Goal: Task Accomplishment & Management: Complete application form

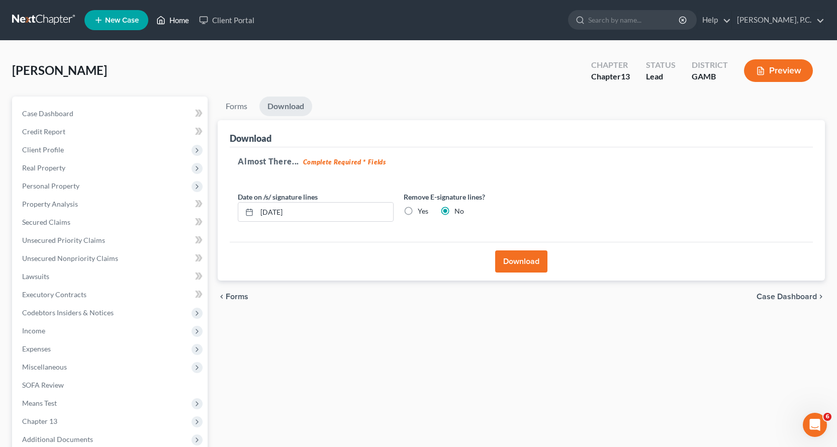
click at [182, 19] on link "Home" at bounding box center [172, 20] width 43 height 18
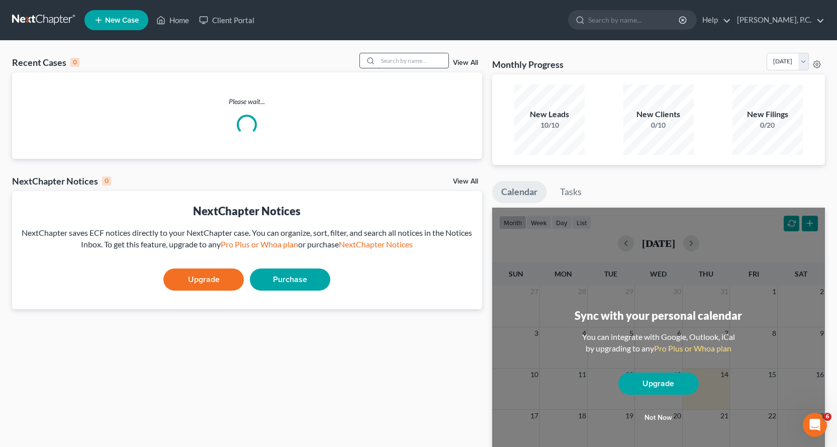
click at [414, 57] on input "search" at bounding box center [413, 60] width 70 height 15
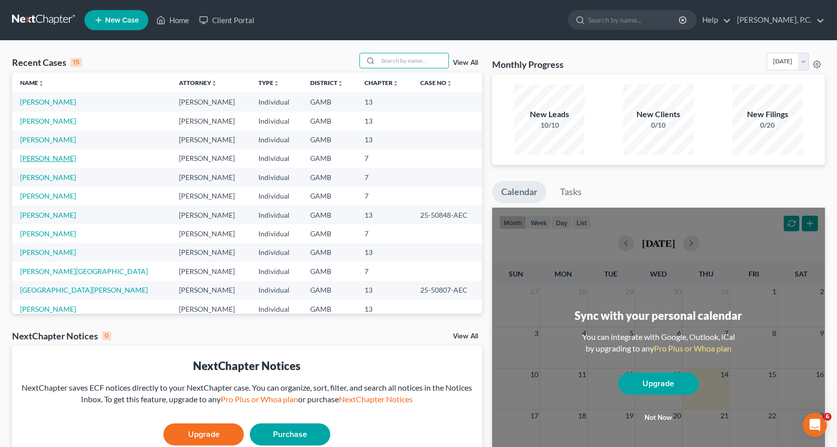
click at [58, 158] on link "[PERSON_NAME]" at bounding box center [48, 158] width 56 height 9
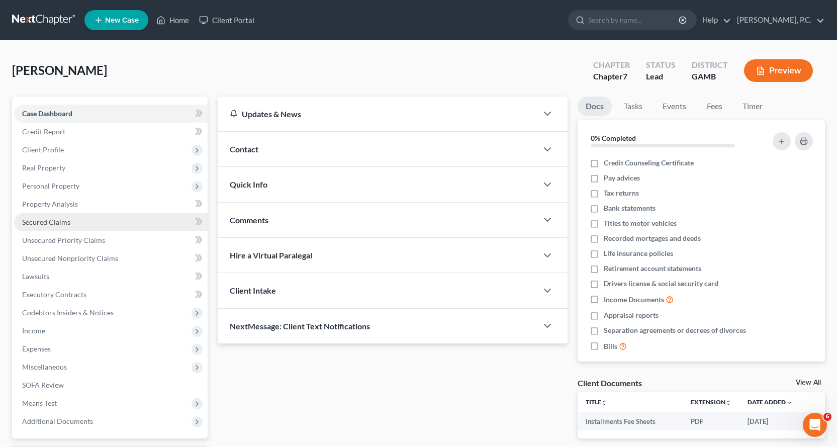
drag, startPoint x: 49, startPoint y: 149, endPoint x: 174, endPoint y: 218, distance: 142.8
click at [49, 149] on span "Client Profile" at bounding box center [43, 149] width 42 height 9
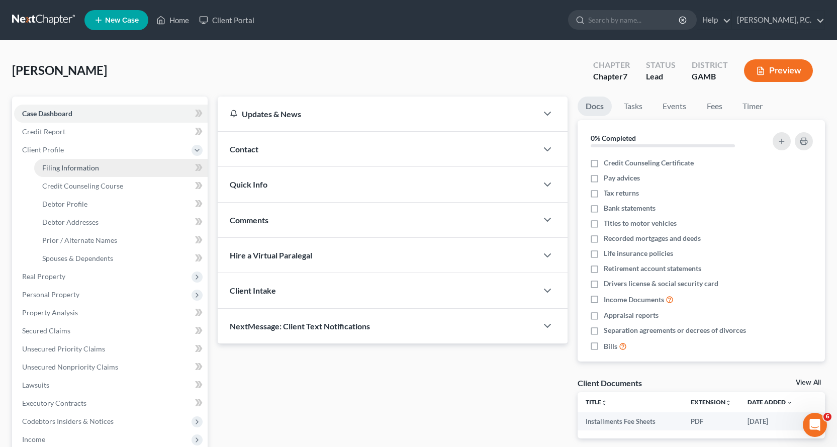
click at [86, 166] on span "Filing Information" at bounding box center [70, 167] width 57 height 9
select select "1"
select select "0"
select select "18"
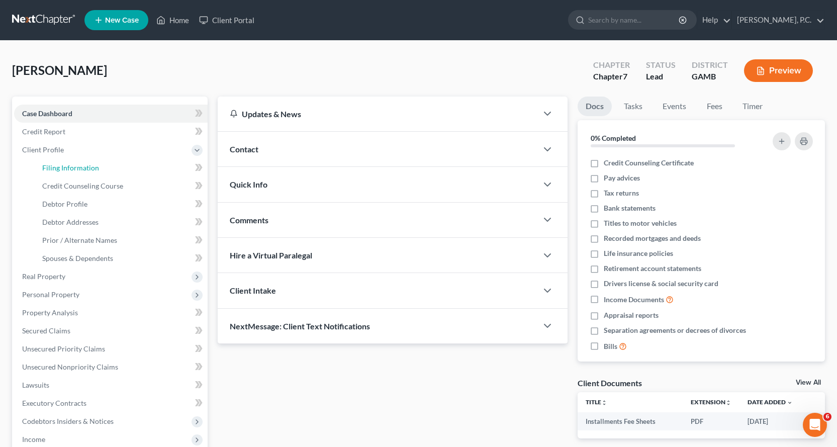
select select "0"
select select "10"
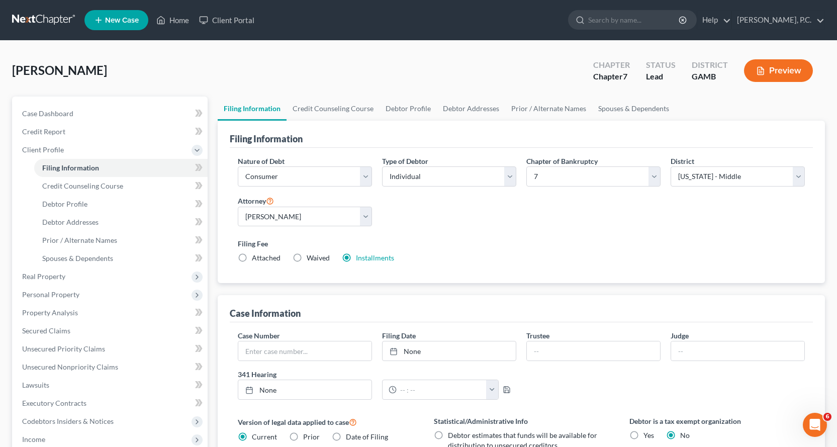
drag, startPoint x: 241, startPoint y: 256, endPoint x: 458, endPoint y: 265, distance: 217.3
click at [252, 256] on label "Attached" at bounding box center [266, 258] width 29 height 10
click at [256, 256] on input "Attached" at bounding box center [259, 256] width 7 height 7
radio input "true"
radio input "false"
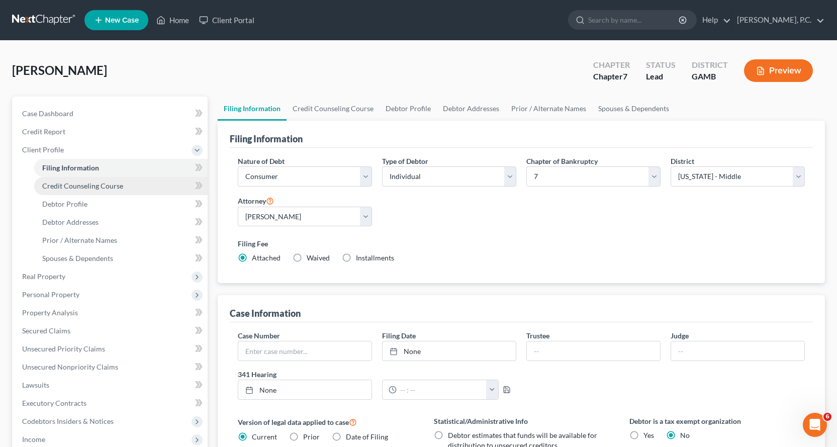
click at [87, 185] on span "Credit Counseling Course" at bounding box center [82, 185] width 81 height 9
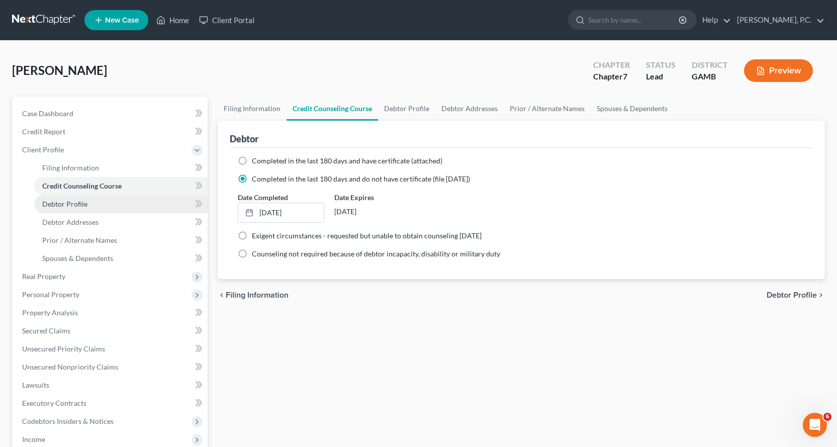
click at [66, 200] on span "Debtor Profile" at bounding box center [64, 203] width 45 height 9
select select "0"
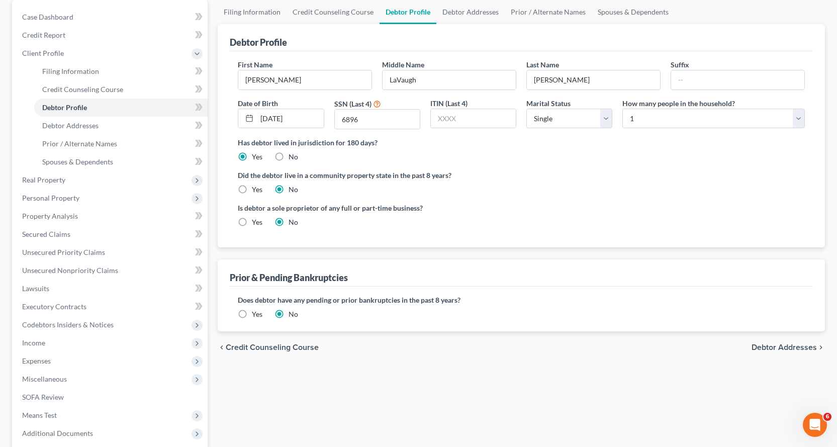
scroll to position [95, 0]
click at [77, 125] on span "Debtor Addresses" at bounding box center [70, 126] width 56 height 9
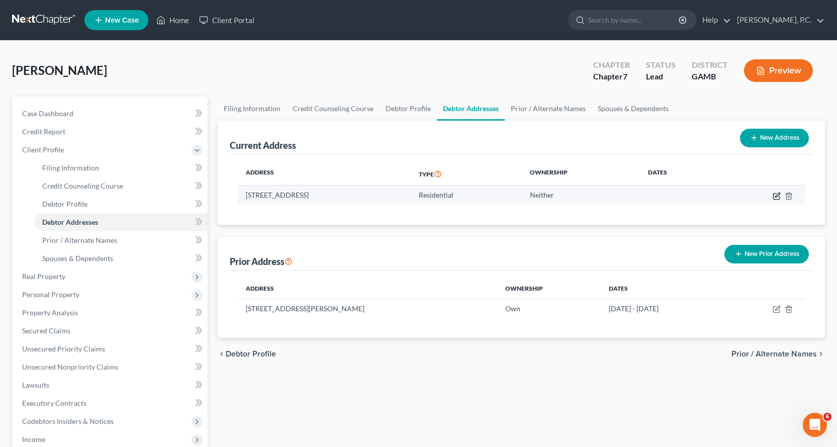
click at [774, 195] on icon "button" at bounding box center [776, 196] width 8 height 8
select select "10"
select select "115"
select select "0"
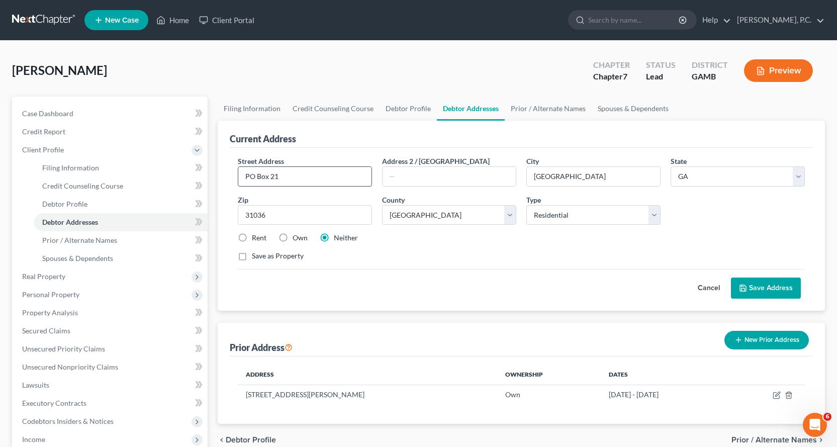
click at [248, 176] on input "PO Box 21" at bounding box center [304, 176] width 133 height 19
type input "P.O. Box 21"
click at [93, 237] on span "Prior / Alternate Names" at bounding box center [79, 240] width 75 height 9
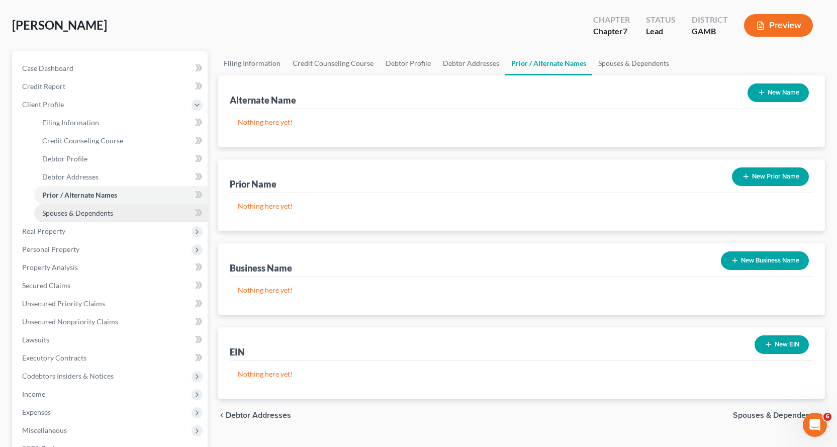
click at [98, 217] on span "Spouses & Dependents" at bounding box center [77, 213] width 71 height 9
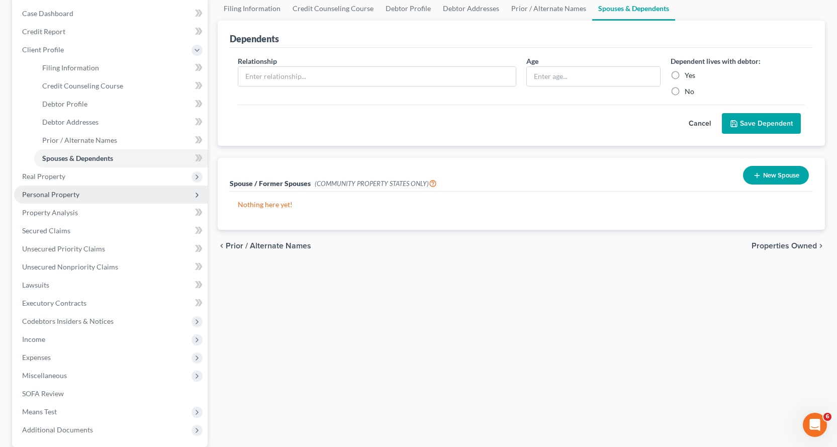
scroll to position [101, 0]
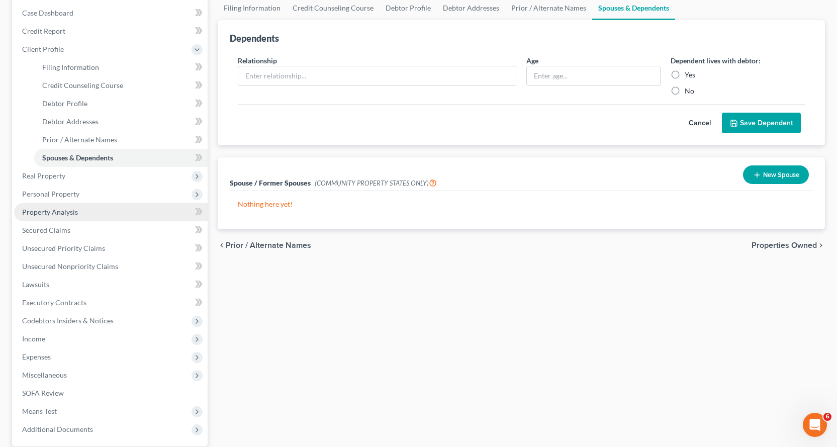
drag, startPoint x: 42, startPoint y: 173, endPoint x: 57, endPoint y: 204, distance: 34.4
click at [42, 173] on span "Real Property" at bounding box center [43, 175] width 43 height 9
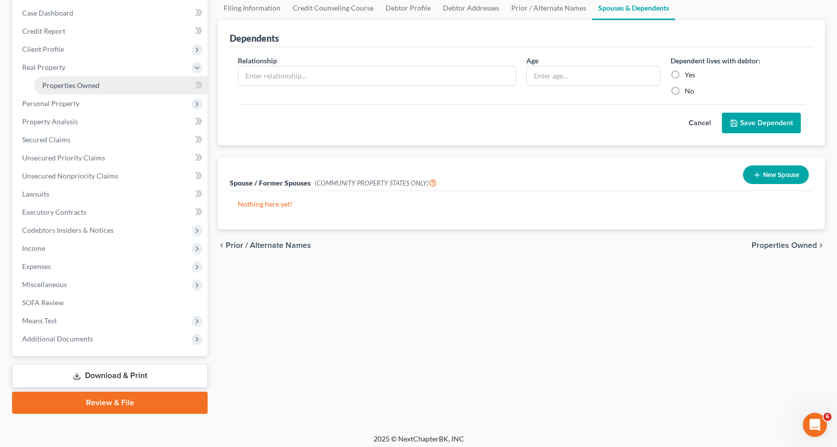
click at [83, 82] on span "Properties Owned" at bounding box center [70, 85] width 57 height 9
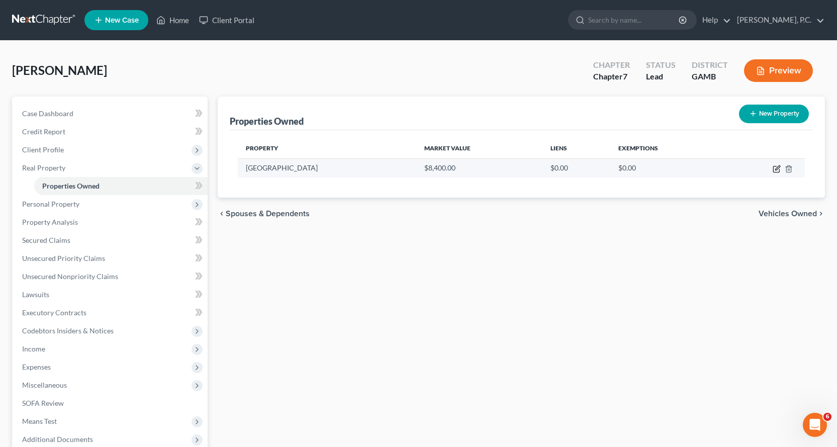
click at [776, 169] on icon "button" at bounding box center [776, 169] width 8 height 8
select select "10"
select select "115"
select select "0"
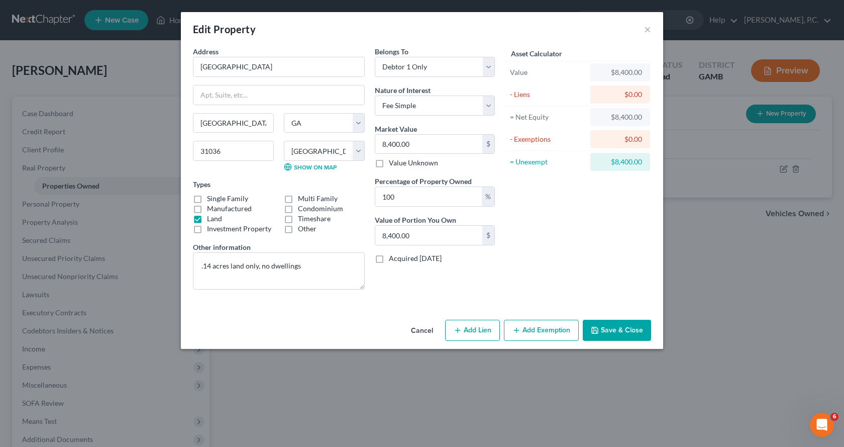
click at [298, 228] on label "Other" at bounding box center [307, 229] width 19 height 10
click at [302, 228] on input "Other" at bounding box center [305, 227] width 7 height 7
checkbox input "true"
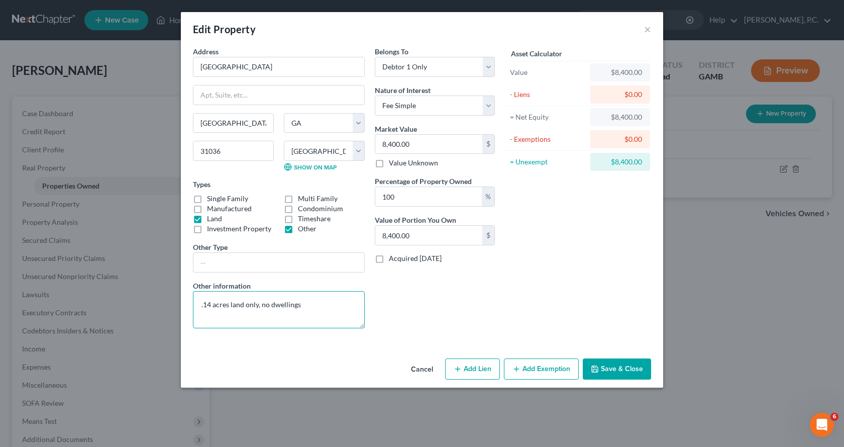
drag, startPoint x: 277, startPoint y: 302, endPoint x: 3, endPoint y: 276, distance: 275.6
click at [0, 275] on div "Edit Property × Address * [GEOGRAPHIC_DATA] [GEOGRAPHIC_DATA] [US_STATE][GEOGRA…" at bounding box center [422, 223] width 844 height 447
type textarea "0.14 vacant lot with no improvements"
click at [615, 368] on button "Save & Close" at bounding box center [617, 368] width 68 height 21
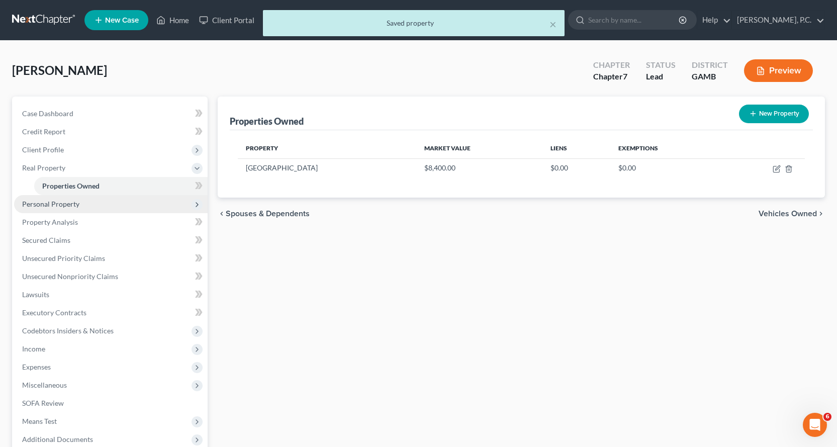
click at [51, 205] on span "Personal Property" at bounding box center [50, 203] width 57 height 9
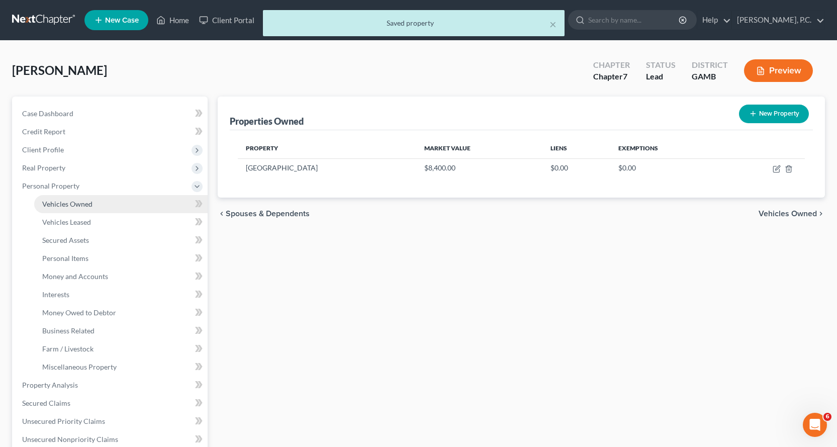
click at [85, 202] on span "Vehicles Owned" at bounding box center [67, 203] width 50 height 9
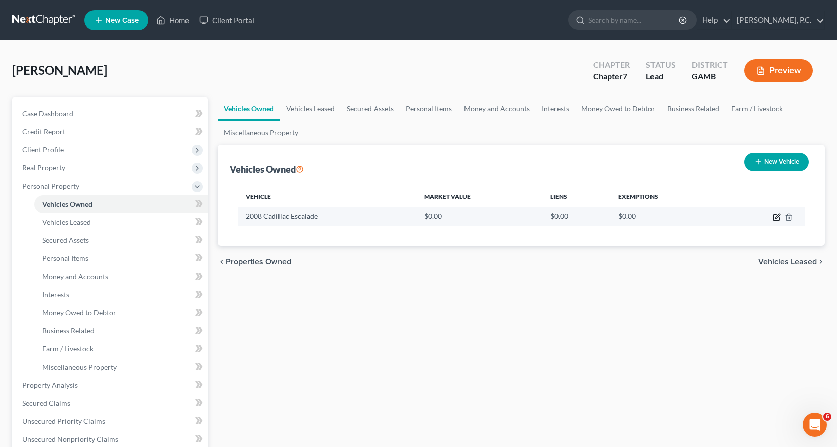
click at [775, 215] on icon "button" at bounding box center [776, 218] width 6 height 6
select select "0"
select select "18"
select select "2"
select select "0"
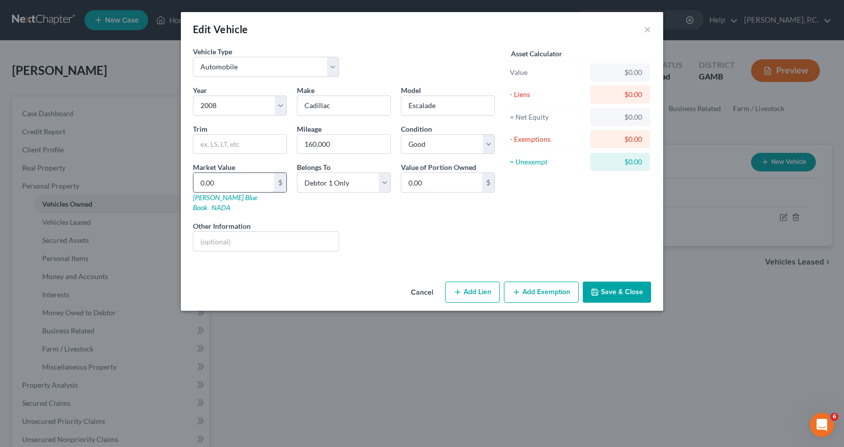
click at [232, 180] on input "0.00" at bounding box center [233, 182] width 81 height 19
type input "3"
type input "3.00"
type input "35"
type input "35.00"
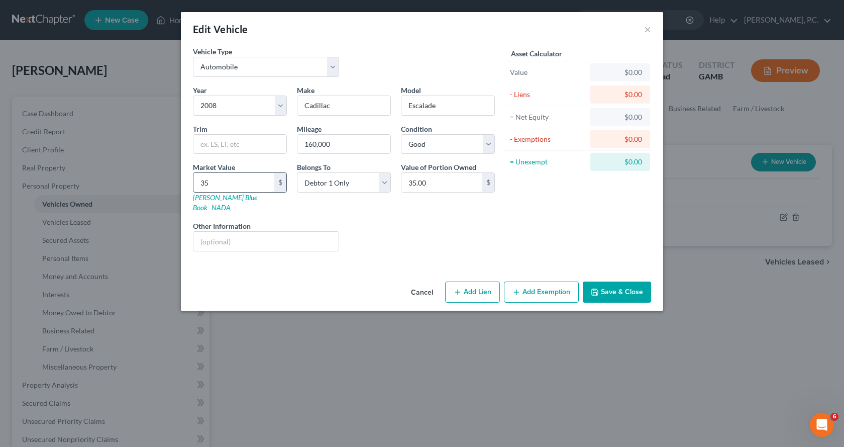
type input "350"
type input "350.00"
type input "3500"
type input "3,500.00"
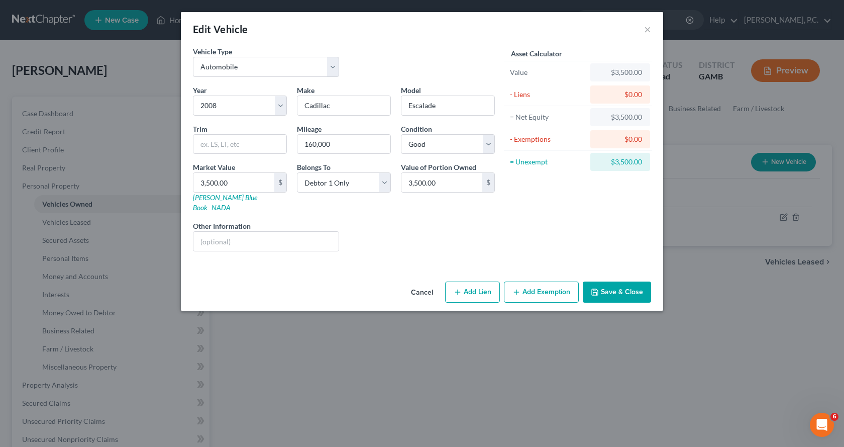
click at [534, 287] on button "Add Exemption" at bounding box center [541, 291] width 75 height 21
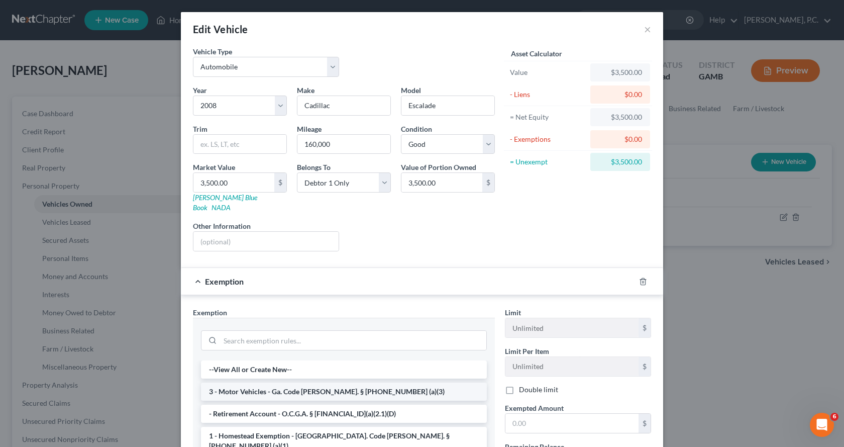
click at [271, 382] on li "3 - Motor Vehicles - Ga. Code [PERSON_NAME]. § [PHONE_NUMBER] (a)(3)" at bounding box center [344, 391] width 286 height 18
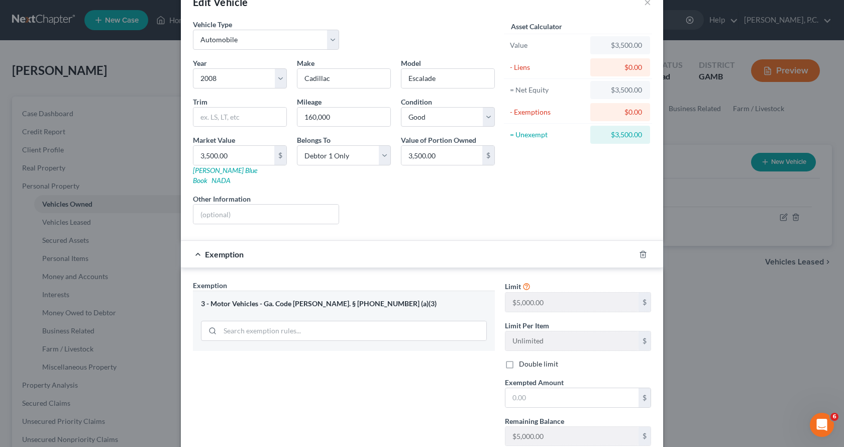
scroll to position [50, 0]
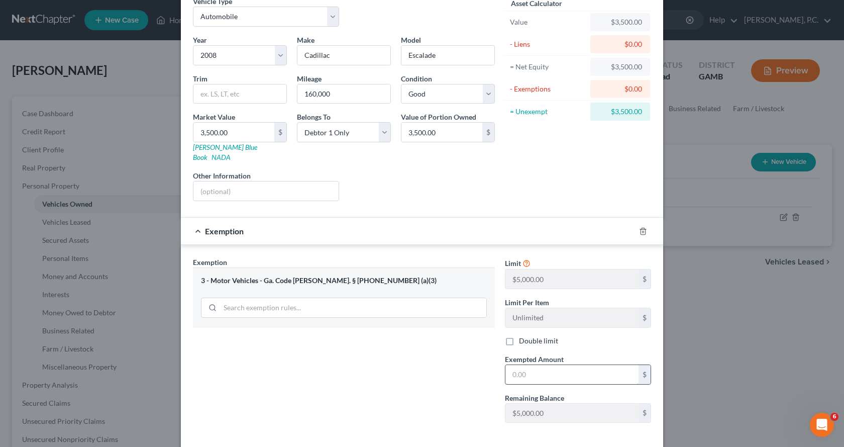
click at [560, 365] on input "text" at bounding box center [572, 374] width 133 height 19
type input "3,500.00"
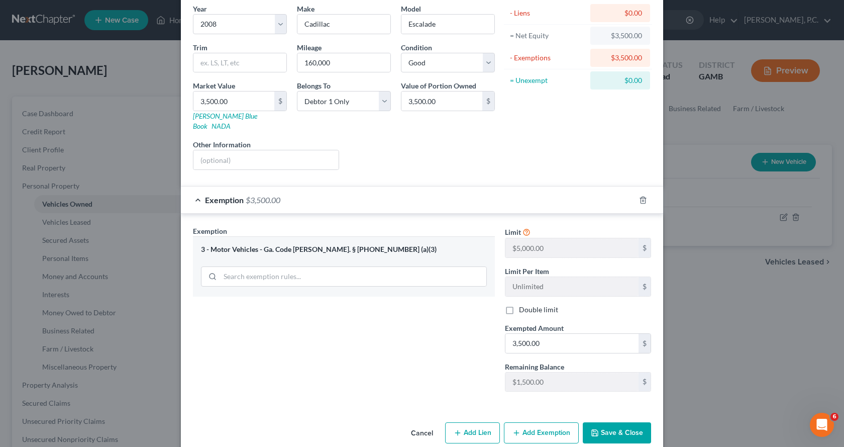
scroll to position [88, 0]
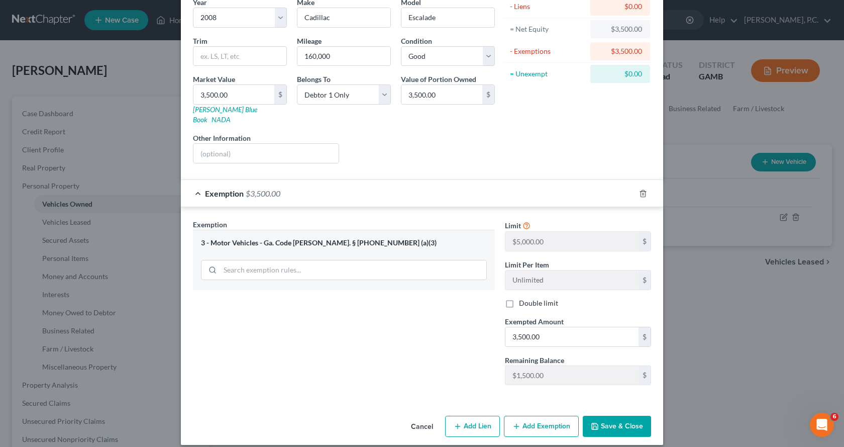
click at [613, 417] on button "Save & Close" at bounding box center [617, 426] width 68 height 21
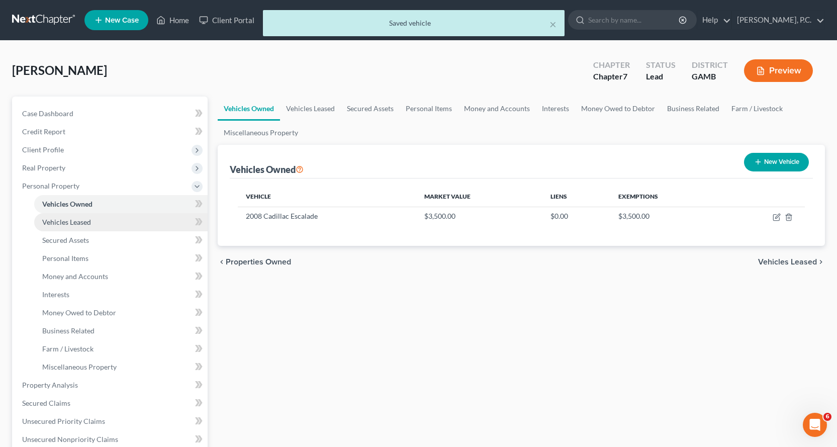
click at [78, 222] on span "Vehicles Leased" at bounding box center [66, 222] width 49 height 9
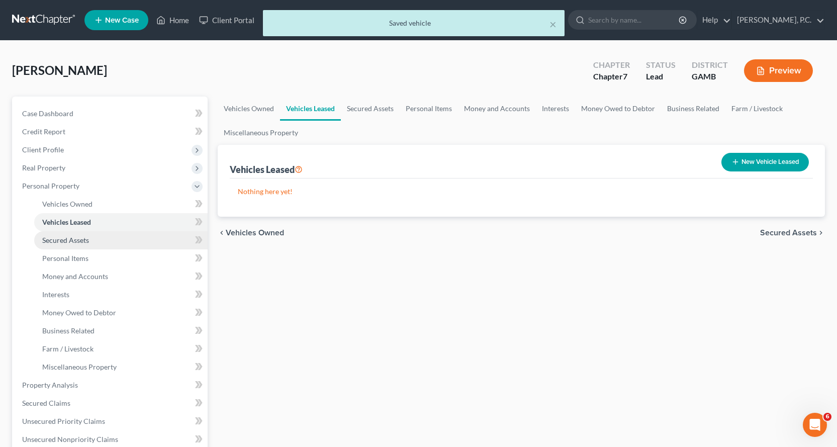
click at [70, 239] on span "Secured Assets" at bounding box center [65, 240] width 47 height 9
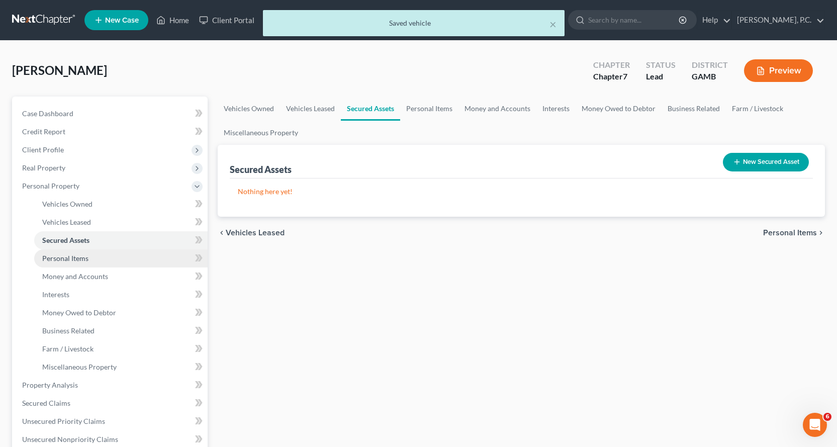
click at [75, 257] on span "Personal Items" at bounding box center [65, 258] width 46 height 9
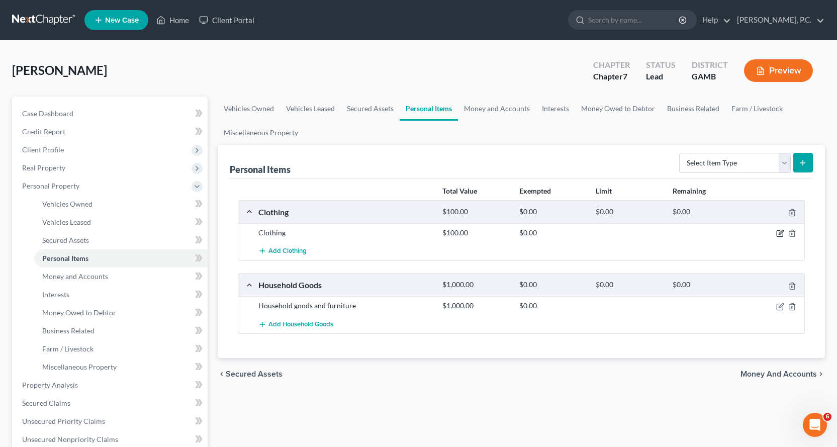
click at [778, 232] on icon "button" at bounding box center [780, 233] width 8 height 8
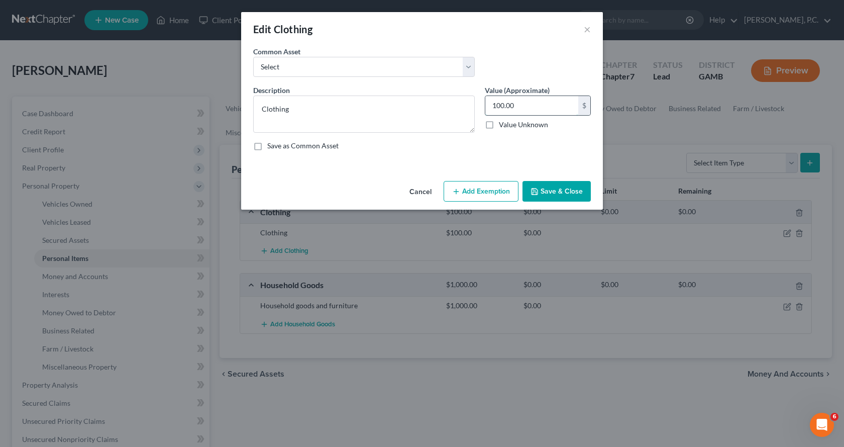
click at [534, 106] on input "100.00" at bounding box center [531, 105] width 93 height 19
type input "150.00"
click at [485, 189] on button "Add Exemption" at bounding box center [481, 191] width 75 height 21
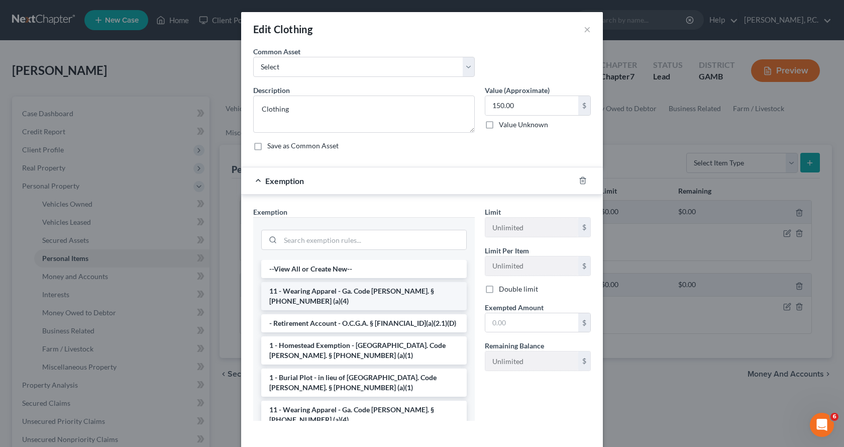
click at [319, 293] on li "11 - Wearing Apparel - Ga. Code [PERSON_NAME]. § [PHONE_NUMBER] (a)(4)" at bounding box center [364, 296] width 206 height 28
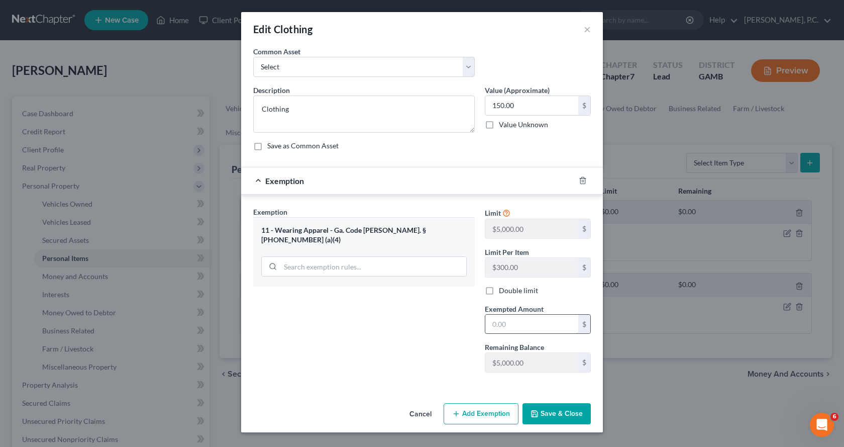
click at [537, 327] on input "text" at bounding box center [531, 324] width 93 height 19
type input "150.00"
click at [570, 417] on button "Save & Close" at bounding box center [557, 413] width 68 height 21
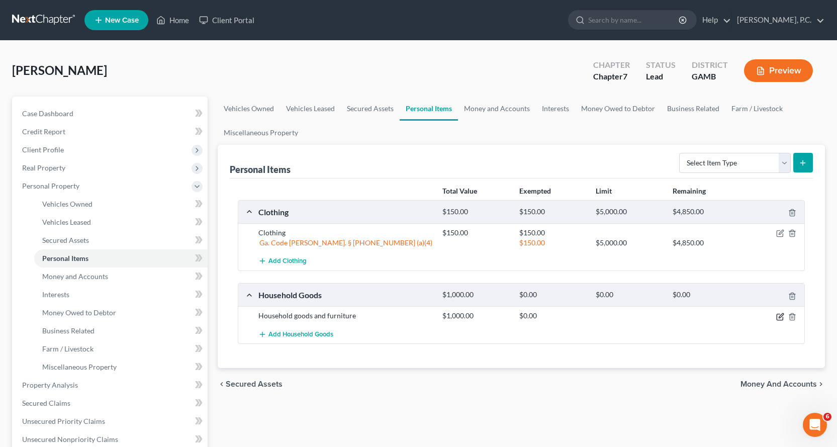
click at [779, 318] on icon "button" at bounding box center [780, 315] width 5 height 5
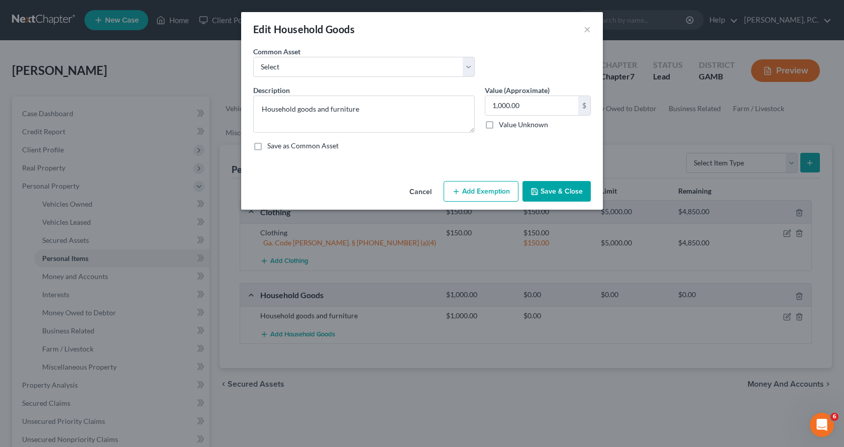
click at [472, 193] on button "Add Exemption" at bounding box center [481, 191] width 75 height 21
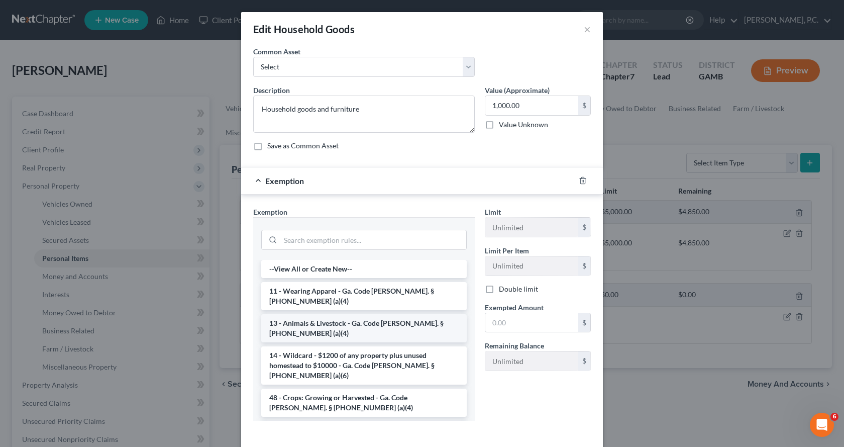
scroll to position [50, 0]
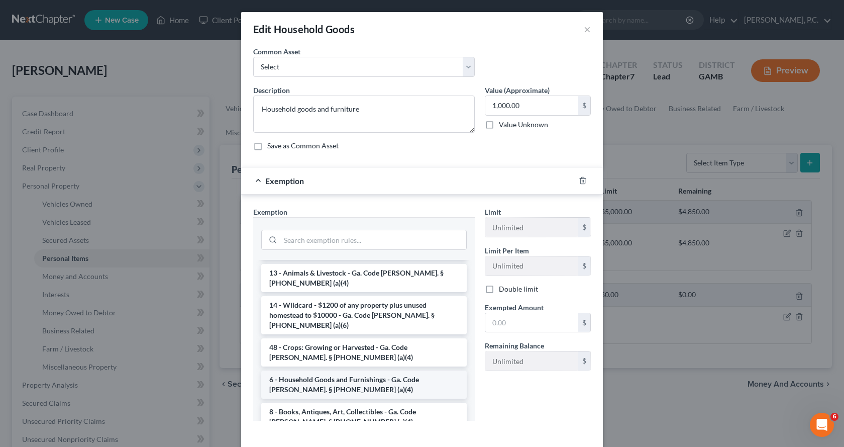
click at [296, 370] on li "6 - Household Goods and Furnishings - Ga. Code [PERSON_NAME]. § [PHONE_NUMBER] …" at bounding box center [364, 384] width 206 height 28
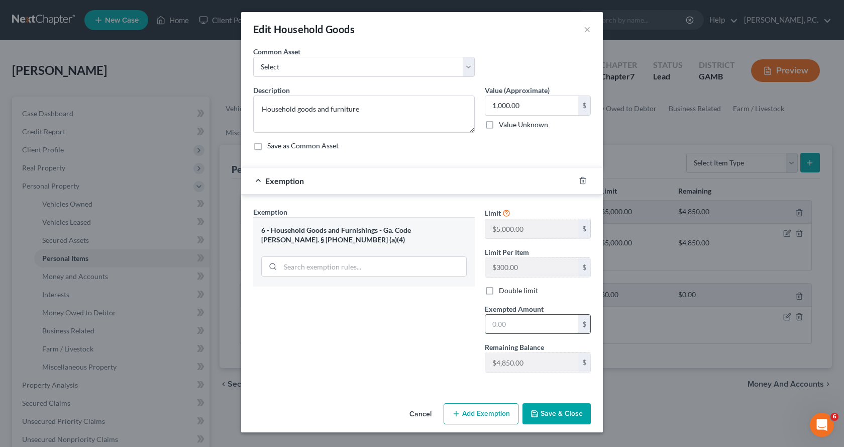
click at [537, 326] on input "text" at bounding box center [531, 324] width 93 height 19
type input "1,000.00"
click at [555, 413] on button "Save & Close" at bounding box center [557, 413] width 68 height 21
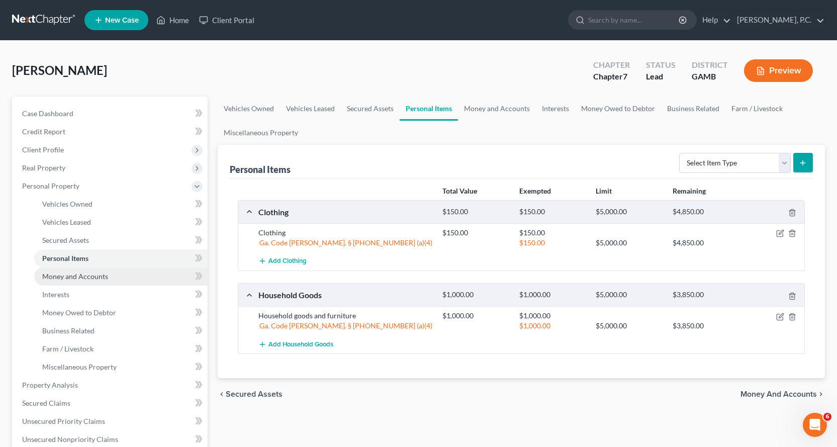
click at [66, 275] on span "Money and Accounts" at bounding box center [75, 276] width 66 height 9
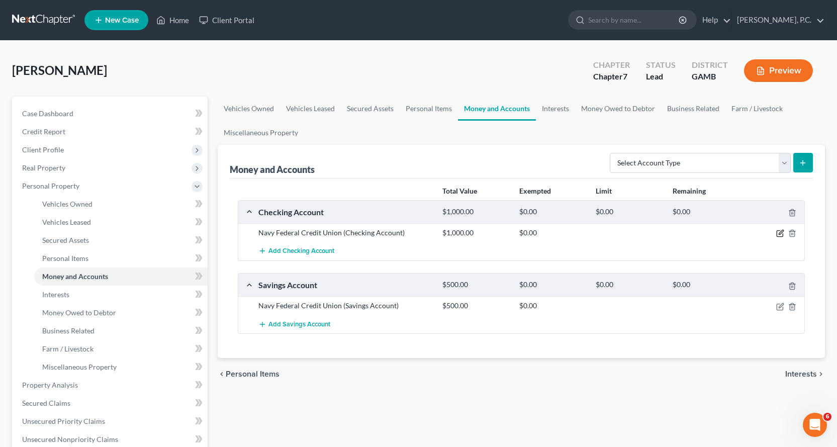
click at [779, 234] on icon "button" at bounding box center [780, 232] width 5 height 5
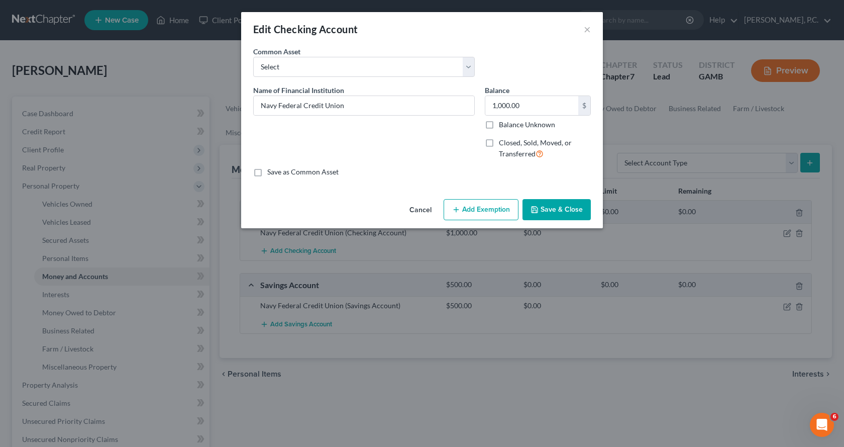
click at [478, 209] on button "Add Exemption" at bounding box center [481, 209] width 75 height 21
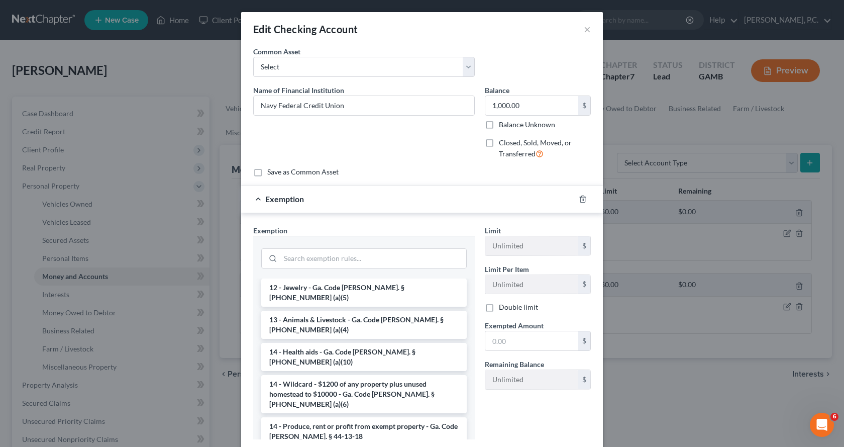
scroll to position [151, 0]
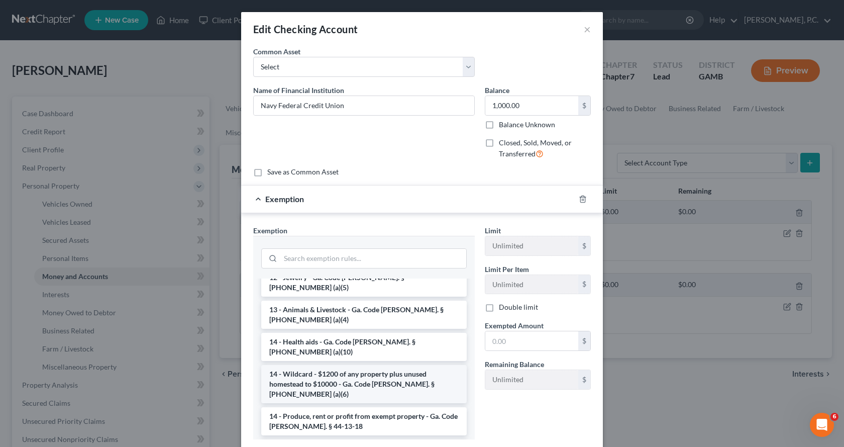
click at [332, 365] on li "14 - Wildcard - $1200 of any property plus unused homestead to $10000 - Ga. Cod…" at bounding box center [364, 384] width 206 height 38
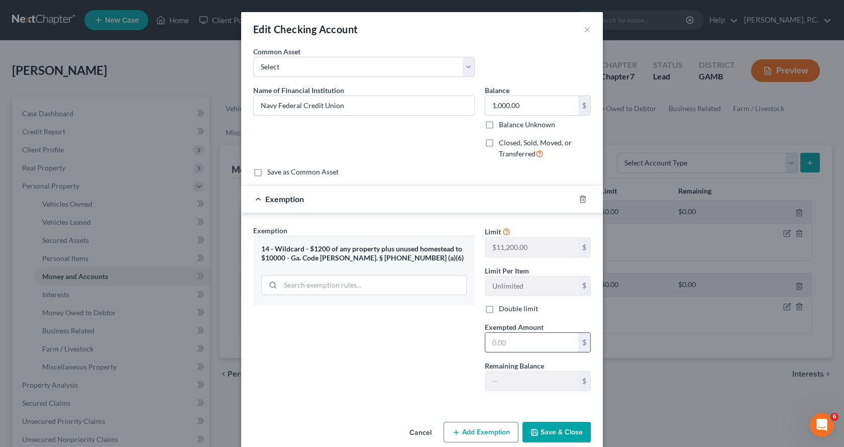
drag, startPoint x: 524, startPoint y: 346, endPoint x: 541, endPoint y: 343, distance: 16.9
click at [544, 344] on input "text" at bounding box center [531, 342] width 93 height 19
type input "1,000.00"
click at [565, 434] on button "Save & Close" at bounding box center [557, 432] width 68 height 21
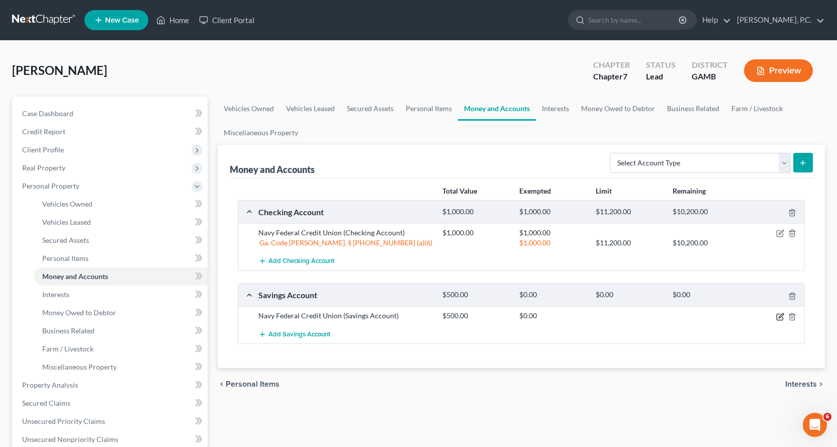
click at [780, 318] on icon "button" at bounding box center [780, 315] width 5 height 5
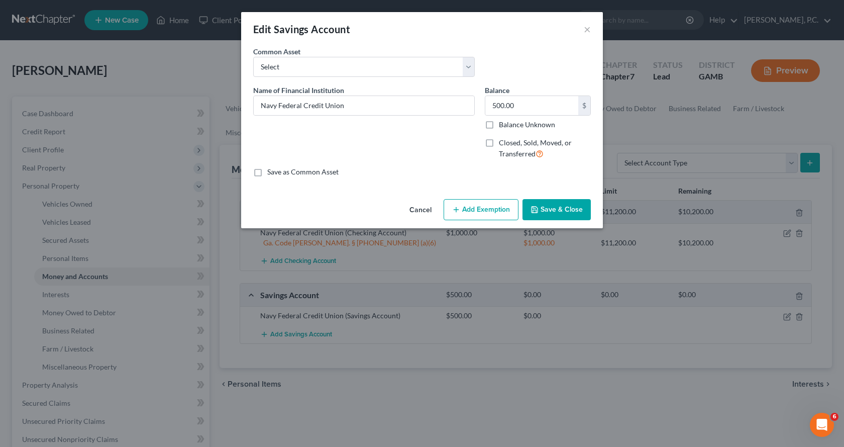
click at [481, 211] on button "Add Exemption" at bounding box center [481, 209] width 75 height 21
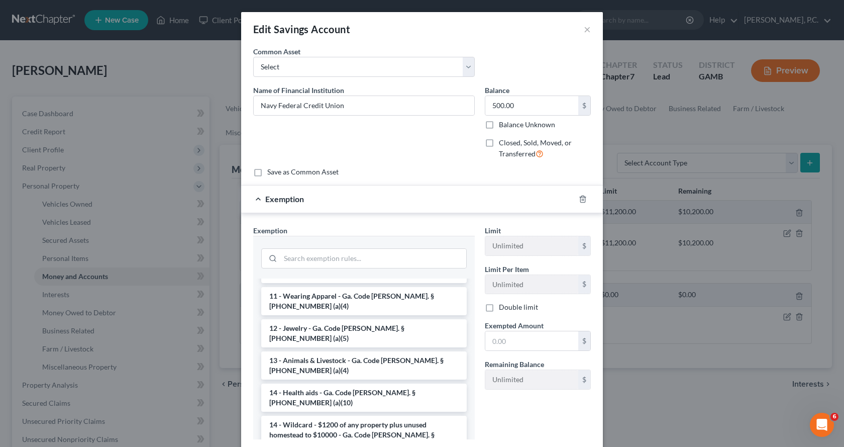
scroll to position [101, 0]
click at [316, 415] on li "14 - Wildcard - $1200 of any property plus unused homestead to $10000 - Ga. Cod…" at bounding box center [364, 434] width 206 height 38
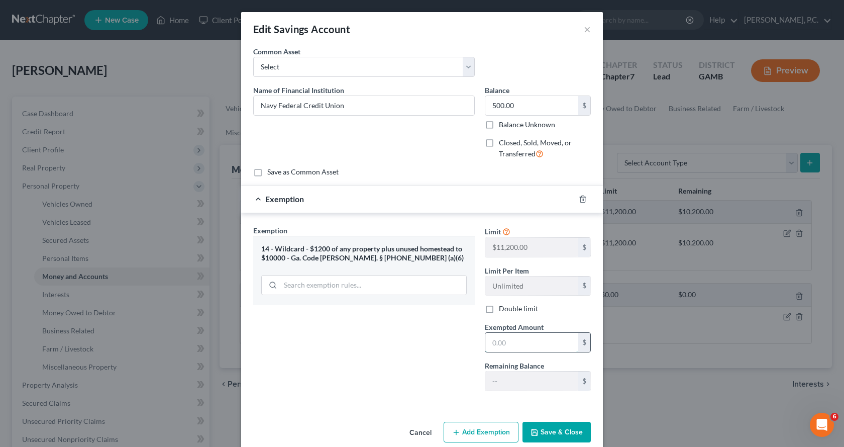
click at [532, 340] on input "text" at bounding box center [531, 342] width 93 height 19
type input "500.00"
click at [556, 433] on button "Save & Close" at bounding box center [557, 432] width 68 height 21
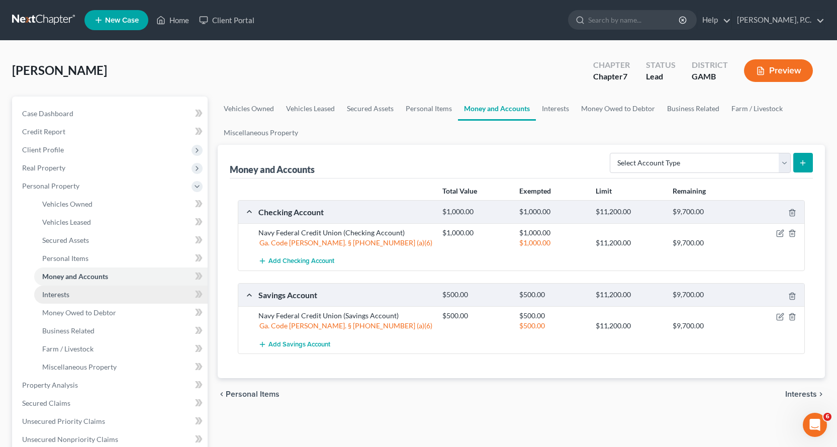
click at [57, 292] on span "Interests" at bounding box center [55, 294] width 27 height 9
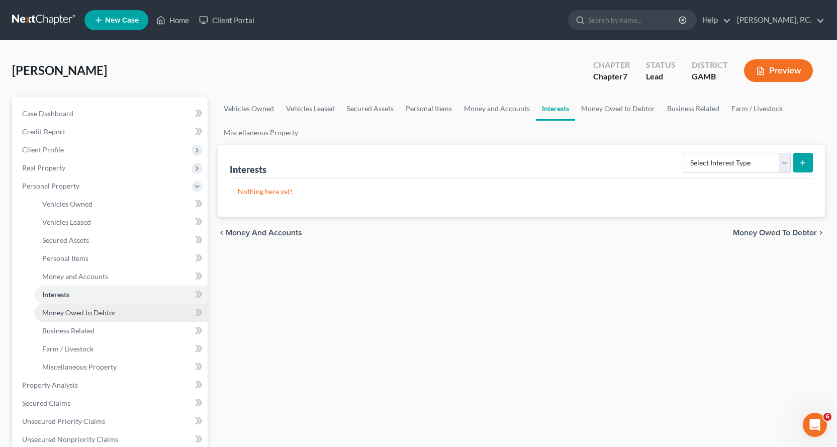
click at [67, 311] on span "Money Owed to Debtor" at bounding box center [79, 312] width 74 height 9
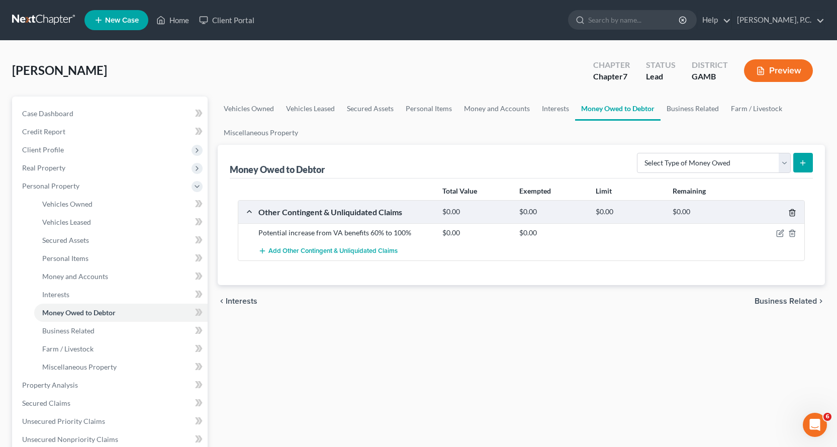
click at [790, 212] on icon "button" at bounding box center [792, 213] width 8 height 8
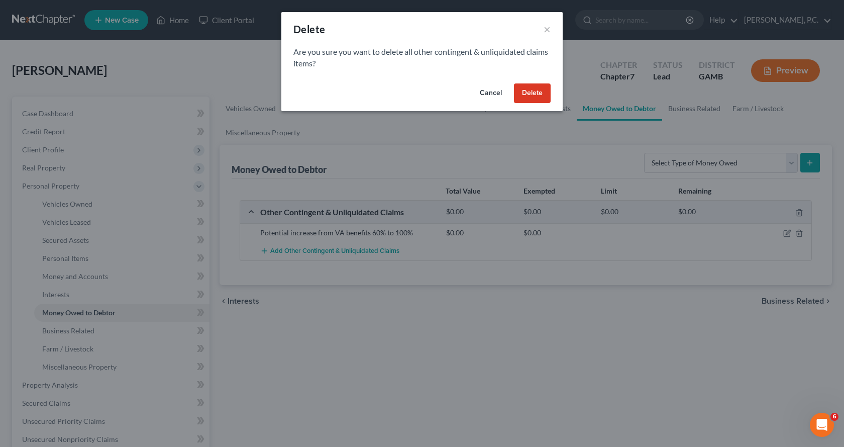
click at [536, 94] on button "Delete" at bounding box center [532, 93] width 37 height 20
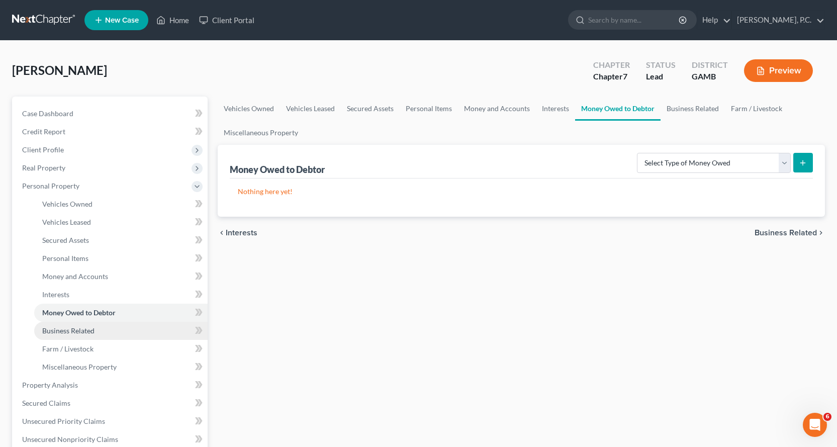
click at [84, 328] on span "Business Related" at bounding box center [68, 330] width 52 height 9
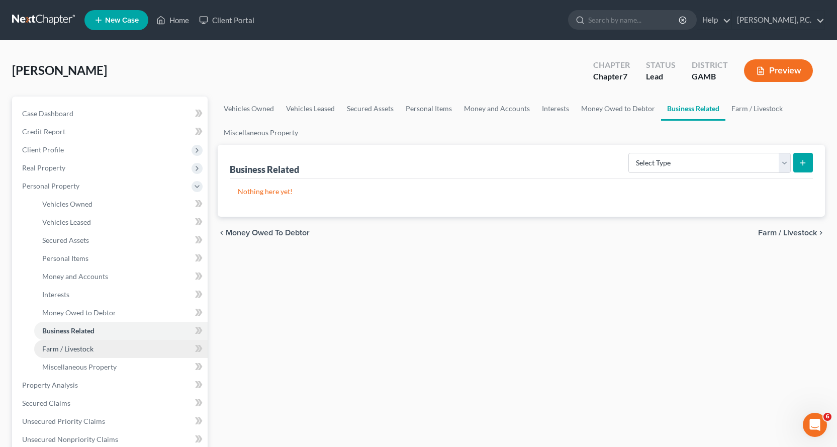
click at [67, 348] on span "Farm / Livestock" at bounding box center [67, 348] width 51 height 9
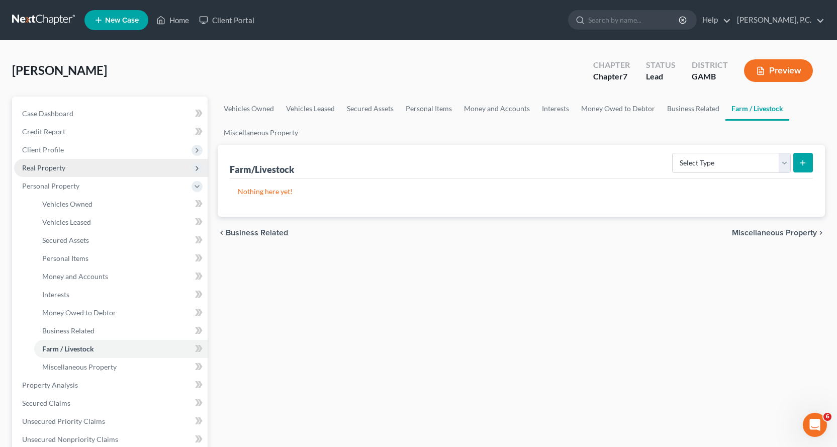
click at [53, 167] on span "Real Property" at bounding box center [43, 167] width 43 height 9
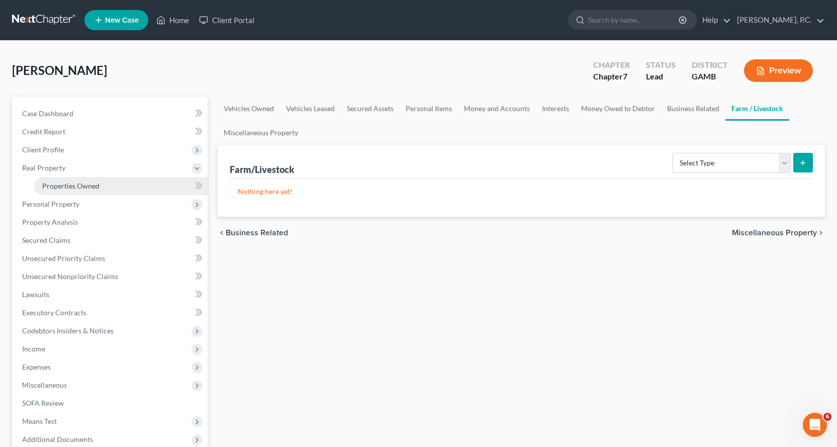
click at [86, 185] on span "Properties Owned" at bounding box center [70, 185] width 57 height 9
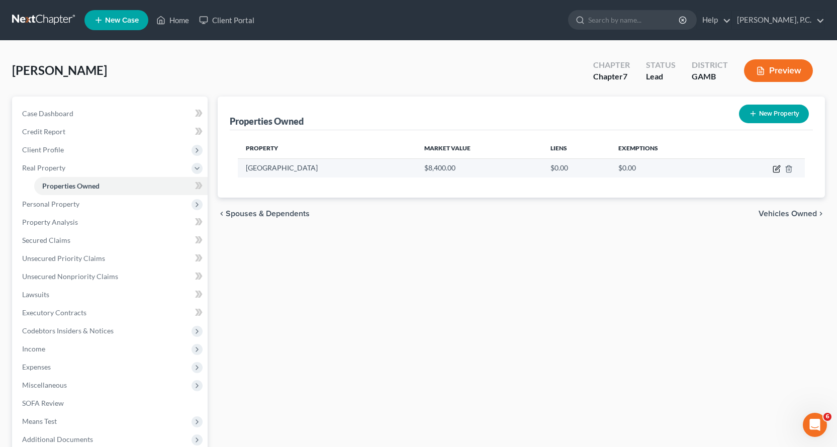
click at [773, 170] on icon "button" at bounding box center [776, 169] width 6 height 6
select select "10"
select select "115"
select select "0"
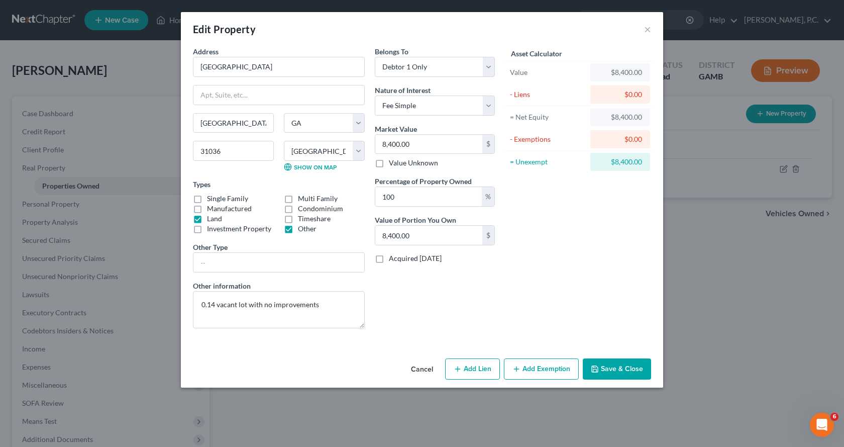
click at [542, 369] on button "Add Exemption" at bounding box center [541, 368] width 75 height 21
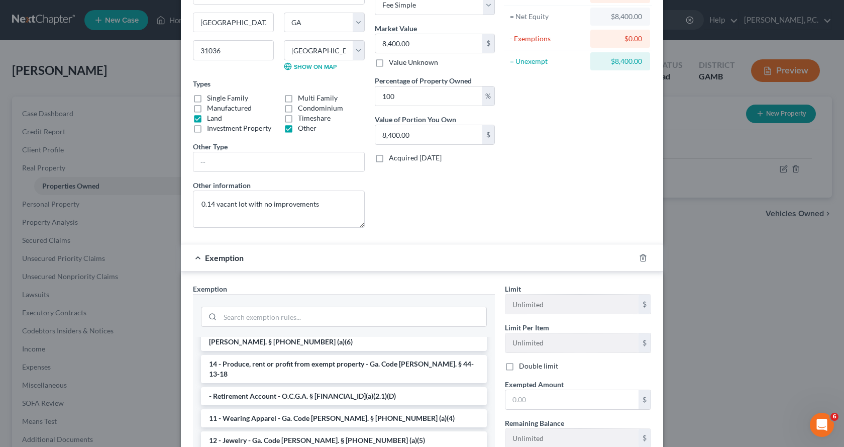
scroll to position [50, 0]
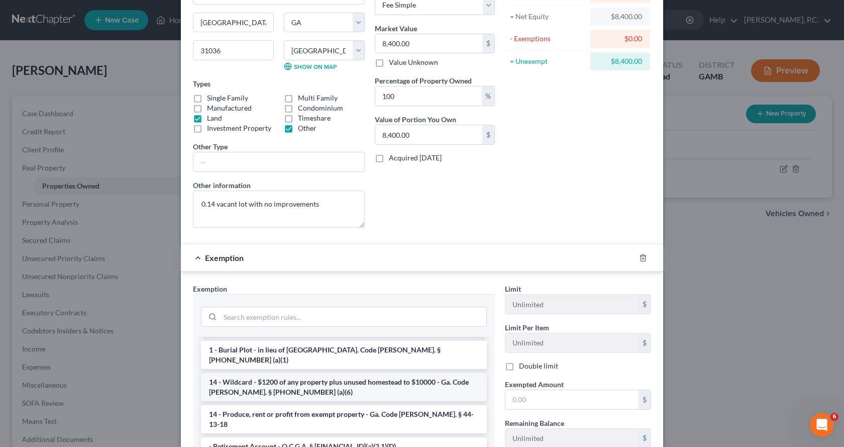
click at [237, 373] on li "14 - Wildcard - $1200 of any property plus unused homestead to $10000 - Ga. Cod…" at bounding box center [344, 387] width 286 height 28
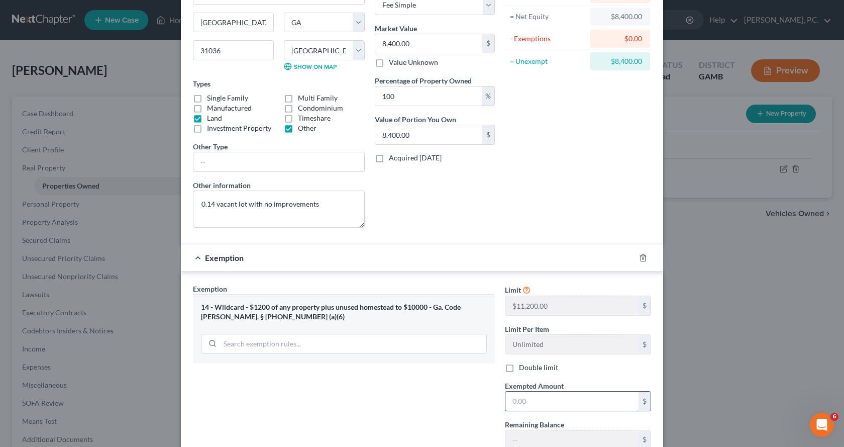
drag, startPoint x: 530, startPoint y: 408, endPoint x: 538, endPoint y: 408, distance: 8.1
click at [538, 408] on input "text" at bounding box center [572, 400] width 133 height 19
type input "8,400.00"
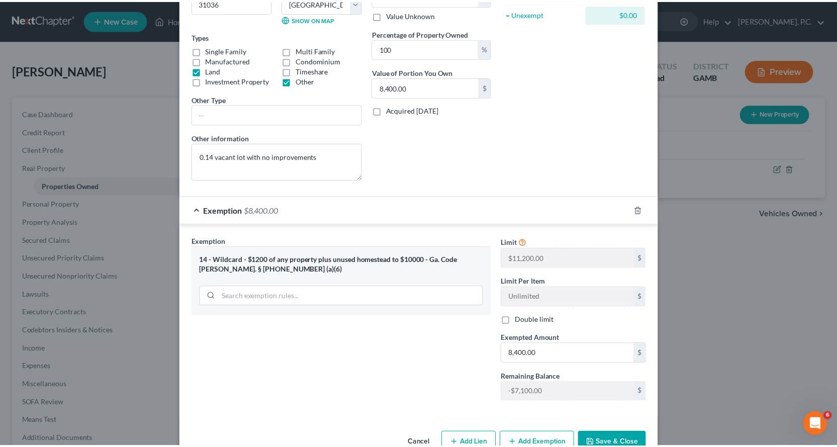
scroll to position [175, 0]
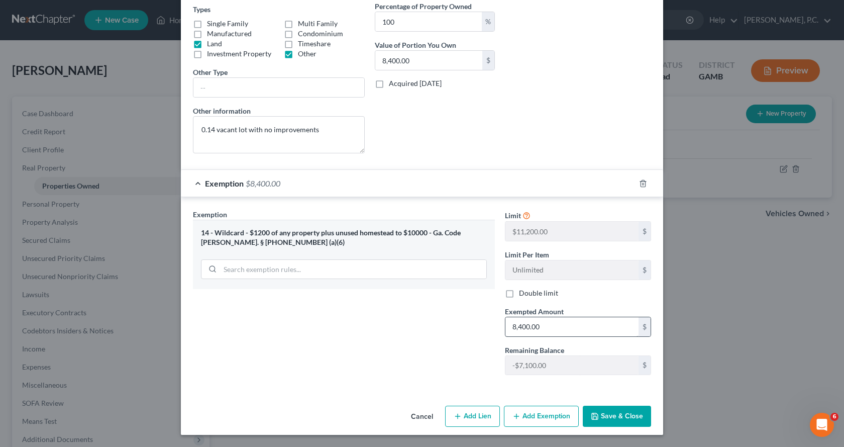
drag, startPoint x: 612, startPoint y: 416, endPoint x: 545, endPoint y: 334, distance: 105.3
click at [612, 416] on button "Save & Close" at bounding box center [617, 416] width 68 height 21
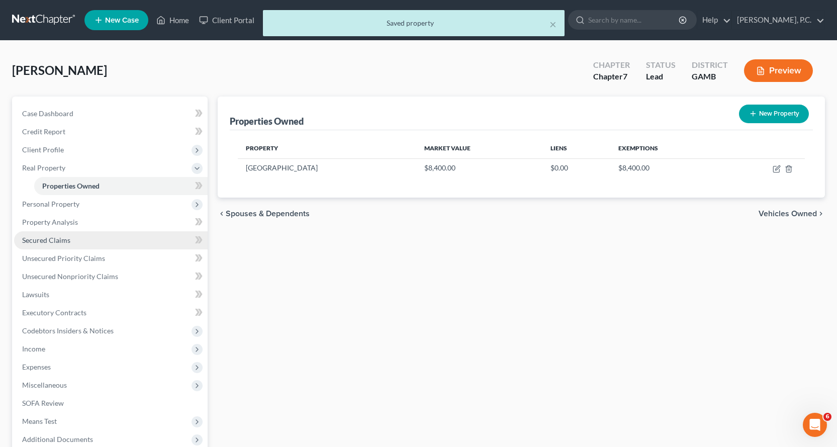
click at [62, 239] on span "Secured Claims" at bounding box center [46, 240] width 48 height 9
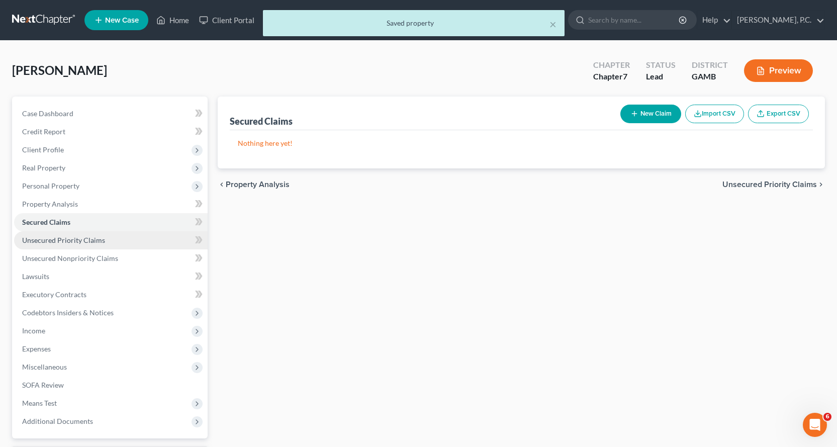
click at [71, 237] on span "Unsecured Priority Claims" at bounding box center [63, 240] width 83 height 9
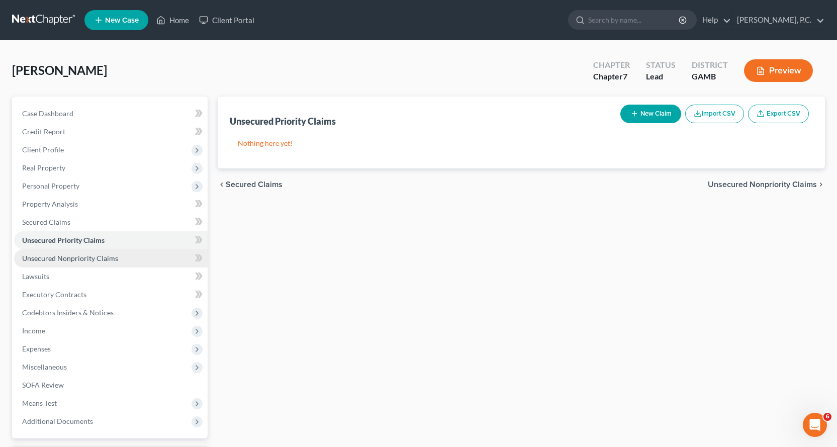
click at [74, 258] on span "Unsecured Nonpriority Claims" at bounding box center [70, 258] width 96 height 9
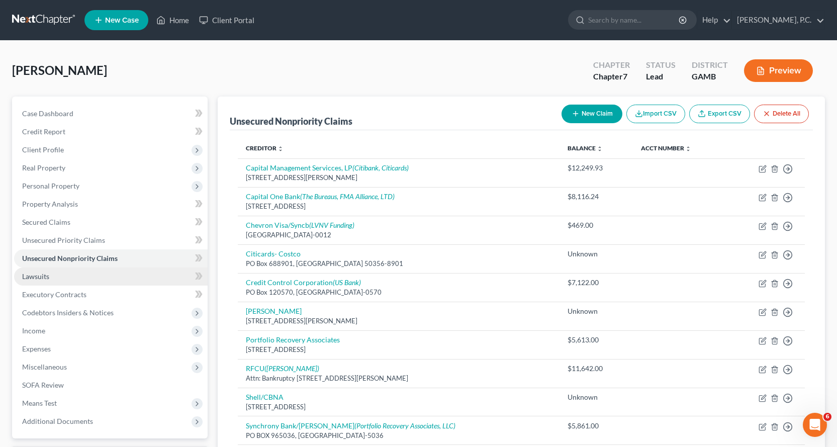
click at [40, 277] on span "Lawsuits" at bounding box center [35, 276] width 27 height 9
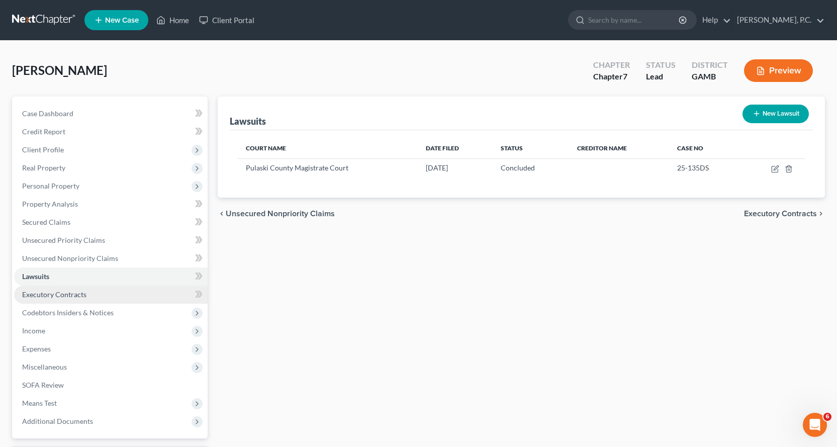
click at [66, 296] on span "Executory Contracts" at bounding box center [54, 294] width 64 height 9
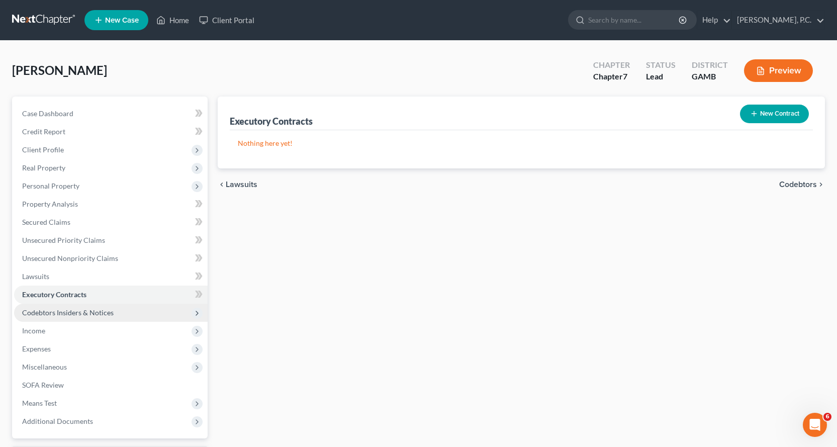
click at [62, 314] on span "Codebtors Insiders & Notices" at bounding box center [67, 312] width 91 height 9
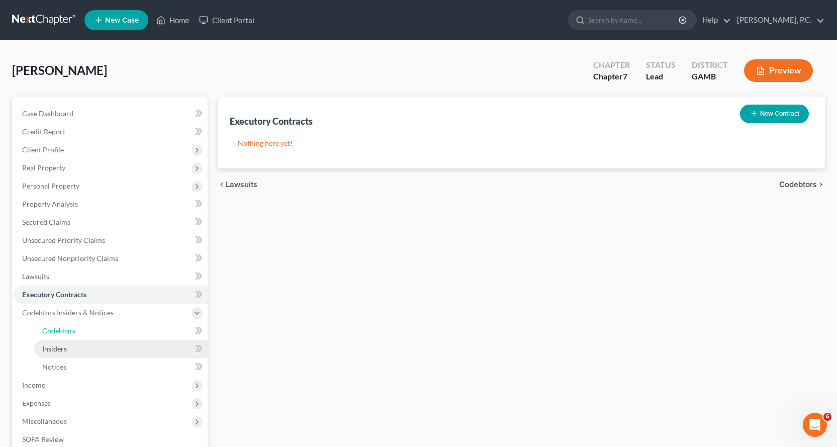
click at [58, 332] on span "Codebtors" at bounding box center [58, 330] width 33 height 9
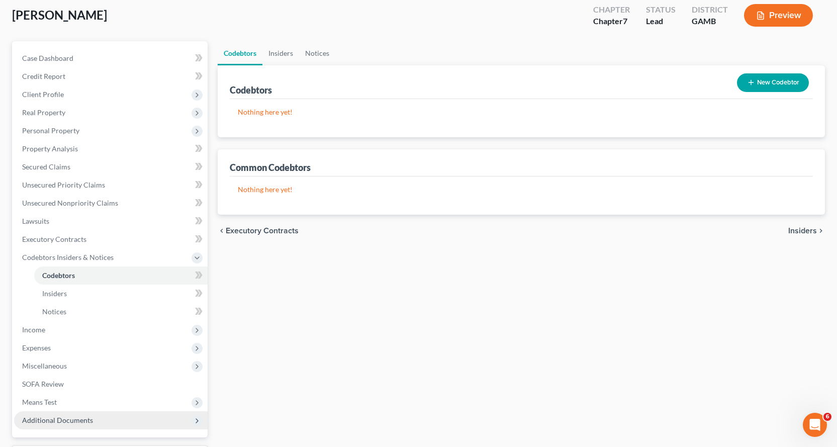
scroll to position [142, 0]
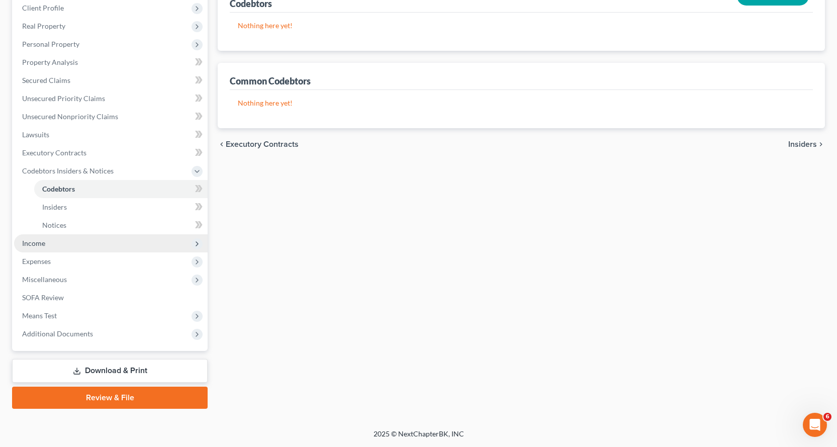
click at [35, 242] on span "Income" at bounding box center [33, 243] width 23 height 9
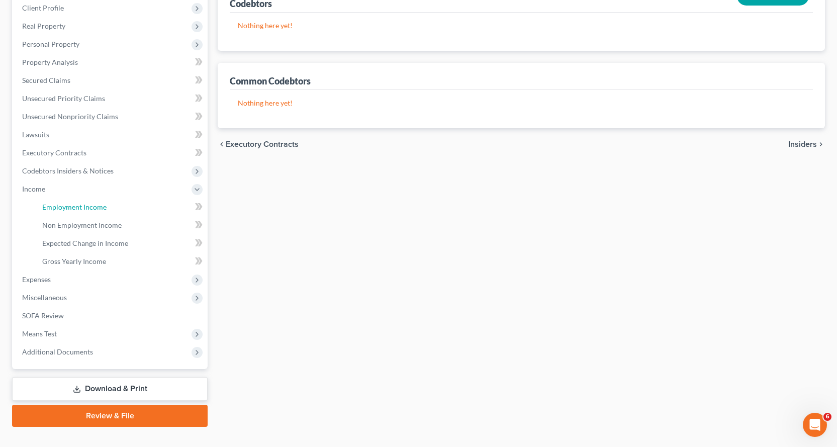
drag, startPoint x: 72, startPoint y: 205, endPoint x: 302, endPoint y: 279, distance: 241.4
click at [72, 205] on span "Employment Income" at bounding box center [74, 207] width 64 height 9
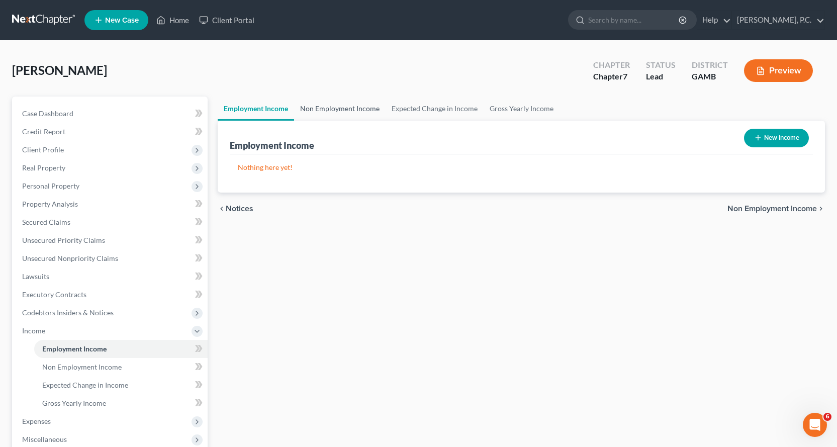
click at [347, 106] on link "Non Employment Income" at bounding box center [339, 108] width 91 height 24
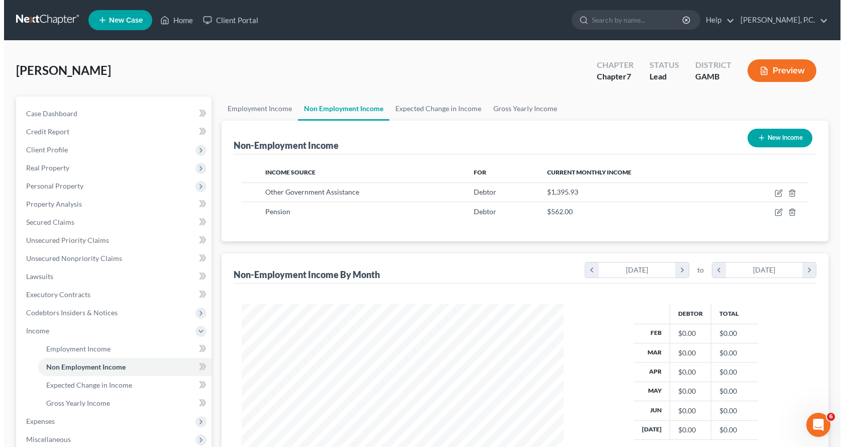
scroll to position [180, 342]
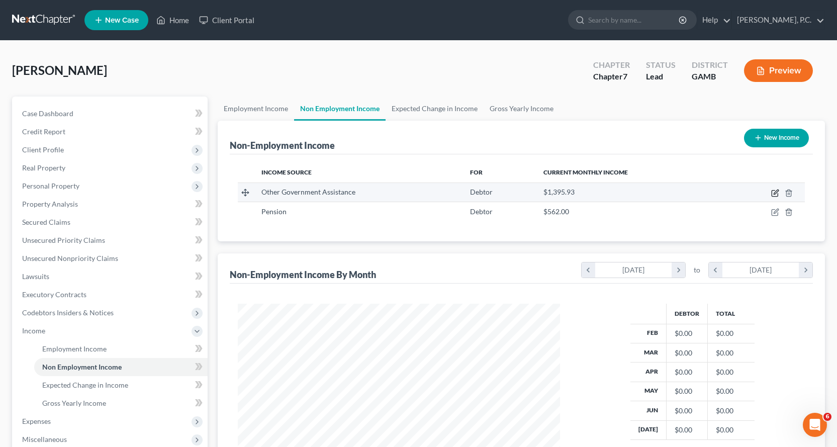
click at [772, 192] on icon "button" at bounding box center [775, 193] width 8 height 8
select select "5"
select select "0"
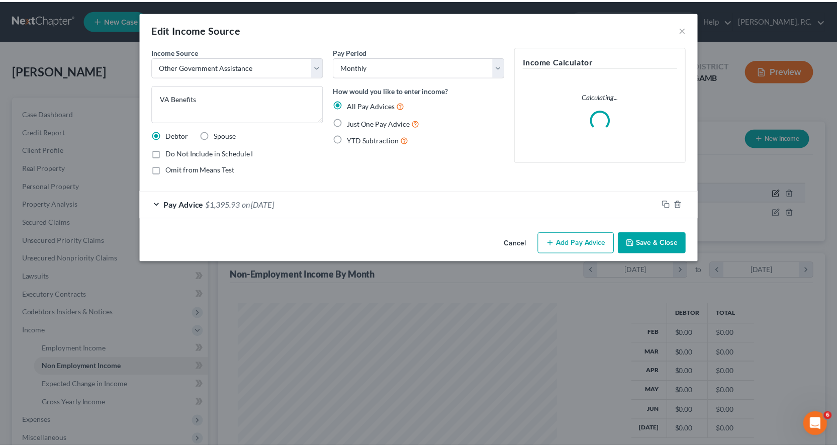
scroll to position [180, 346]
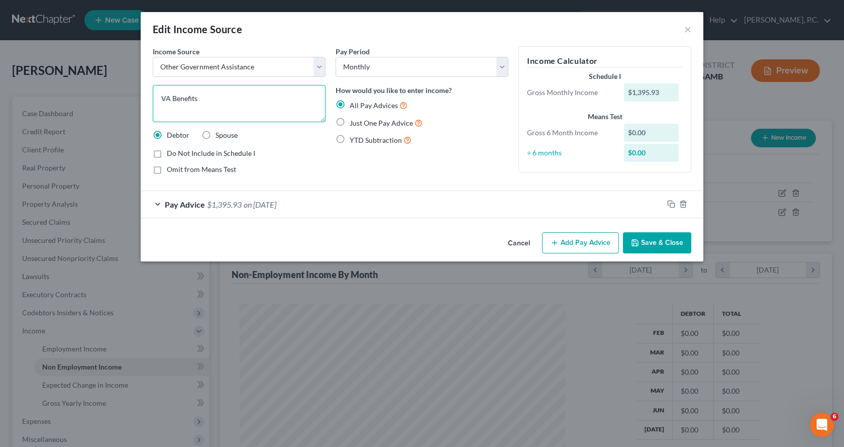
click at [173, 98] on textarea "VA Benefits" at bounding box center [239, 103] width 173 height 37
type textarea "VA disability benefits"
click at [326, 185] on form "Income Source * Select Unemployment Disability (from employer) Pension Retireme…" at bounding box center [422, 132] width 539 height 172
click at [350, 121] on label "Just One Pay Advice" at bounding box center [386, 123] width 73 height 12
click at [354, 121] on input "Just One Pay Advice" at bounding box center [357, 120] width 7 height 7
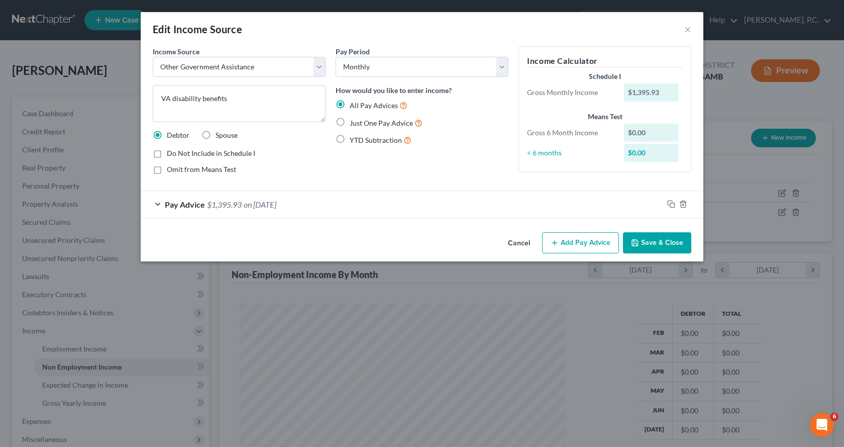
radio input "true"
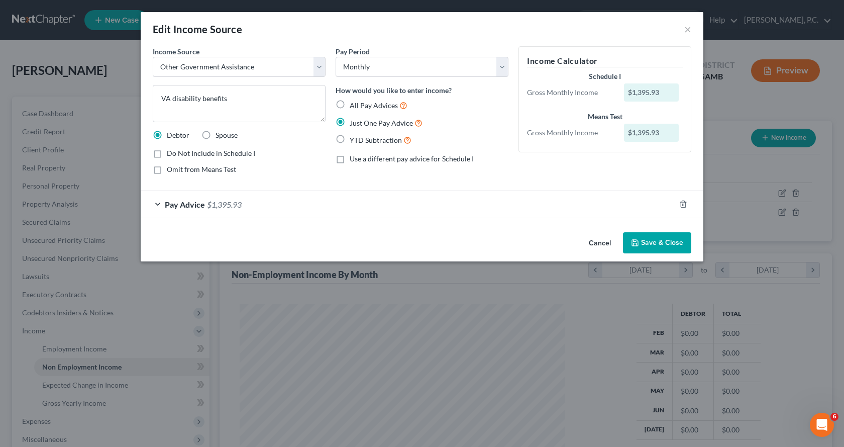
click at [664, 241] on button "Save & Close" at bounding box center [657, 242] width 68 height 21
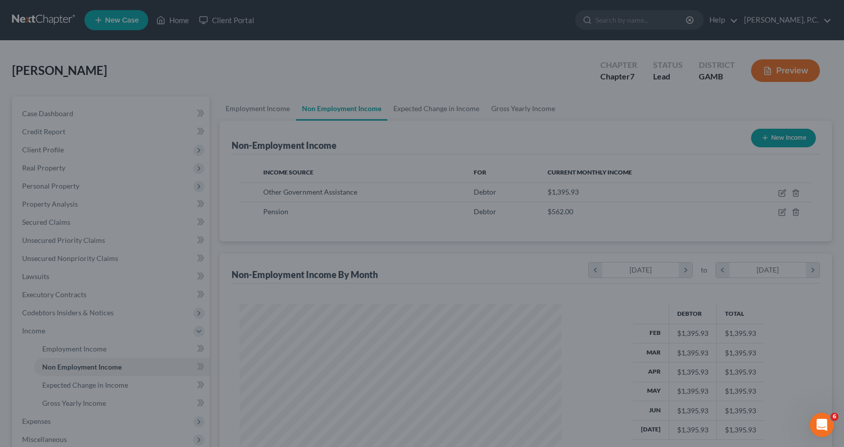
scroll to position [502325, 502163]
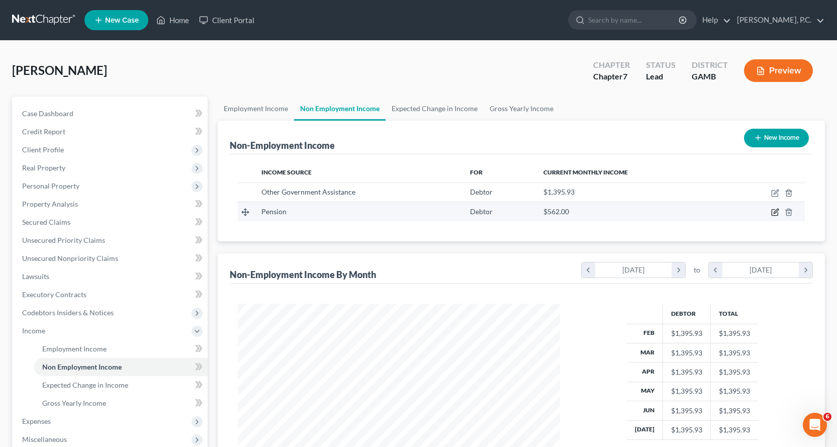
click at [772, 212] on icon "button" at bounding box center [774, 213] width 6 height 6
select select "2"
select select "0"
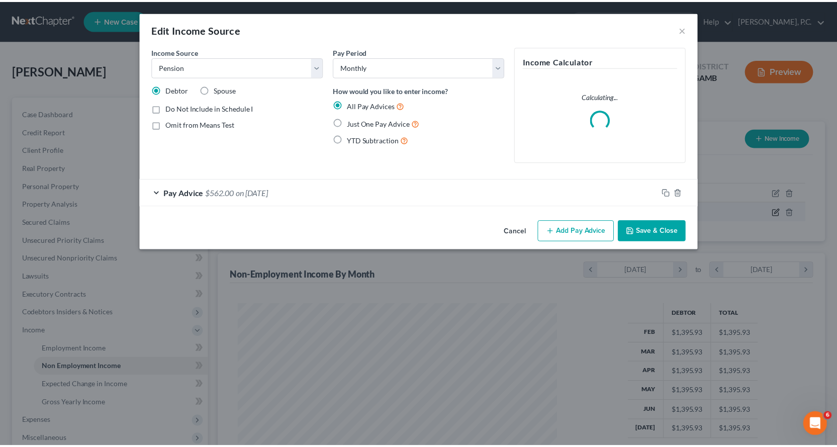
scroll to position [180, 346]
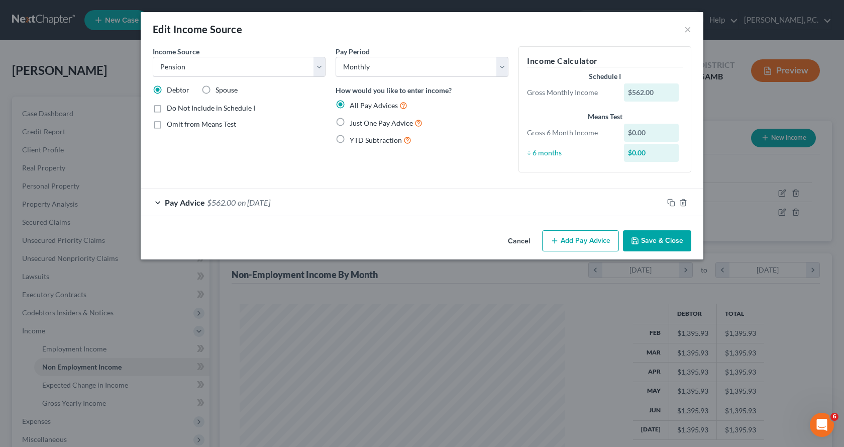
click at [350, 120] on label "Just One Pay Advice" at bounding box center [386, 123] width 73 height 12
click at [354, 120] on input "Just One Pay Advice" at bounding box center [357, 120] width 7 height 7
radio input "true"
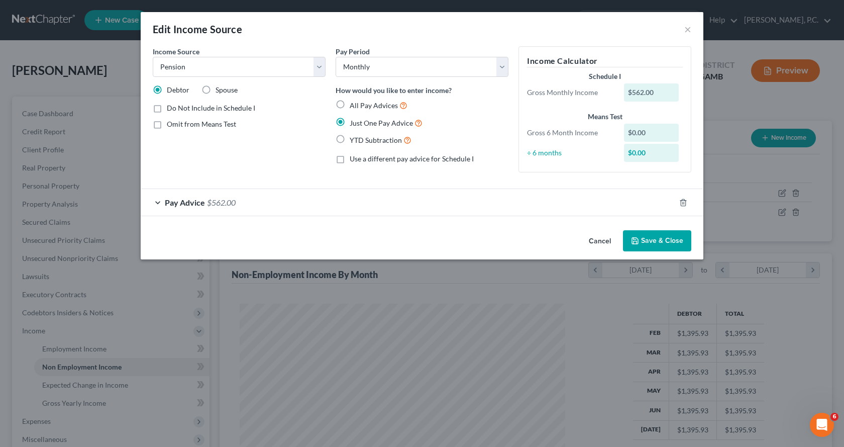
click at [655, 239] on button "Save & Close" at bounding box center [657, 240] width 68 height 21
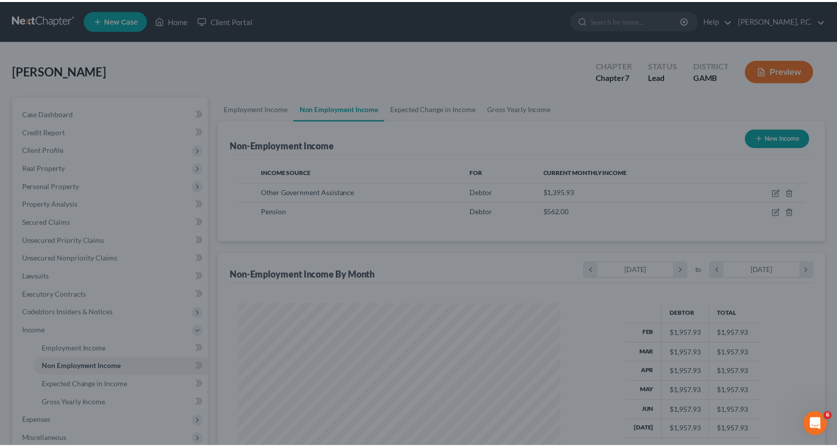
scroll to position [502325, 502163]
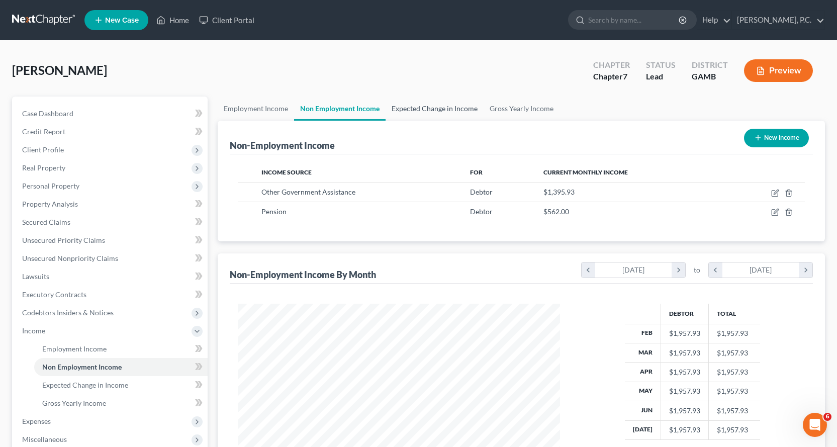
click at [468, 108] on link "Expected Change in Income" at bounding box center [434, 108] width 98 height 24
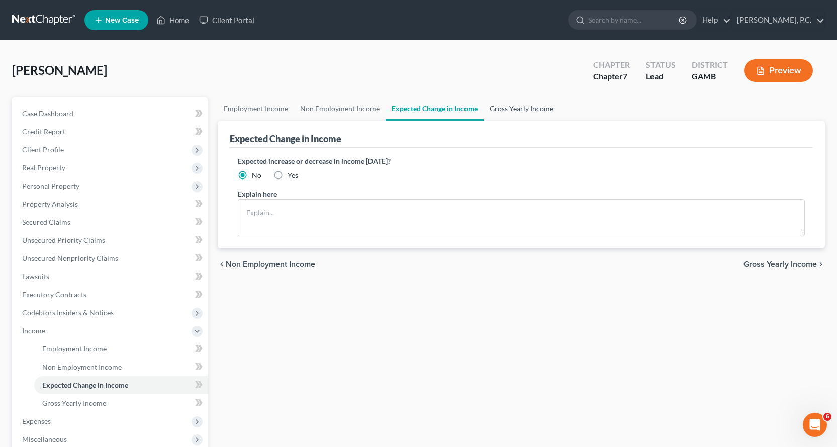
click at [517, 109] on link "Gross Yearly Income" at bounding box center [521, 108] width 76 height 24
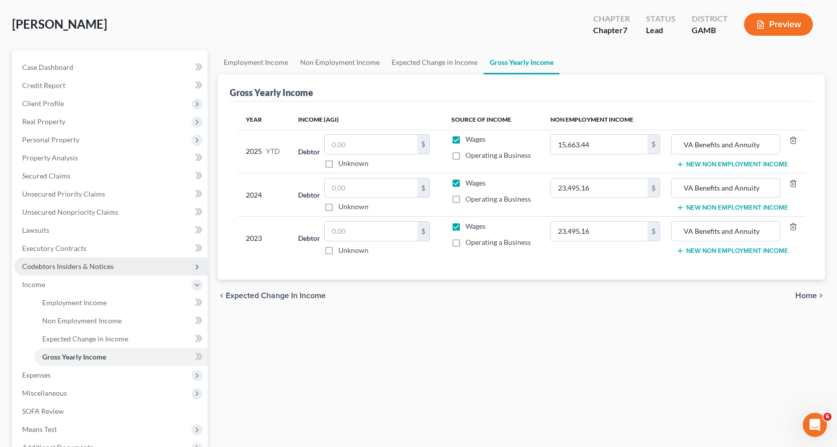
scroll to position [101, 0]
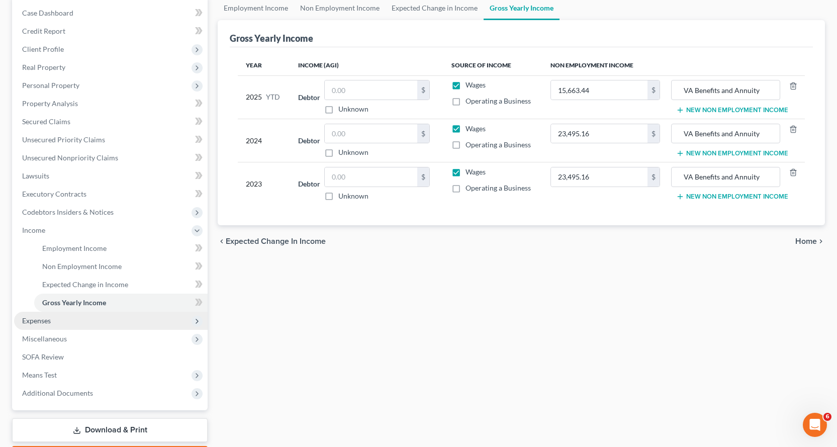
click at [37, 322] on span "Expenses" at bounding box center [36, 320] width 29 height 9
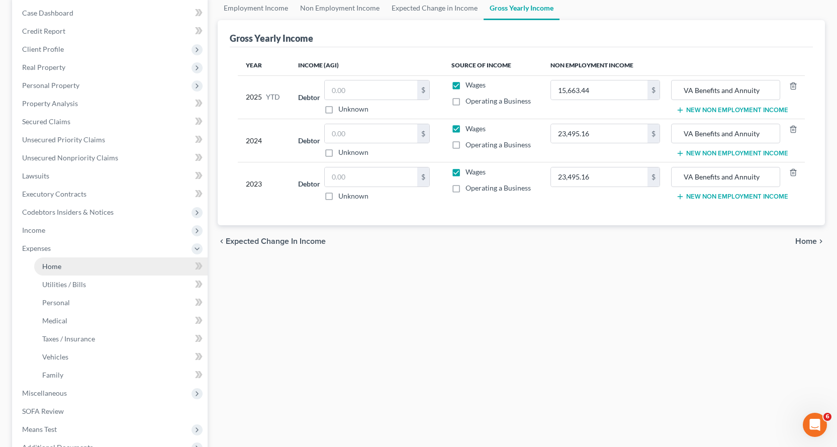
click at [55, 265] on span "Home" at bounding box center [51, 266] width 19 height 9
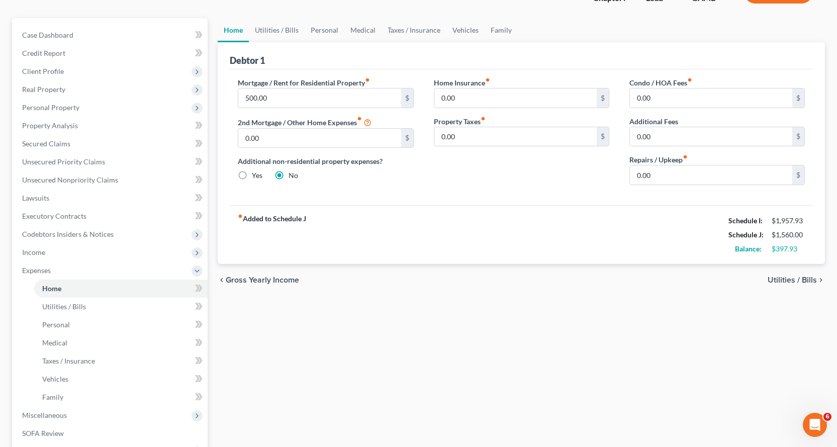
scroll to position [151, 0]
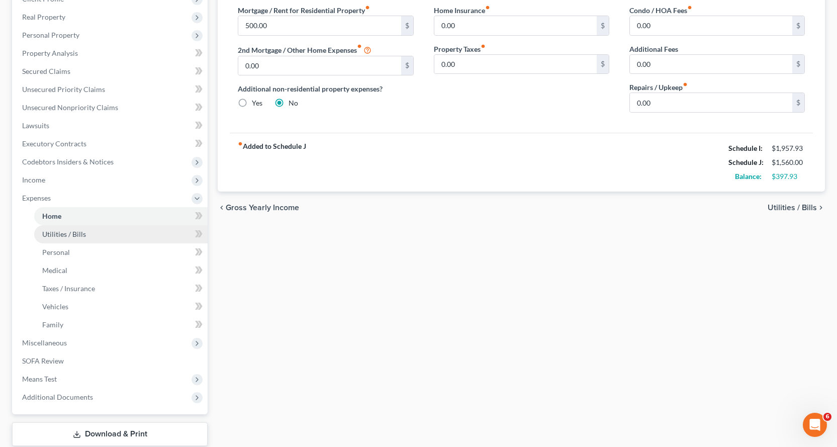
click at [68, 230] on span "Utilities / Bills" at bounding box center [64, 234] width 44 height 9
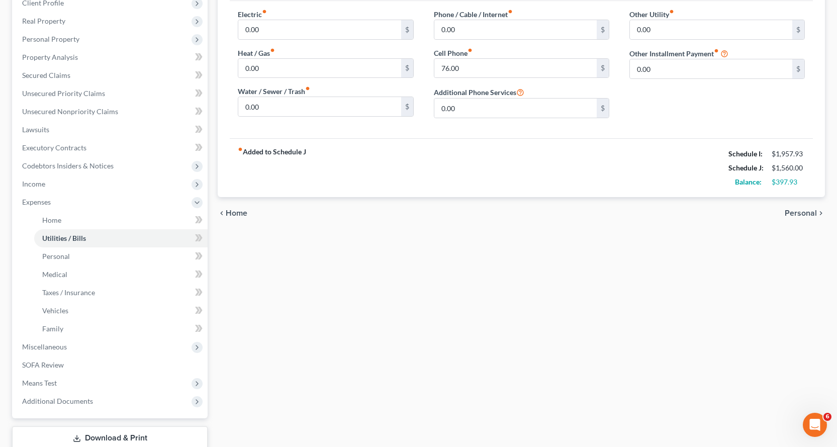
scroll to position [151, 0]
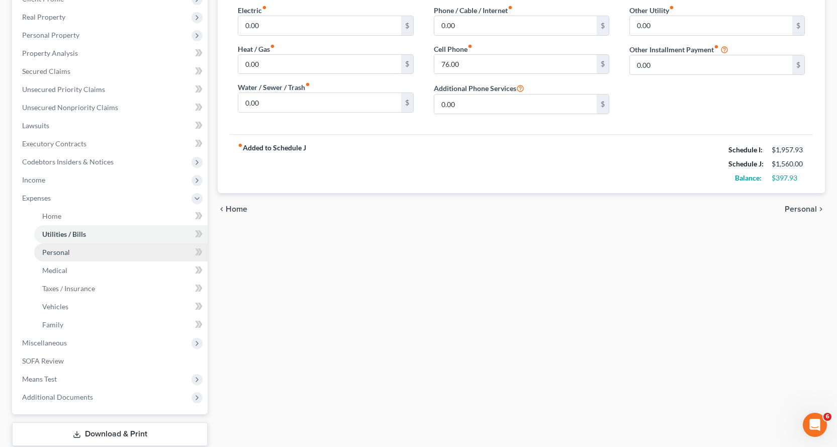
click at [48, 253] on span "Personal" at bounding box center [56, 252] width 28 height 9
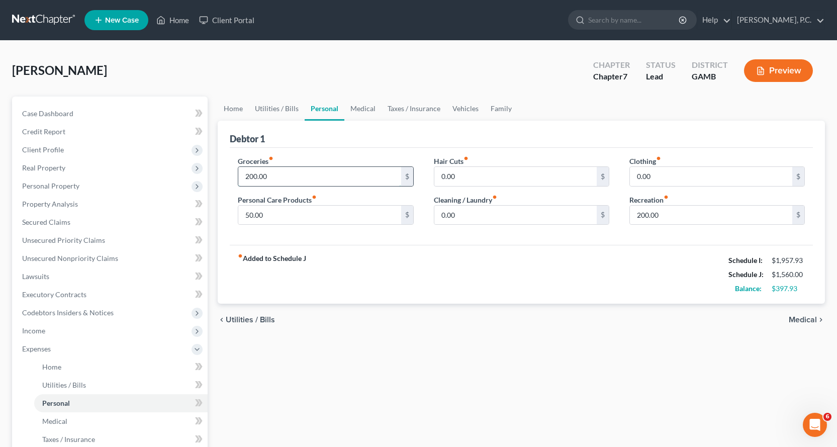
click at [288, 178] on input "200.00" at bounding box center [319, 176] width 162 height 19
type input "300.00"
type input "80.00"
type input "20.00"
type input "50.00"
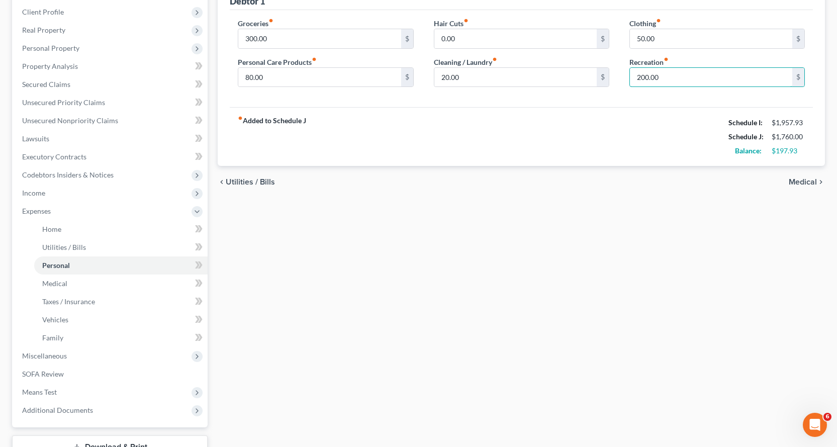
scroll to position [151, 0]
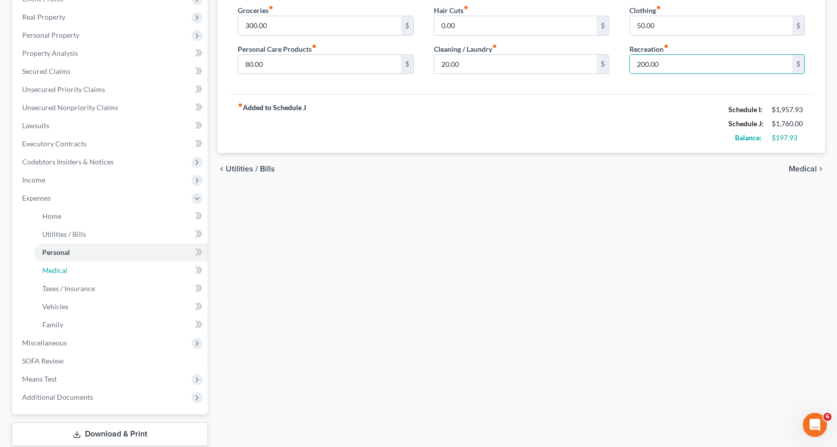
click at [57, 267] on span "Medical" at bounding box center [54, 270] width 25 height 9
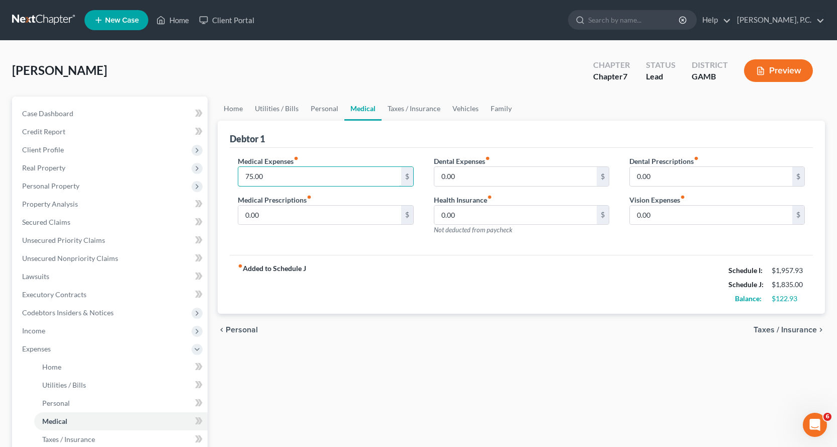
type input "75.00"
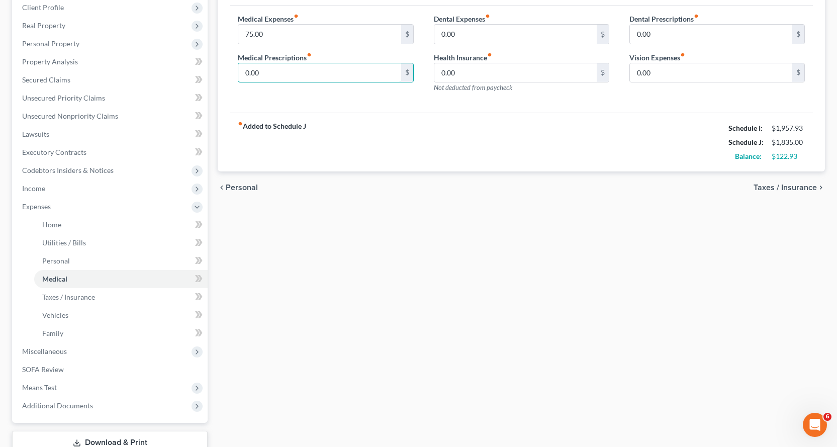
scroll to position [151, 0]
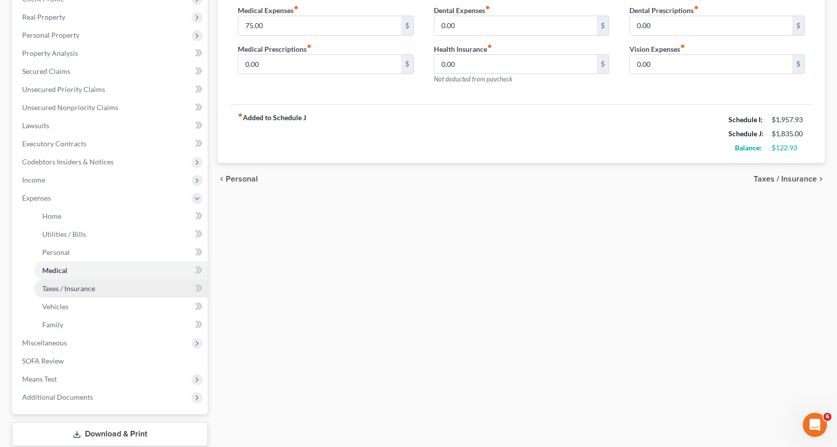
click at [67, 286] on span "Taxes / Insurance" at bounding box center [68, 288] width 53 height 9
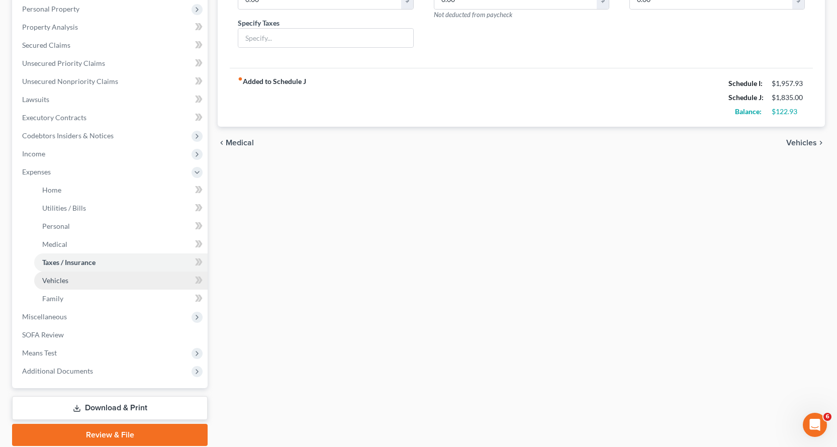
scroll to position [201, 0]
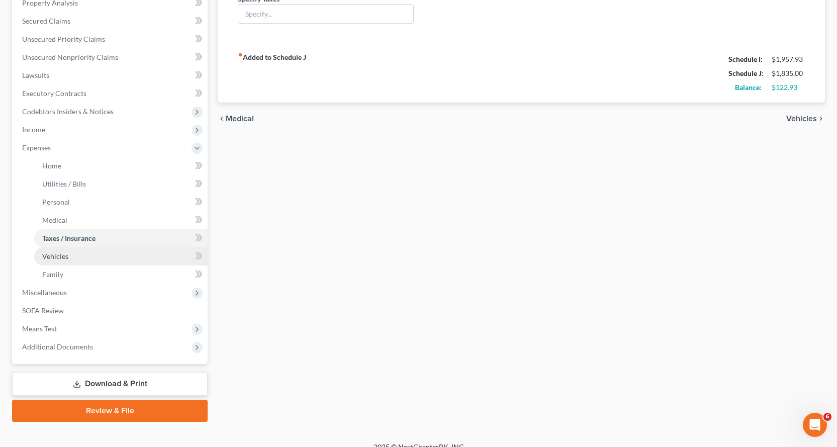
click at [44, 256] on span "Vehicles" at bounding box center [55, 256] width 26 height 9
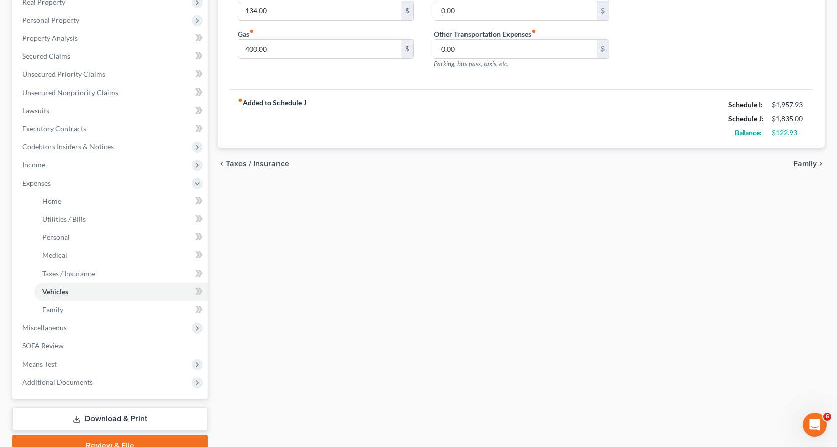
scroll to position [201, 0]
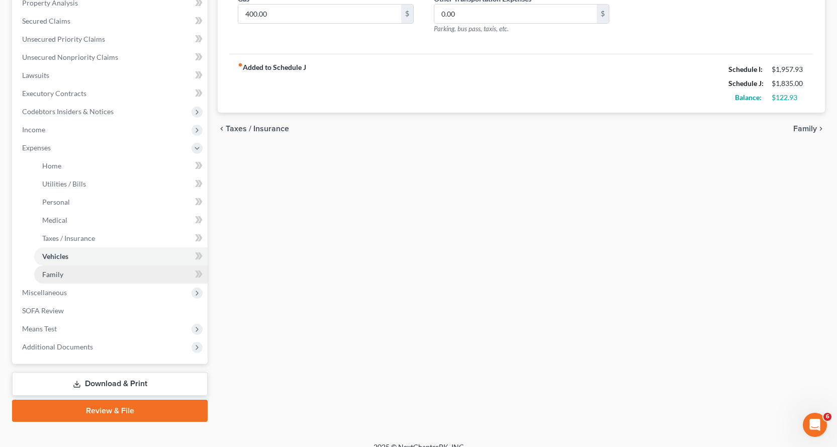
click at [55, 275] on span "Family" at bounding box center [52, 274] width 21 height 9
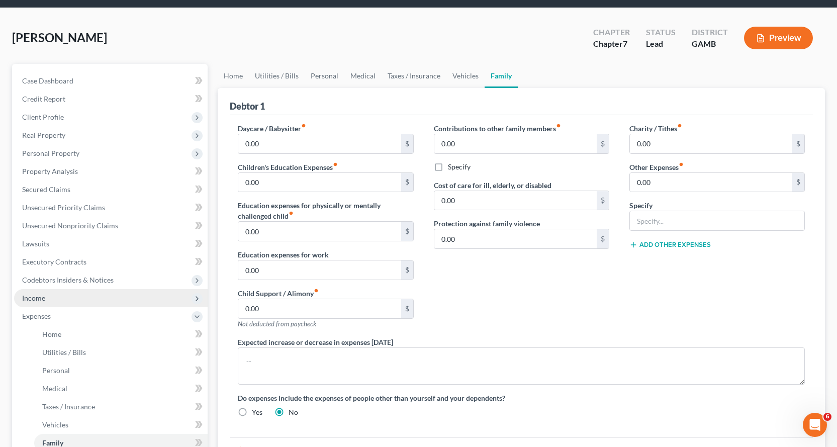
scroll to position [50, 0]
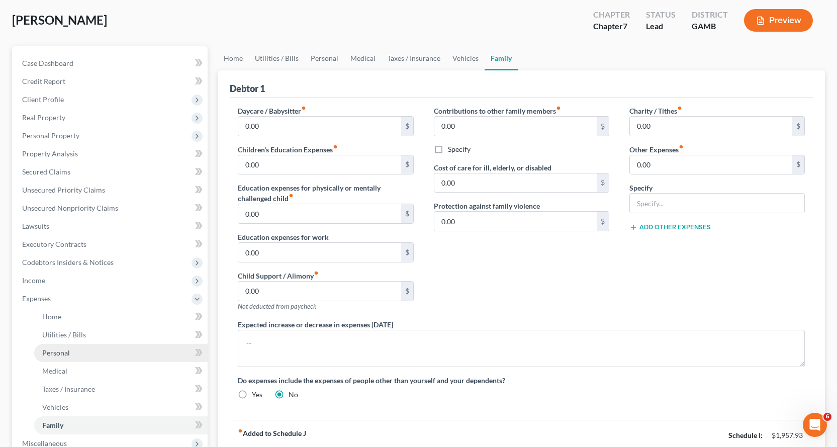
click at [55, 350] on span "Personal" at bounding box center [56, 352] width 28 height 9
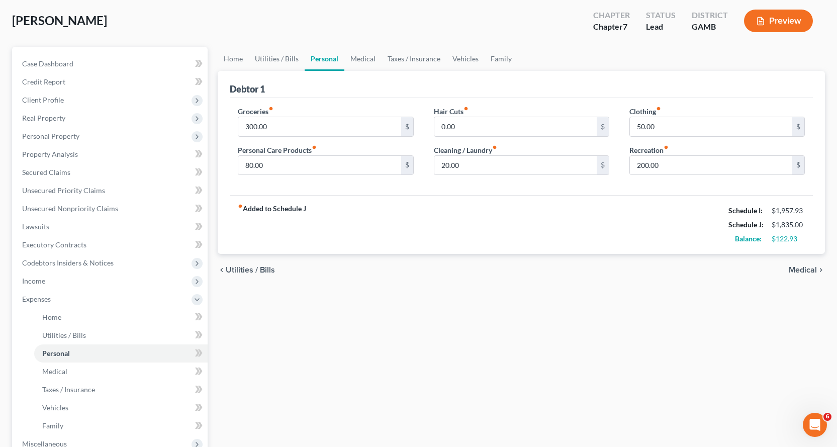
scroll to position [50, 0]
type input "125.00"
type input "400.00"
click at [295, 165] on input "125.00" at bounding box center [319, 164] width 162 height 19
type input "100.00"
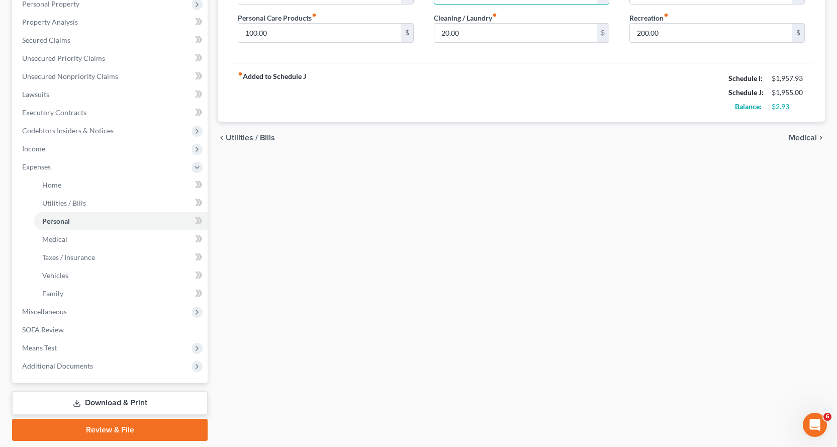
scroll to position [214, 0]
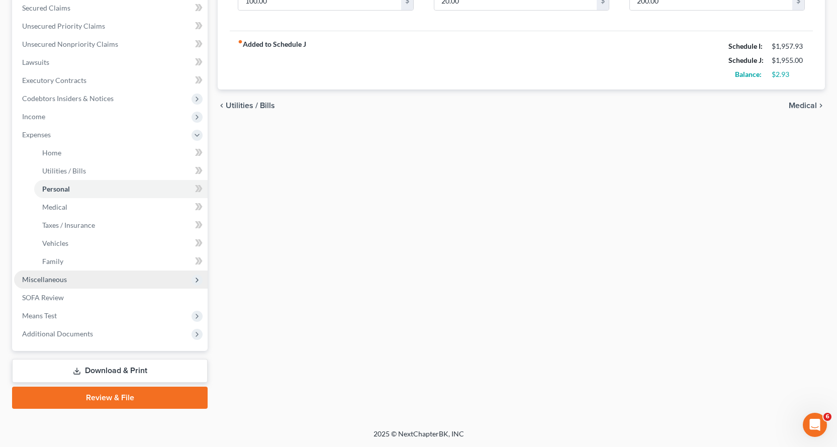
click at [54, 277] on span "Miscellaneous" at bounding box center [44, 279] width 45 height 9
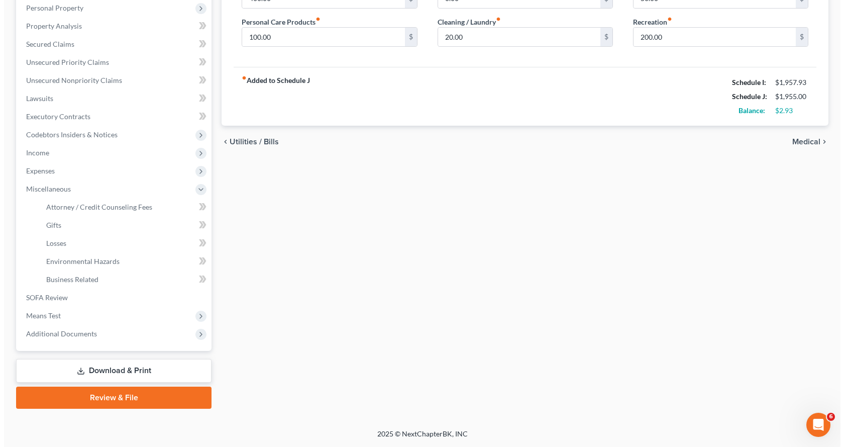
scroll to position [178, 0]
click at [106, 206] on span "Attorney / Credit Counseling Fees" at bounding box center [95, 207] width 106 height 9
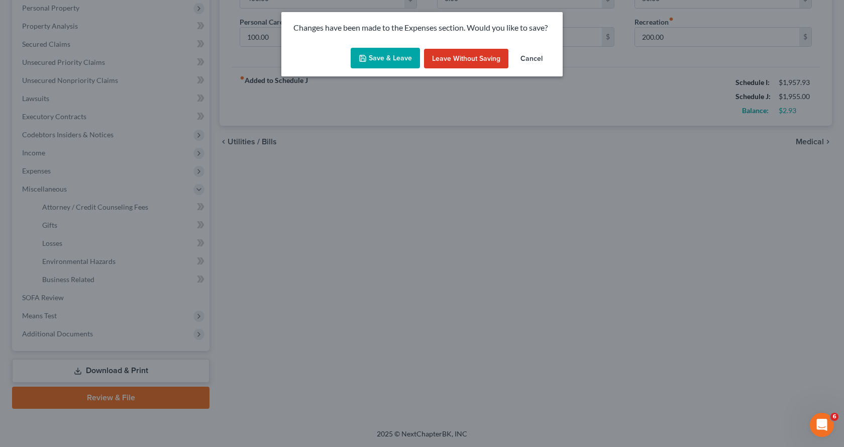
drag, startPoint x: 383, startPoint y: 58, endPoint x: 491, endPoint y: 242, distance: 213.7
click at [384, 58] on button "Save & Leave" at bounding box center [385, 58] width 69 height 21
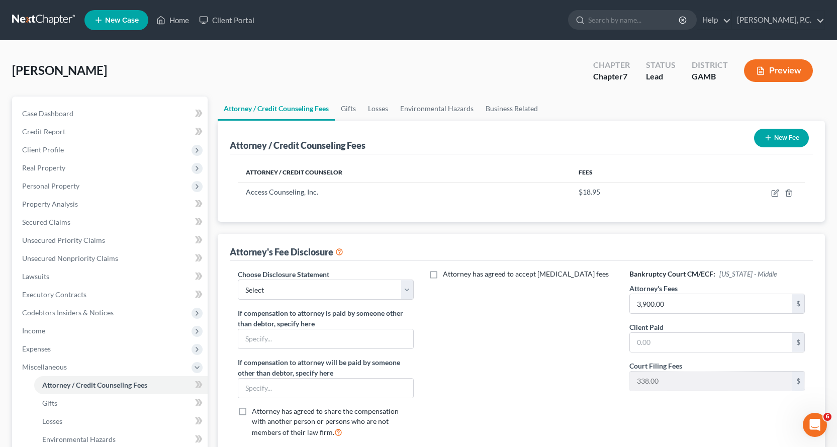
click at [779, 130] on button "New Fee" at bounding box center [781, 138] width 55 height 19
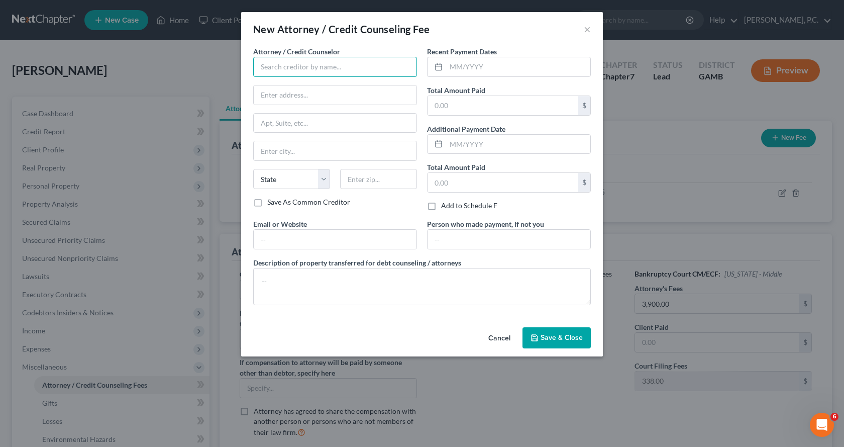
click at [292, 64] on input "text" at bounding box center [335, 67] width 164 height 20
type input "[PERSON_NAME] PC"
type input "P.O. Box 7221"
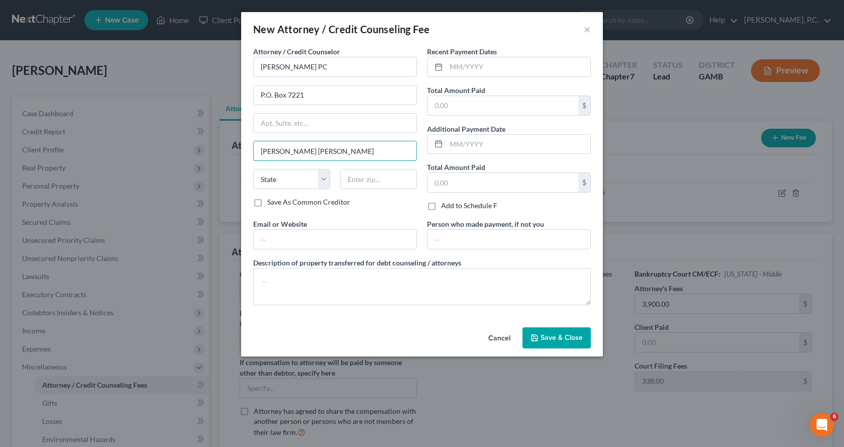
type input "[PERSON_NAME] [PERSON_NAME]"
select select "10"
type input "31095"
drag, startPoint x: 470, startPoint y: 69, endPoint x: 636, endPoint y: 60, distance: 165.6
click at [470, 69] on input "text" at bounding box center [518, 66] width 144 height 19
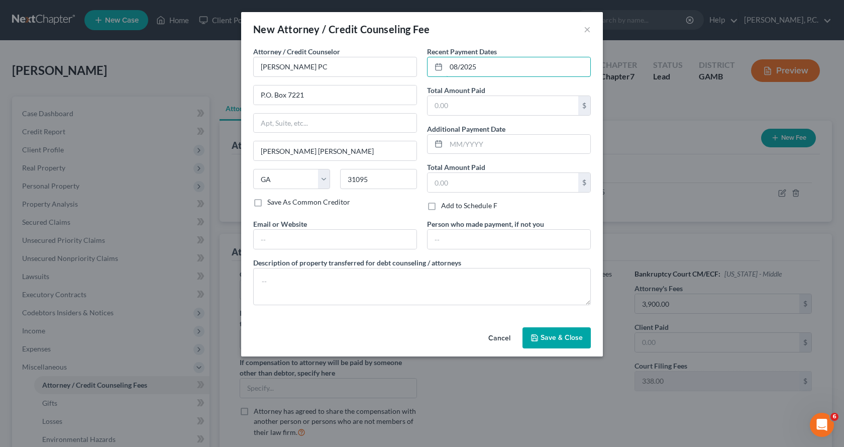
type input "08/2025"
type input "1,338.00"
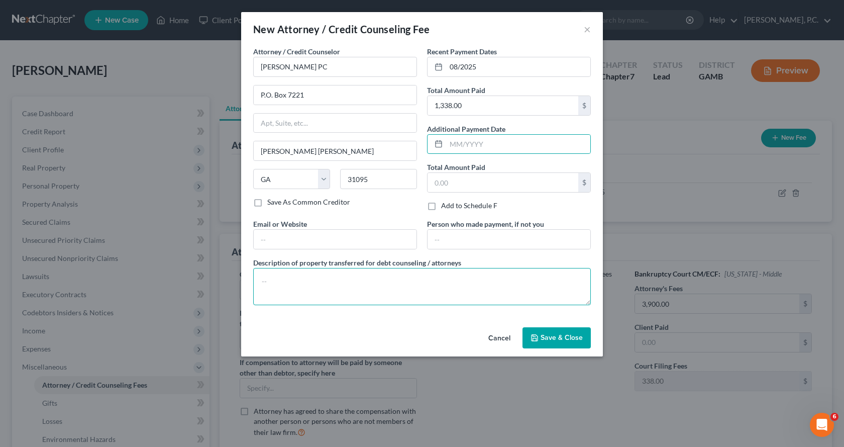
click at [330, 299] on textarea at bounding box center [422, 286] width 338 height 37
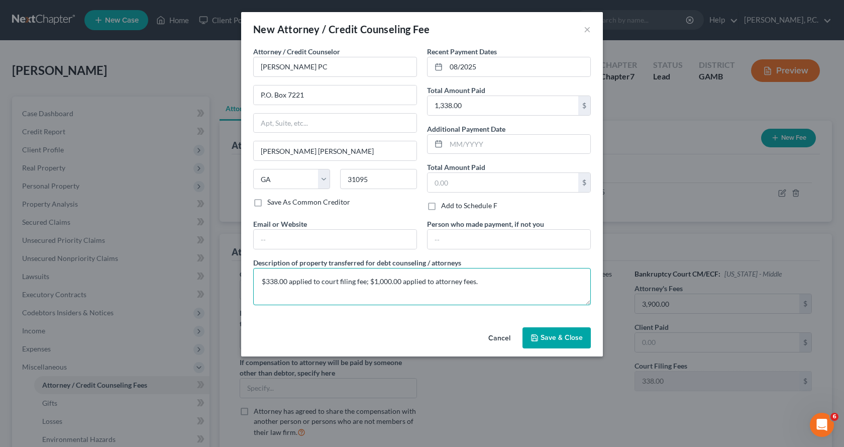
type textarea "$338.00 applied to court filing fee; $1,000.00 applied to attorney fees."
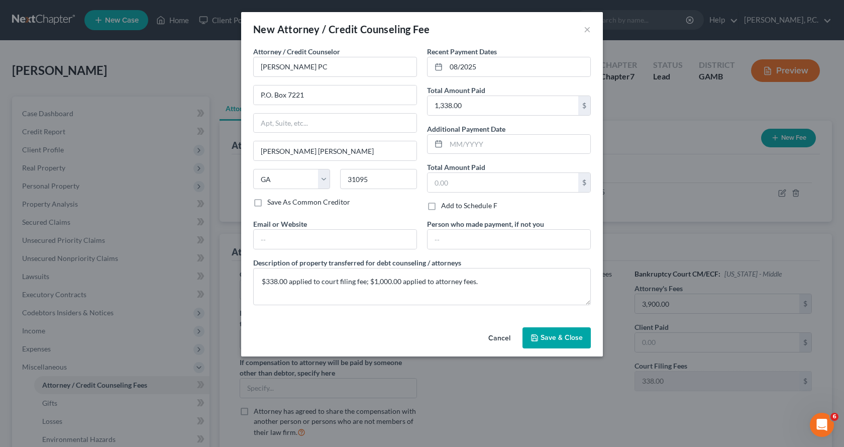
click at [550, 335] on span "Save & Close" at bounding box center [562, 337] width 42 height 9
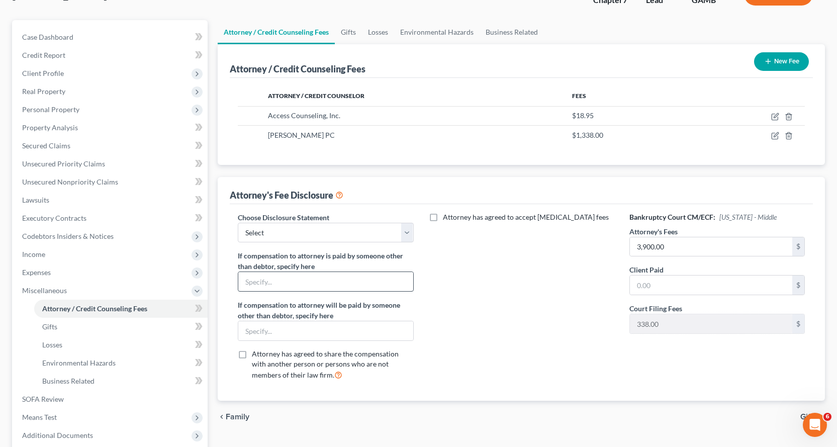
scroll to position [101, 0]
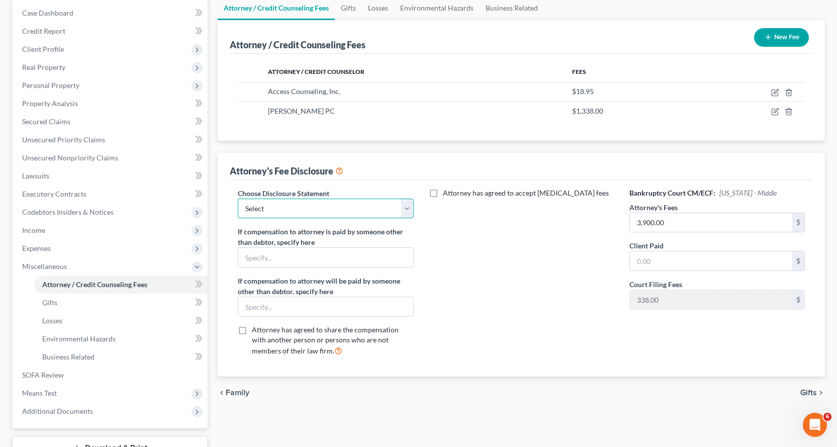
click at [348, 207] on select "Select Attorney" at bounding box center [325, 208] width 175 height 20
select select "0"
click at [238, 198] on select "Select Attorney" at bounding box center [325, 208] width 175 height 20
click at [689, 223] on input "3,900.00" at bounding box center [711, 222] width 162 height 19
type input "1,000.00"
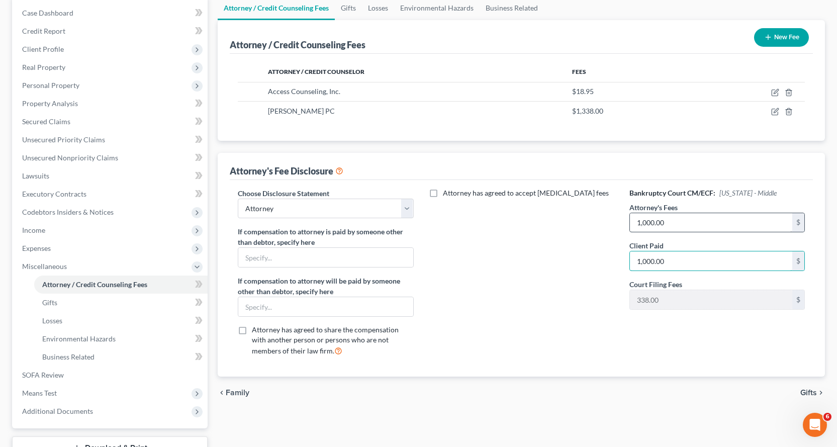
type input "1,000.00"
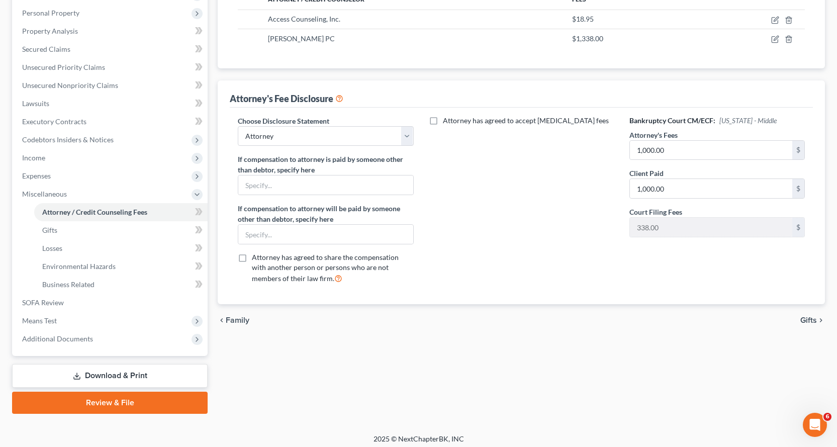
scroll to position [178, 0]
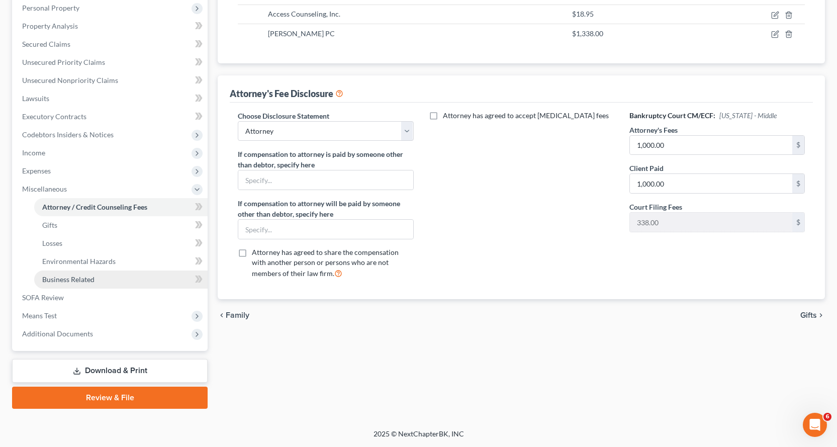
click at [80, 277] on span "Business Related" at bounding box center [68, 279] width 52 height 9
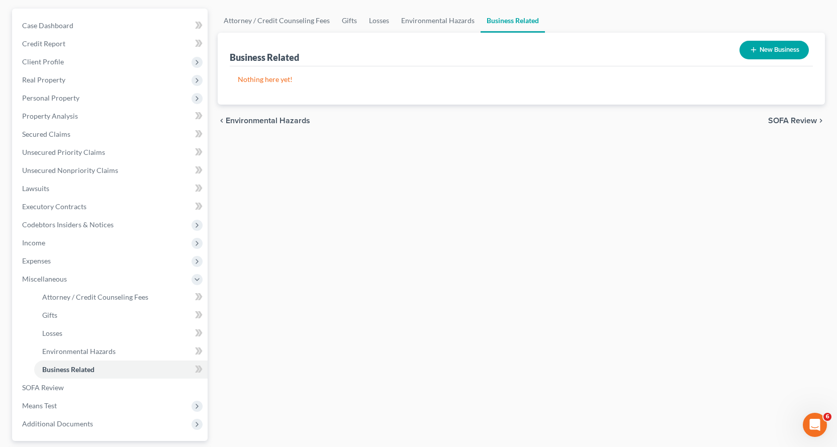
scroll to position [77, 0]
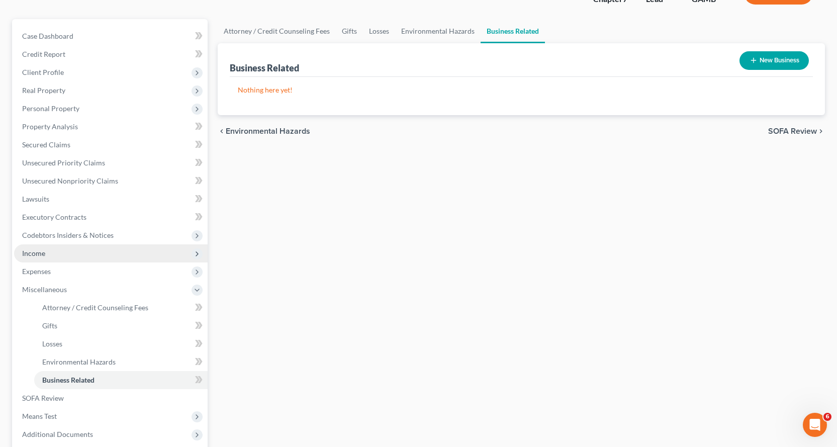
click at [35, 256] on span "Income" at bounding box center [33, 253] width 23 height 9
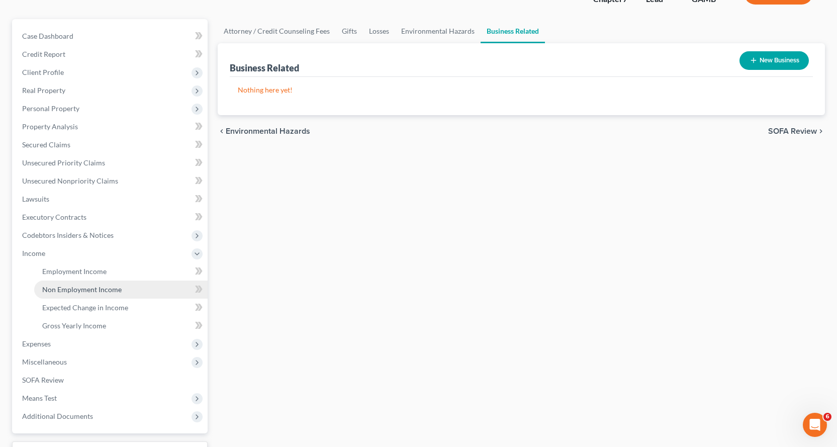
click at [115, 289] on span "Non Employment Income" at bounding box center [81, 289] width 79 height 9
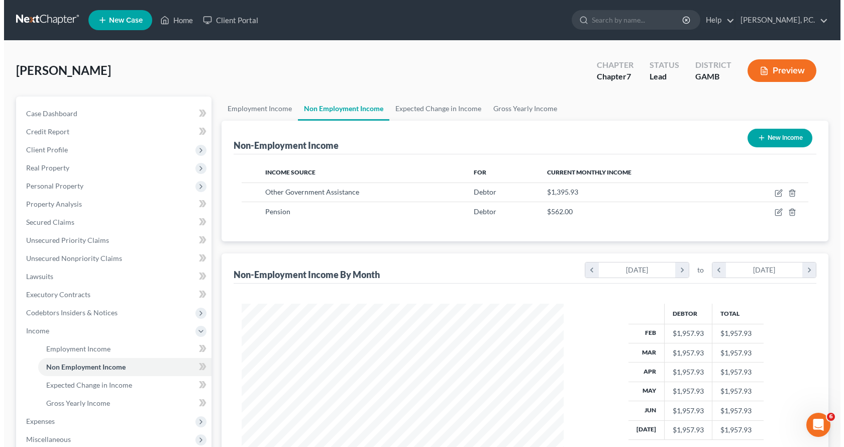
scroll to position [180, 342]
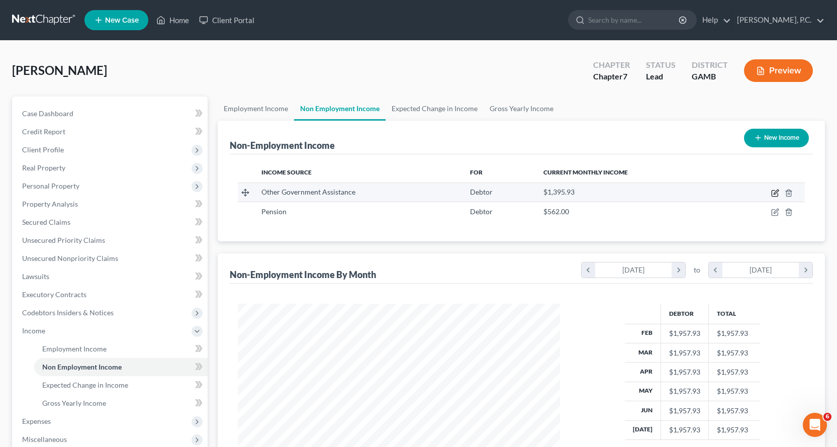
click at [774, 193] on icon "button" at bounding box center [775, 193] width 8 height 8
select select "5"
select select "0"
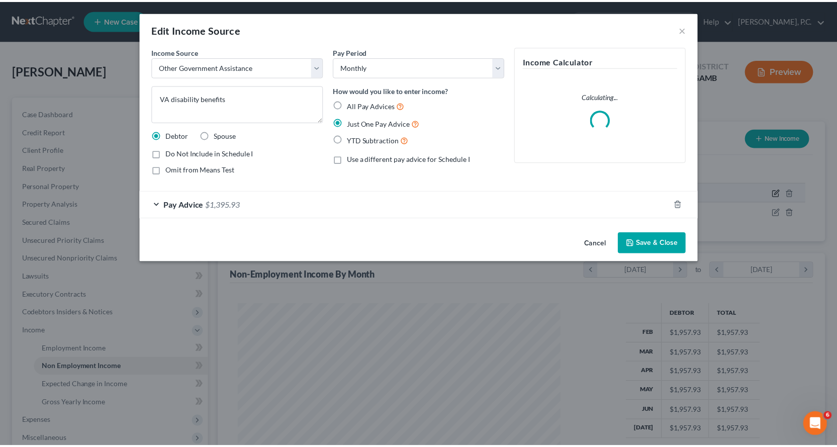
scroll to position [180, 346]
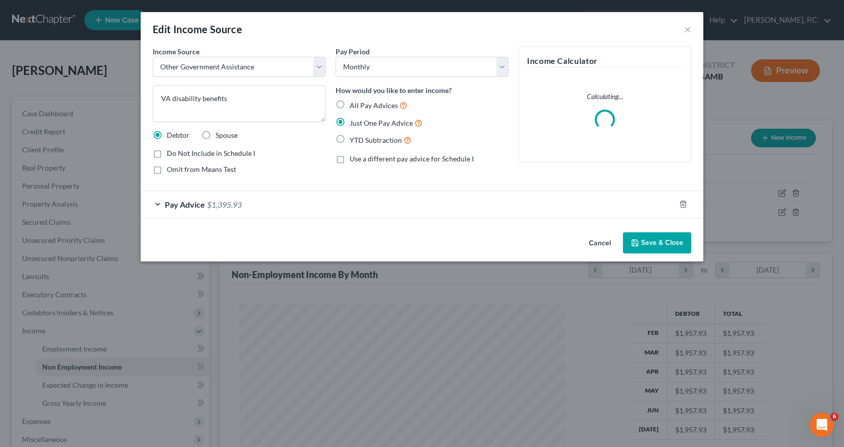
click at [167, 171] on label "Omit from Means Test" at bounding box center [201, 169] width 69 height 10
click at [171, 171] on input "Omit from Means Test" at bounding box center [174, 167] width 7 height 7
checkbox input "true"
click at [665, 237] on button "Save & Close" at bounding box center [657, 242] width 68 height 21
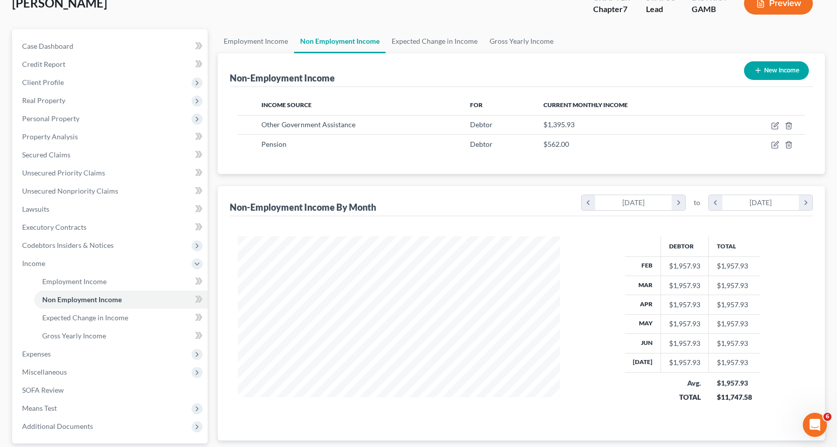
scroll to position [160, 0]
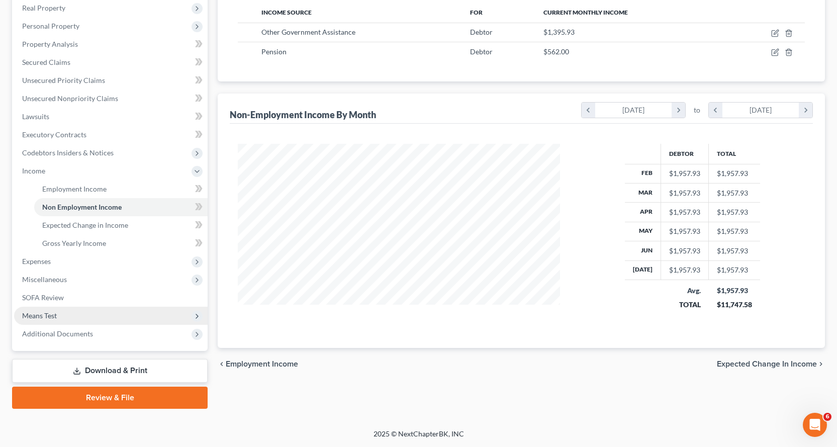
click at [50, 318] on span "Means Test" at bounding box center [39, 315] width 35 height 9
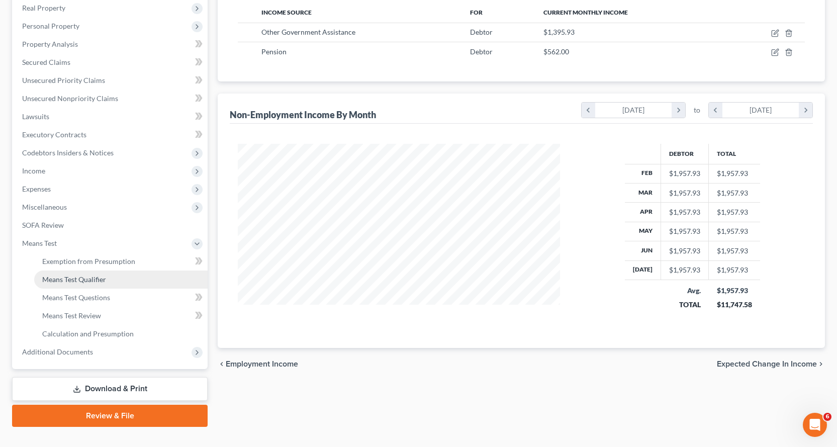
click at [93, 279] on span "Means Test Qualifier" at bounding box center [74, 279] width 64 height 9
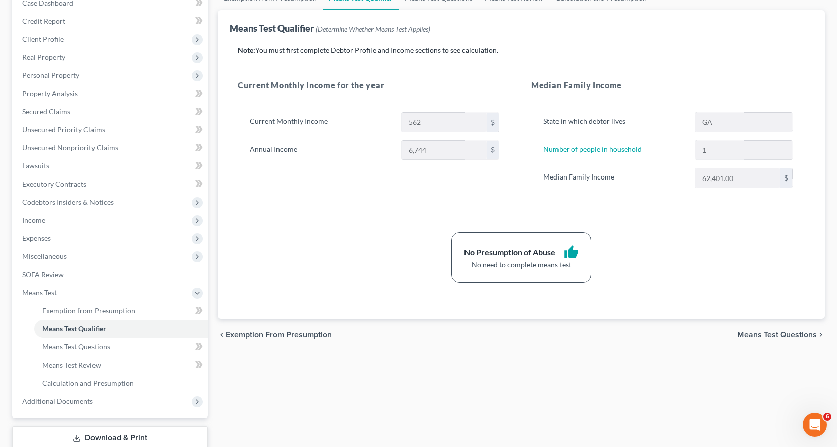
scroll to position [178, 0]
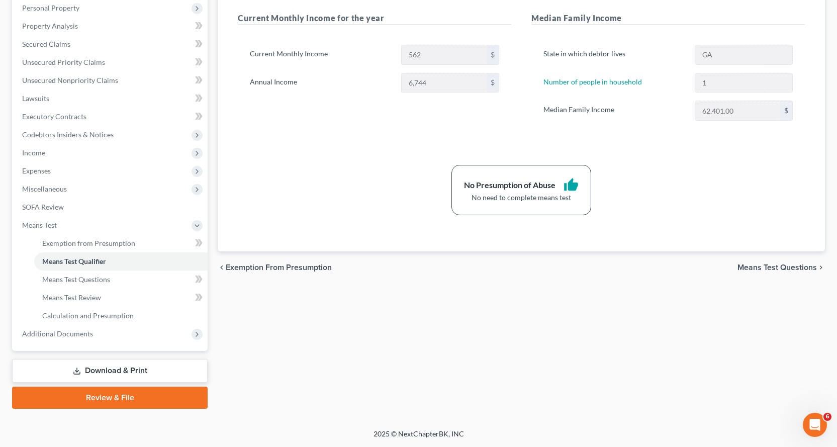
click at [125, 369] on link "Download & Print" at bounding box center [109, 371] width 195 height 24
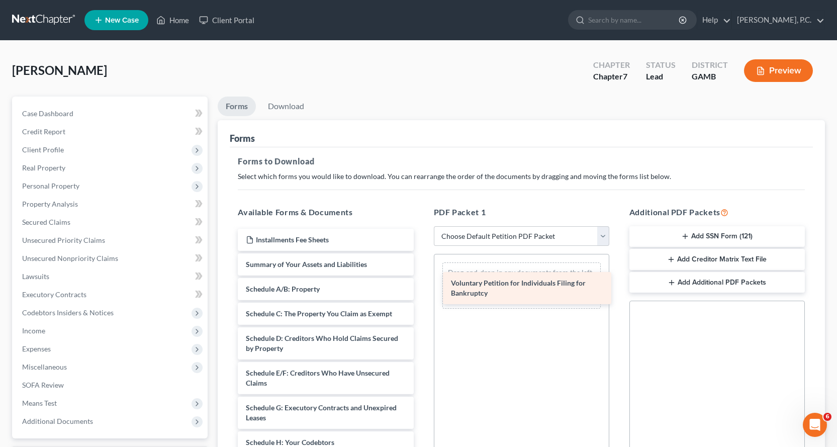
drag, startPoint x: 254, startPoint y: 267, endPoint x: 459, endPoint y: 285, distance: 205.9
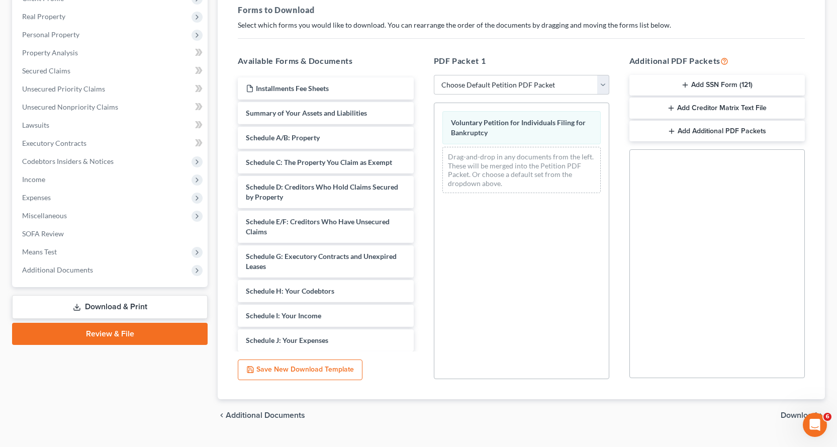
scroll to position [174, 0]
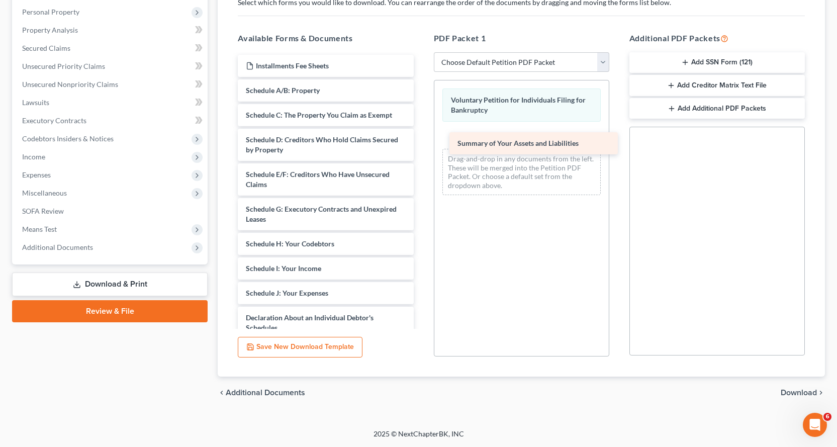
drag, startPoint x: 264, startPoint y: 90, endPoint x: 476, endPoint y: 142, distance: 218.3
click at [421, 142] on div "Summary of Your Assets and Liabilities Installments Fee Sheets Summary of Your …" at bounding box center [325, 303] width 191 height 496
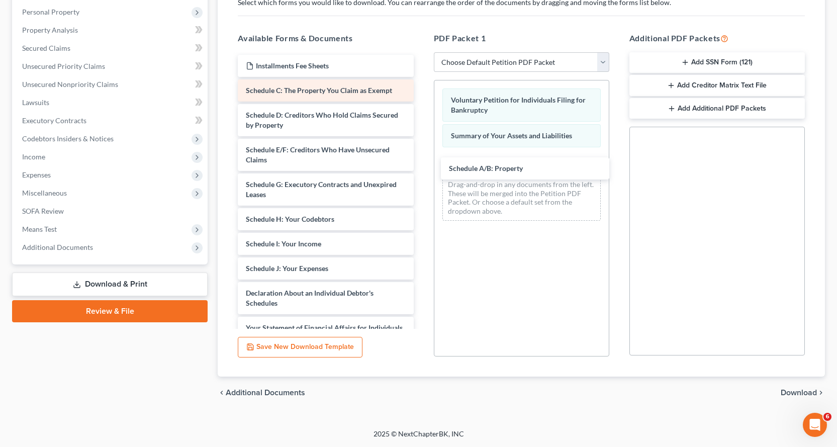
drag, startPoint x: 276, startPoint y: 90, endPoint x: 259, endPoint y: 97, distance: 18.5
click at [421, 165] on div "Schedule A/B: Property Installments Fee Sheets Schedule A/B: Property Schedule …" at bounding box center [325, 291] width 191 height 472
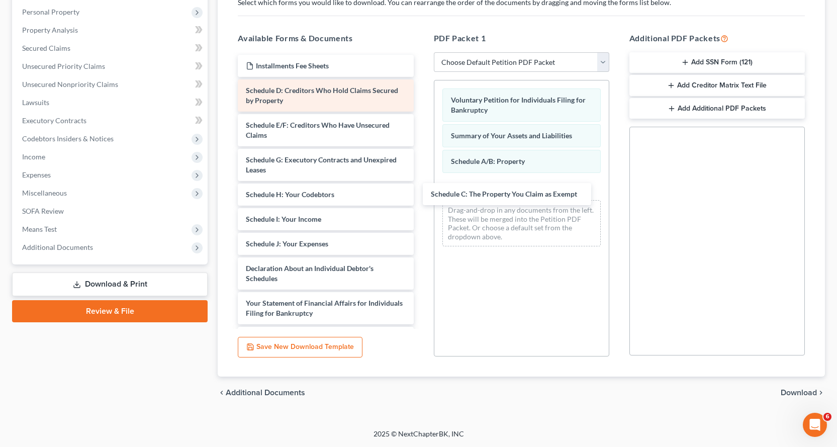
drag, startPoint x: 255, startPoint y: 92, endPoint x: 265, endPoint y: 99, distance: 13.0
click at [421, 192] on div "Schedule C: The Property You Claim as Exempt Installments Fee Sheets Schedule C…" at bounding box center [325, 278] width 191 height 447
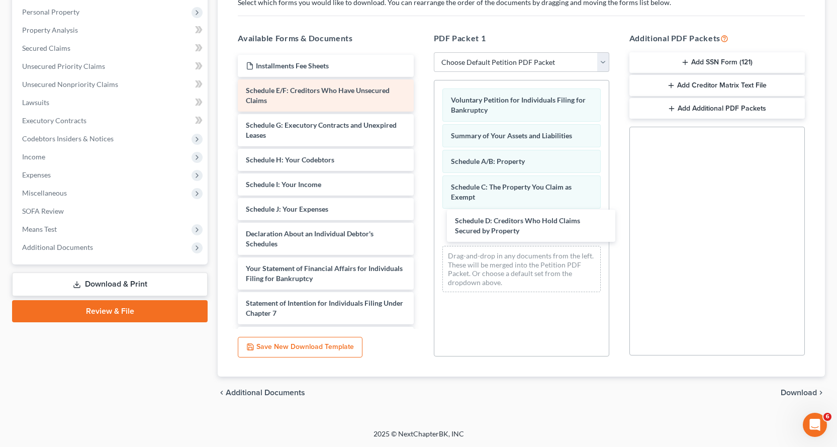
drag, startPoint x: 257, startPoint y: 95, endPoint x: 261, endPoint y: 107, distance: 12.4
click at [421, 224] on div "Schedule D: Creditors Who Hold Claims Secured by Property Installments Fee Shee…" at bounding box center [325, 261] width 191 height 413
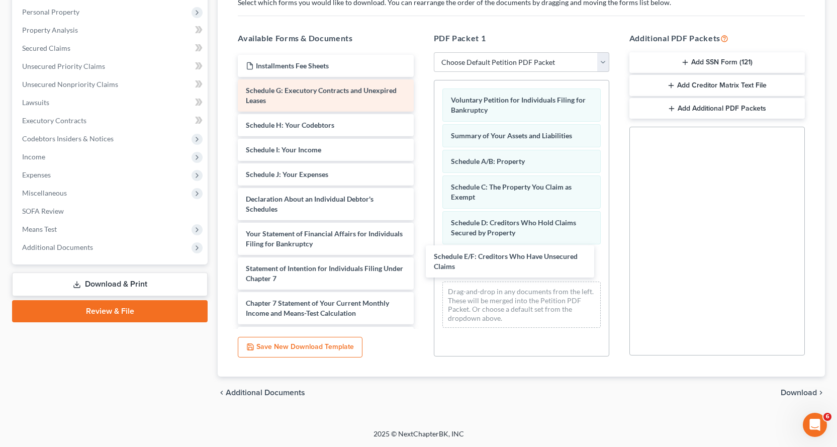
drag, startPoint x: 251, startPoint y: 92, endPoint x: 271, endPoint y: 111, distance: 27.0
click at [421, 258] on div "Schedule E/F: Creditors Who Have Unsecured Claims Installments Fee Sheets Sched…" at bounding box center [325, 244] width 191 height 378
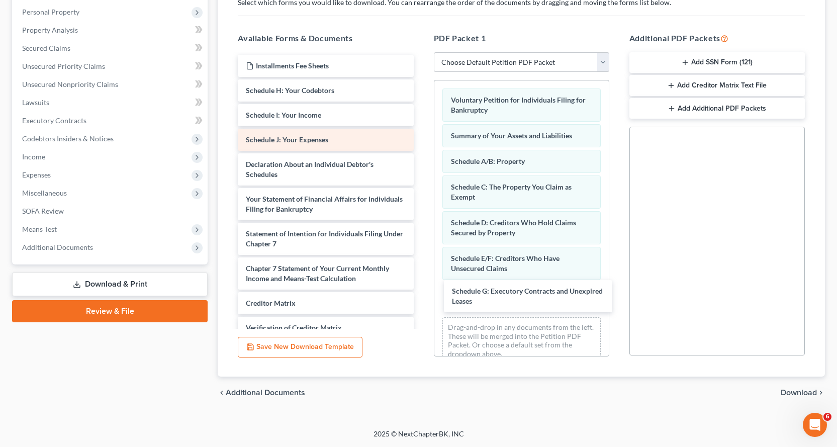
drag, startPoint x: 258, startPoint y: 90, endPoint x: 328, endPoint y: 136, distance: 83.9
click at [421, 287] on div "Schedule G: Executory Contracts and Unexpired Leases Installments Fee Sheets Sc…" at bounding box center [325, 226] width 191 height 343
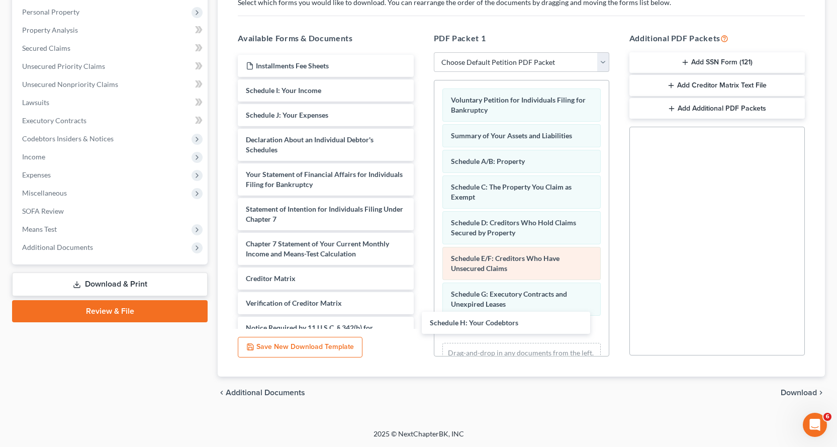
drag, startPoint x: 283, startPoint y: 87, endPoint x: 463, endPoint y: 277, distance: 261.3
click at [421, 317] on div "Schedule H: Your Codebtors Installments Fee Sheets Schedule H: Your Codebtors S…" at bounding box center [325, 214] width 191 height 319
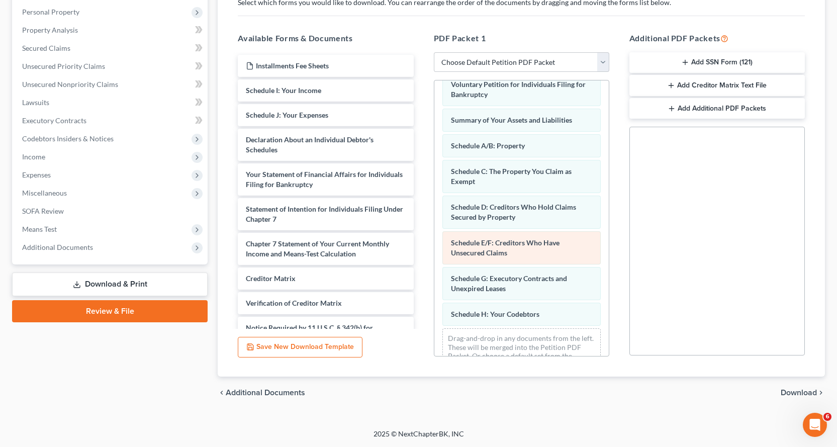
scroll to position [42, 0]
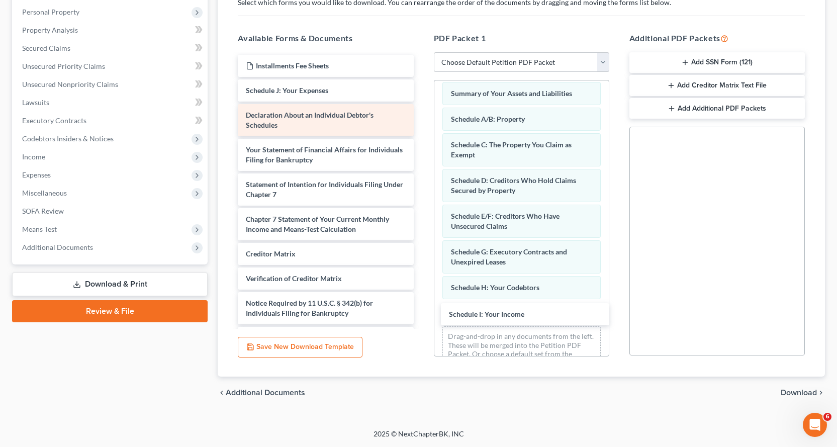
drag, startPoint x: 262, startPoint y: 89, endPoint x: 331, endPoint y: 135, distance: 82.6
click at [421, 312] on div "Schedule I: Your Income Installments Fee Sheets Schedule I: Your Income Schedul…" at bounding box center [325, 202] width 191 height 294
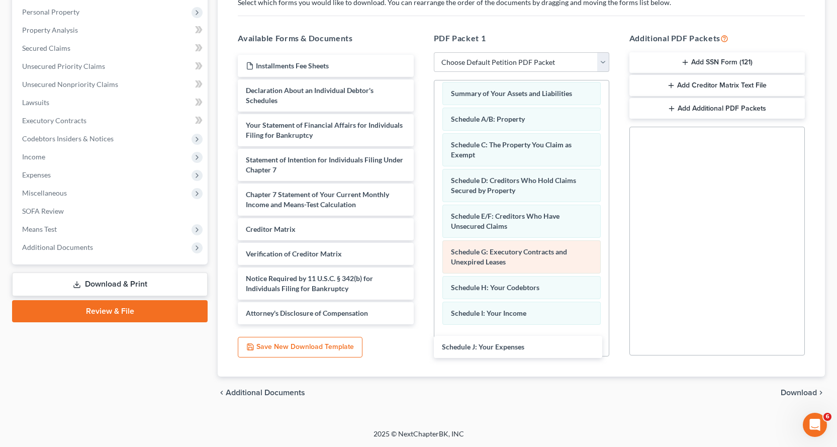
drag, startPoint x: 288, startPoint y: 91, endPoint x: 514, endPoint y: 249, distance: 275.7
click at [421, 324] on div "Schedule J: Your Expenses Installments Fee Sheets Schedule J: Your Expenses Dec…" at bounding box center [325, 189] width 191 height 269
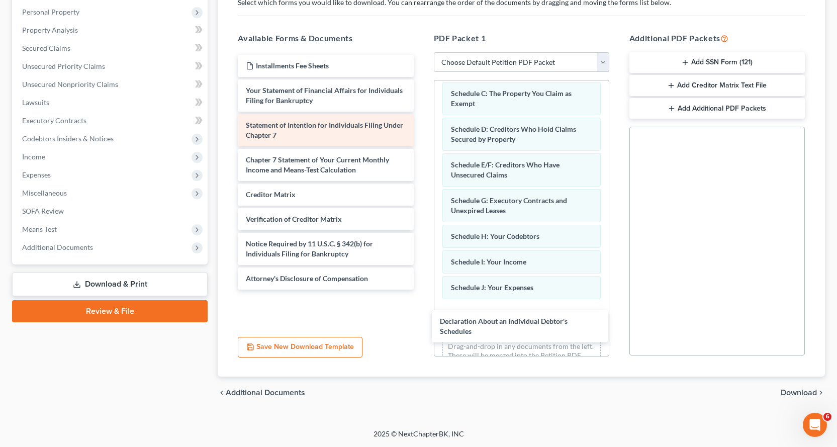
drag, startPoint x: 259, startPoint y: 93, endPoint x: 300, endPoint y: 126, distance: 52.5
click at [421, 289] on div "Declaration About an Individual Debtor's Schedules Installments Fee Sheets Decl…" at bounding box center [325, 172] width 191 height 235
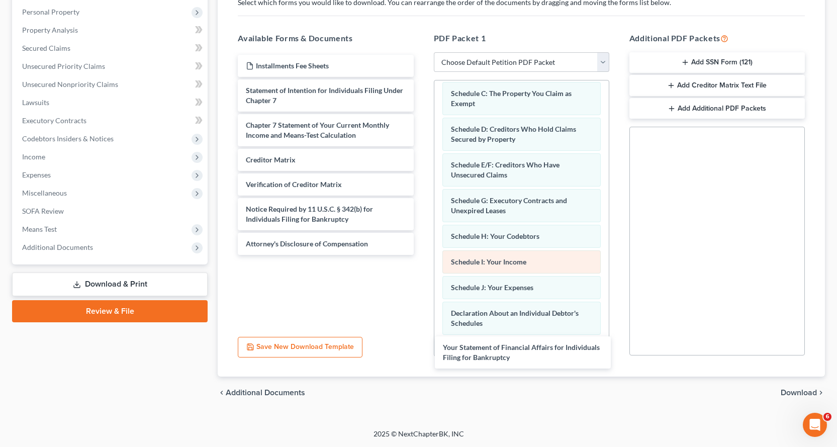
drag, startPoint x: 270, startPoint y: 97, endPoint x: 500, endPoint y: 261, distance: 282.8
click at [421, 255] on div "Your Statement of Financial Affairs for Individuals Filing for Bankruptcy Insta…" at bounding box center [325, 155] width 191 height 200
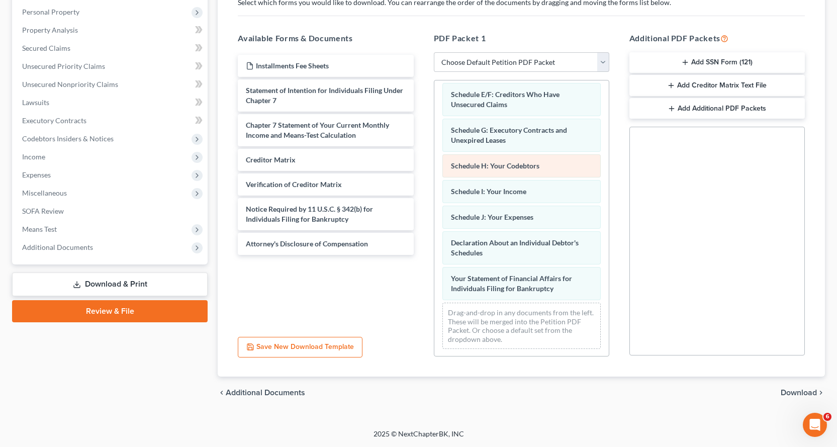
scroll to position [165, 0]
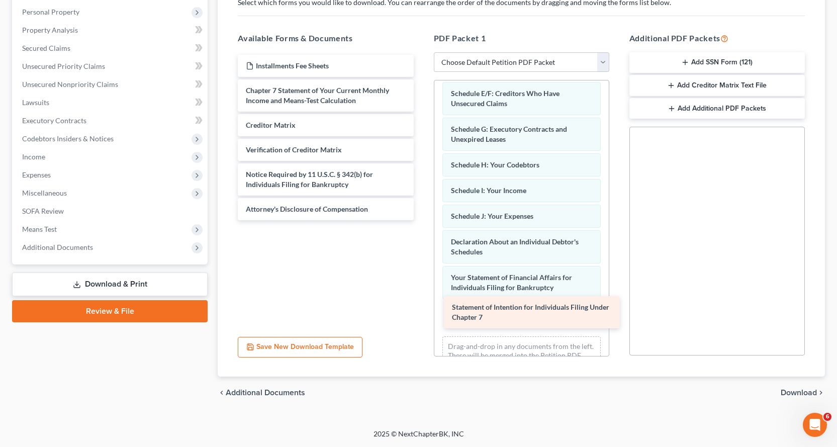
drag, startPoint x: 256, startPoint y: 102, endPoint x: 462, endPoint y: 314, distance: 295.7
click at [421, 220] on div "Statement of Intention for Individuals Filing Under Chapter 7 Installments Fee …" at bounding box center [325, 137] width 191 height 165
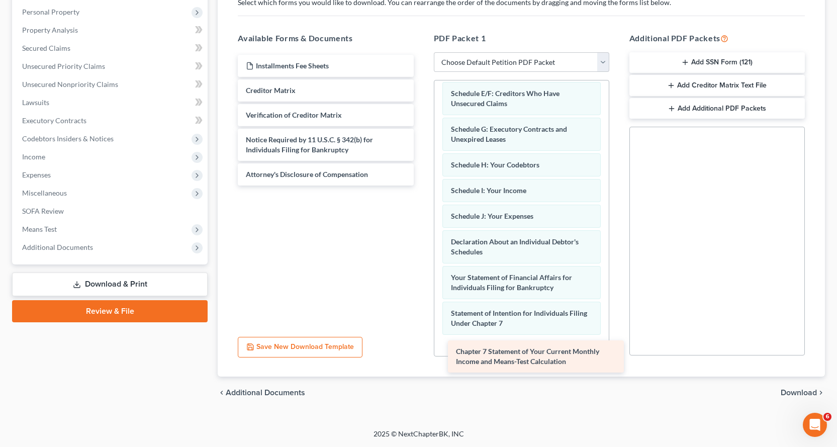
drag, startPoint x: 253, startPoint y: 97, endPoint x: 468, endPoint y: 335, distance: 320.9
click at [421, 185] on div "Chapter 7 Statement of Your Current Monthly Income and Means-Test Calculation I…" at bounding box center [325, 120] width 191 height 131
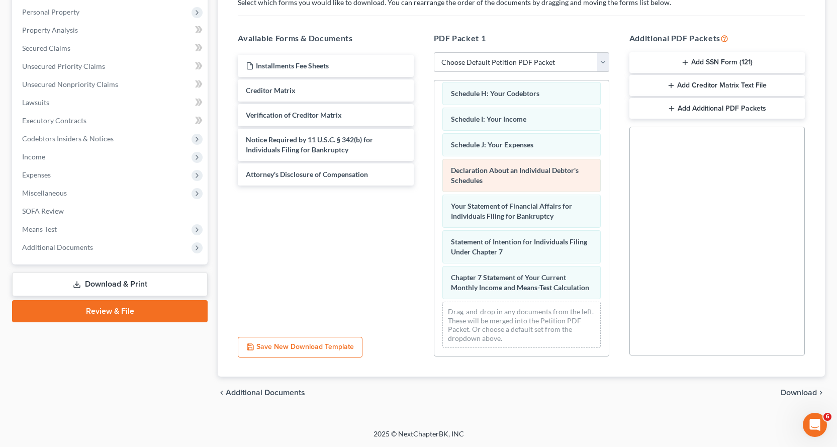
scroll to position [246, 0]
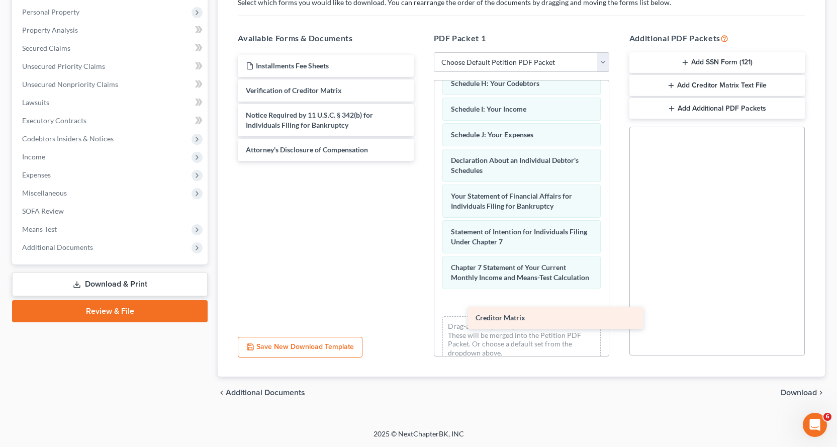
drag, startPoint x: 272, startPoint y: 90, endPoint x: 502, endPoint y: 317, distance: 323.0
click at [421, 161] on div "Creditor Matrix Installments Fee Sheets Creditor Matrix Verification of Credito…" at bounding box center [325, 108] width 191 height 106
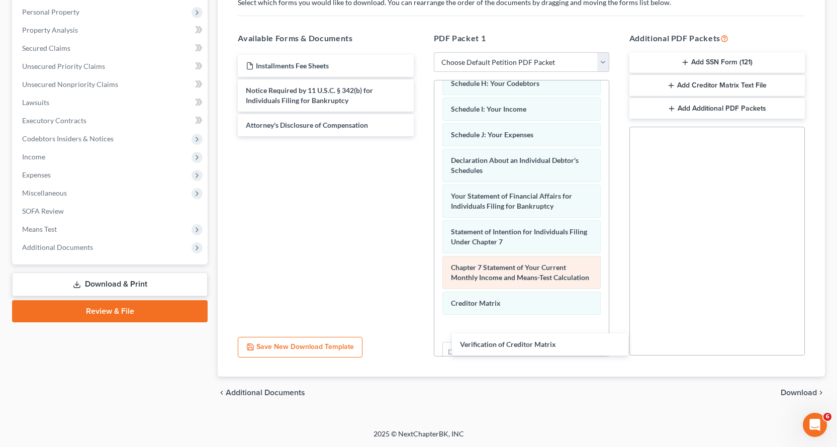
drag, startPoint x: 279, startPoint y: 89, endPoint x: 512, endPoint y: 273, distance: 295.9
click at [421, 136] on div "Verification of Creditor Matrix Installments Fee Sheets Verification of Credito…" at bounding box center [325, 95] width 191 height 81
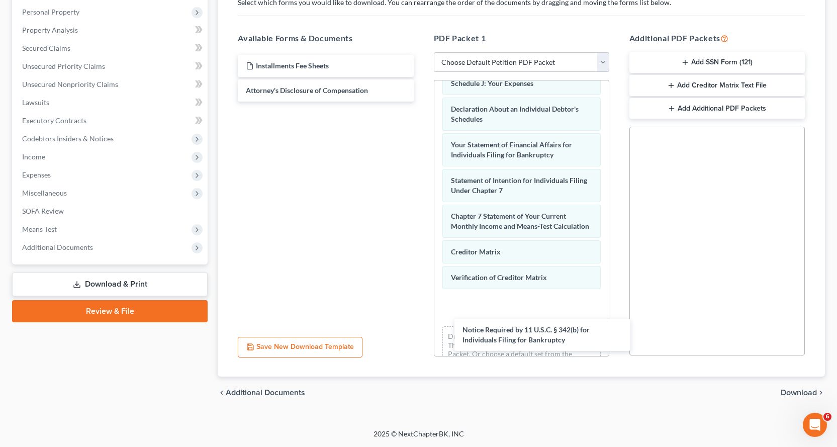
drag, startPoint x: 263, startPoint y: 95, endPoint x: 314, endPoint y: 111, distance: 53.6
click at [421, 102] on div "Notice Required by 11 U.S.C. § 342(b) for Individuals Filing for Bankruptcy Ins…" at bounding box center [325, 78] width 191 height 47
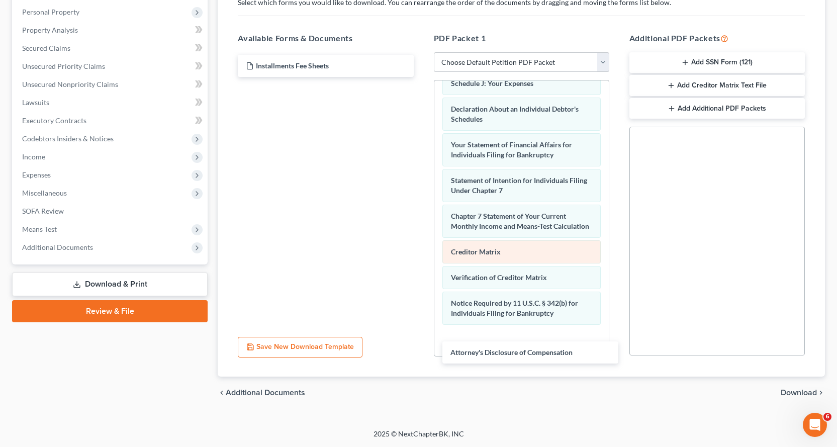
drag, startPoint x: 286, startPoint y: 90, endPoint x: 573, endPoint y: 265, distance: 336.0
click at [421, 77] on div "Attorney's Disclosure of Compensation Installments Fee Sheets Attorney's Disclo…" at bounding box center [325, 66] width 191 height 22
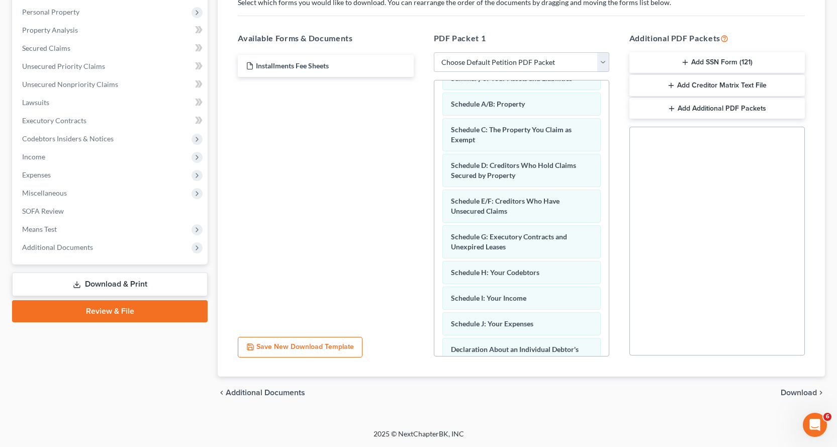
scroll to position [0, 0]
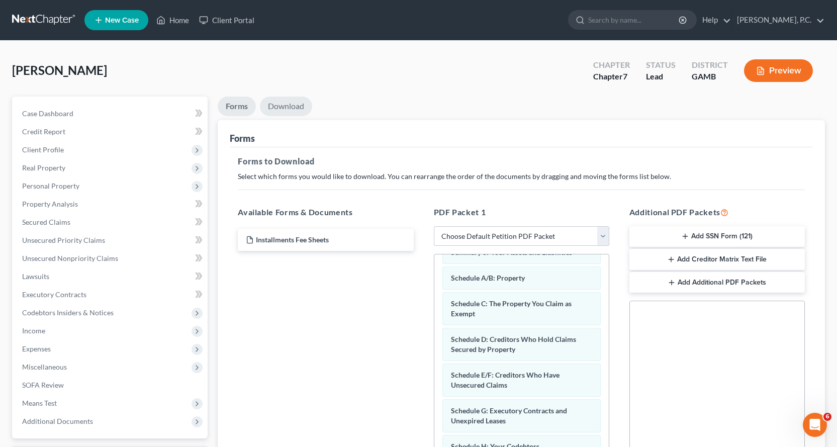
click at [288, 105] on link "Download" at bounding box center [286, 106] width 52 height 20
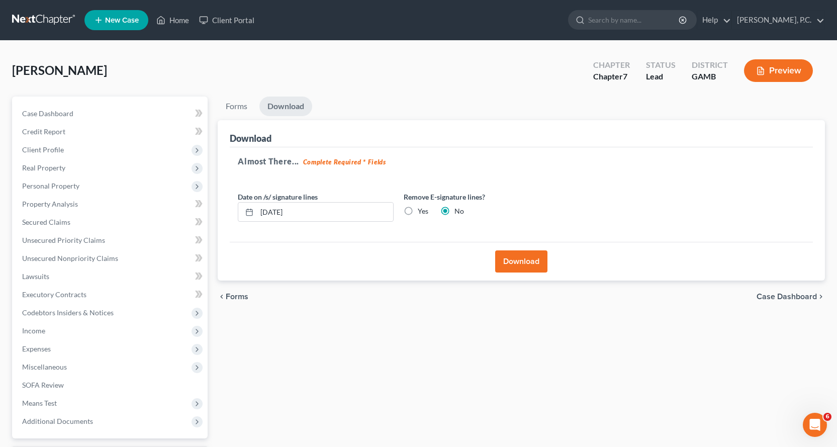
click at [531, 262] on button "Download" at bounding box center [521, 261] width 52 height 22
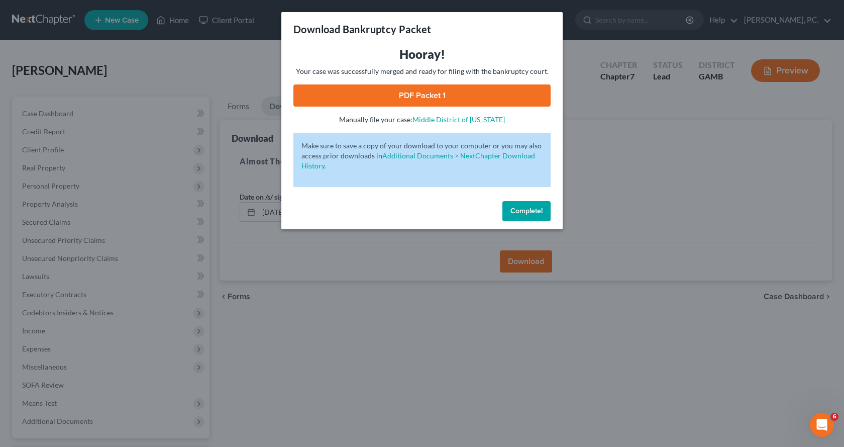
click at [424, 90] on link "PDF Packet 1" at bounding box center [421, 95] width 257 height 22
click at [529, 213] on span "Complete!" at bounding box center [527, 211] width 32 height 9
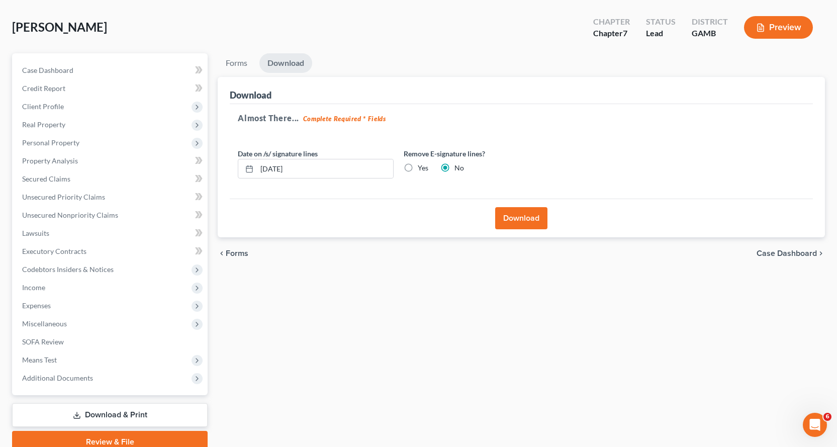
scroll to position [87, 0]
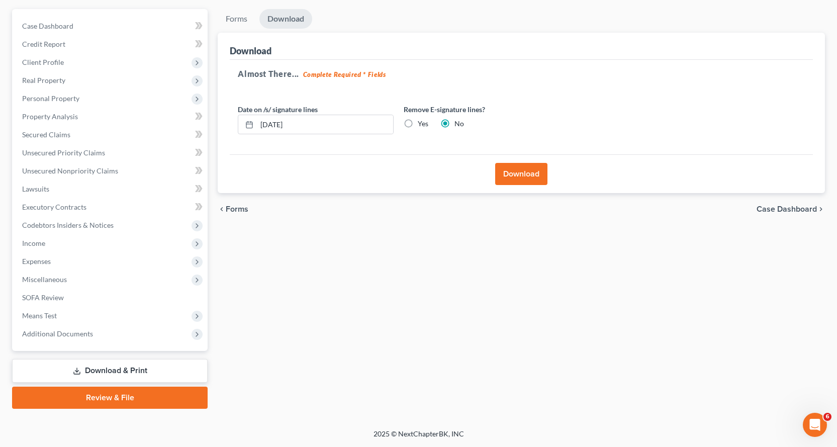
click at [96, 400] on link "Review & File" at bounding box center [109, 397] width 195 height 22
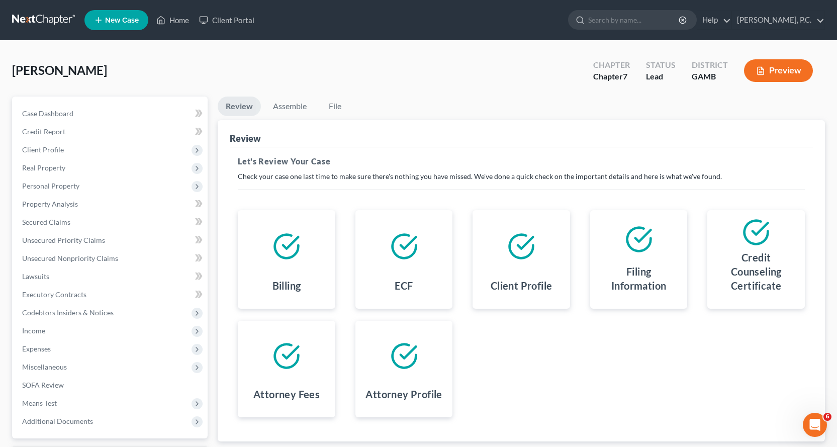
scroll to position [87, 0]
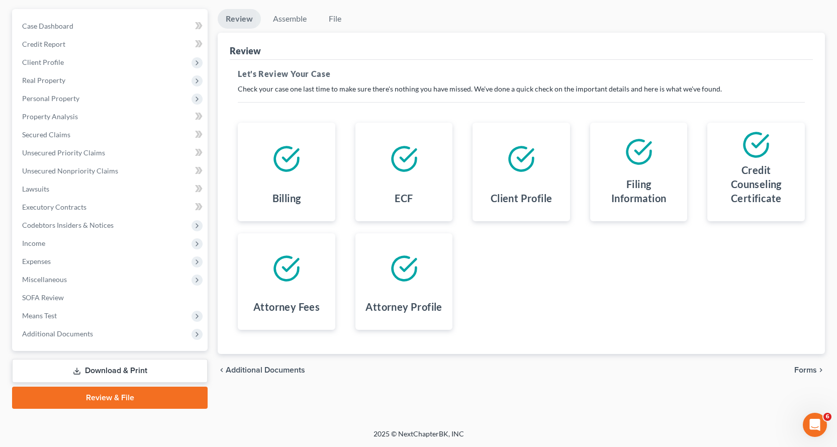
click at [116, 370] on link "Download & Print" at bounding box center [109, 371] width 195 height 24
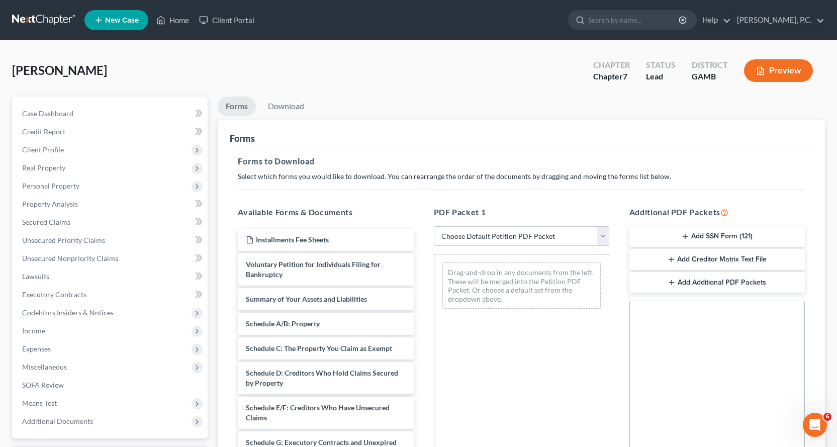
click at [719, 234] on button "Add SSN Form (121)" at bounding box center [716, 236] width 175 height 21
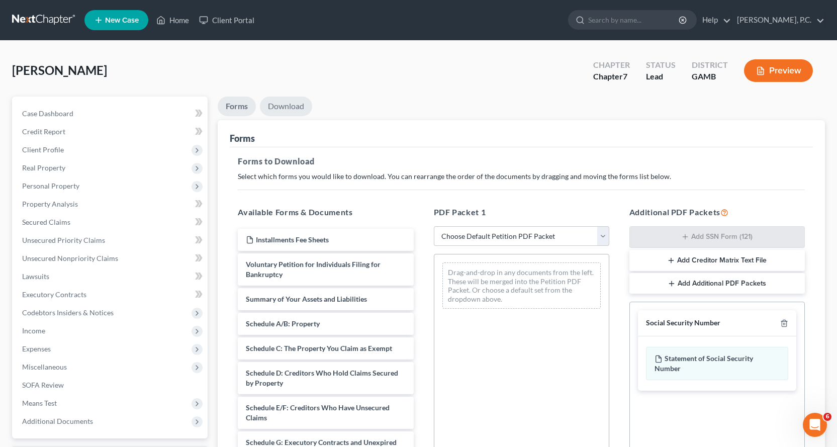
click at [286, 104] on link "Download" at bounding box center [286, 106] width 52 height 20
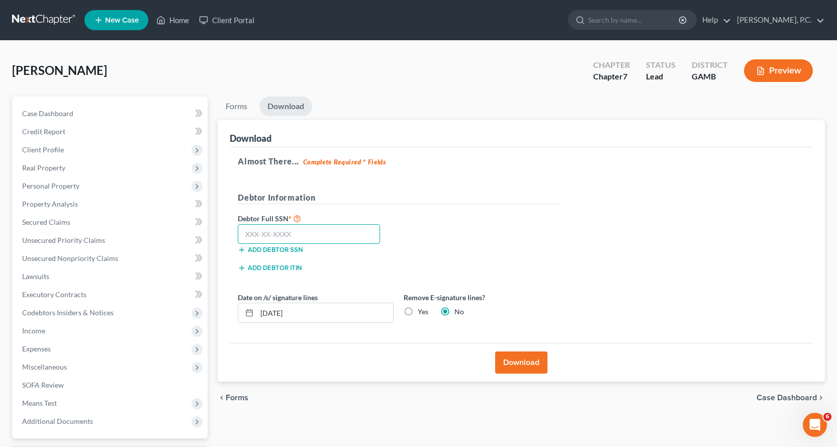
click at [268, 240] on input "text" at bounding box center [309, 234] width 142 height 20
type input "252-33-6896"
click at [539, 360] on button "Download" at bounding box center [521, 362] width 52 height 22
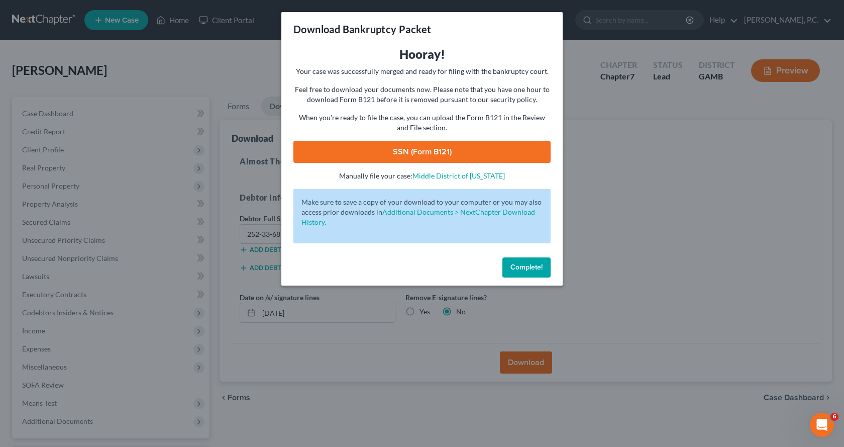
click at [420, 153] on link "SSN (Form B121)" at bounding box center [421, 152] width 257 height 22
click at [520, 267] on span "Complete!" at bounding box center [527, 267] width 32 height 9
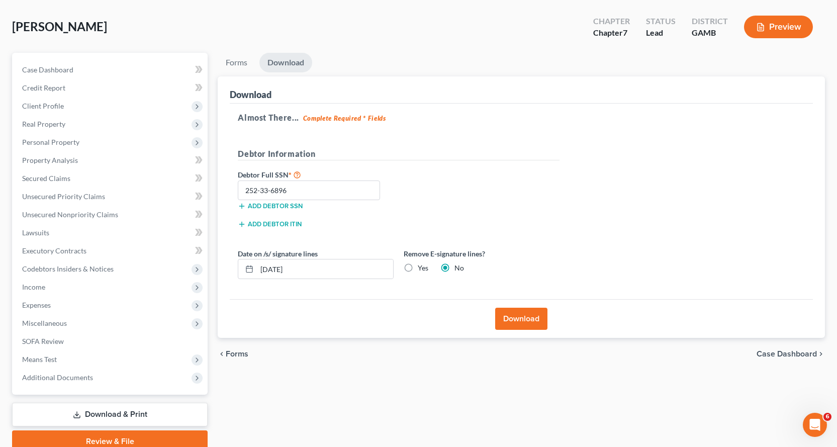
scroll to position [87, 0]
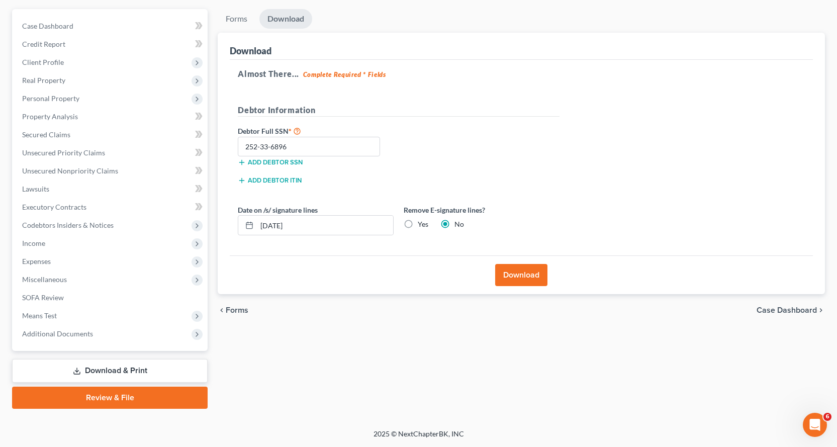
click at [101, 398] on link "Review & File" at bounding box center [109, 397] width 195 height 22
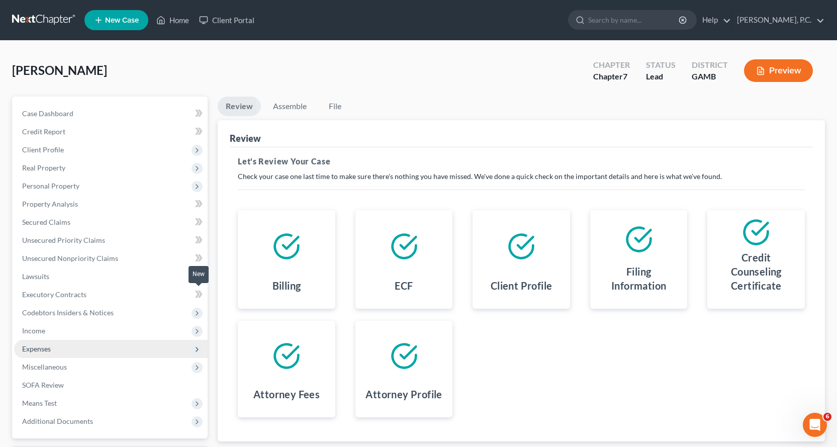
scroll to position [87, 0]
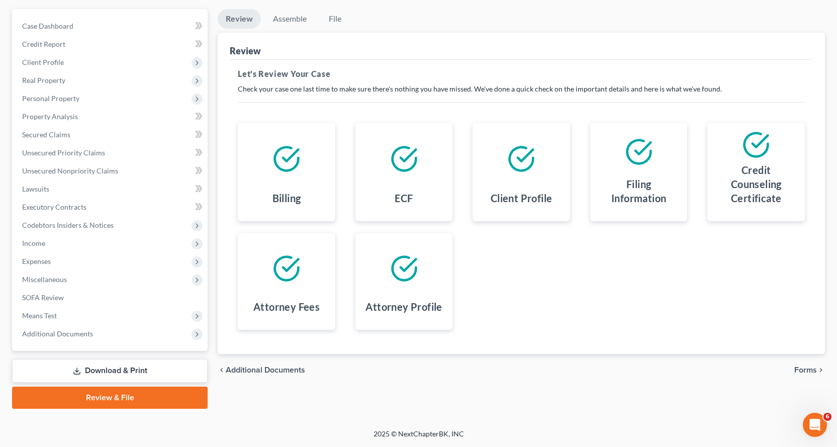
click at [125, 371] on link "Download & Print" at bounding box center [109, 371] width 195 height 24
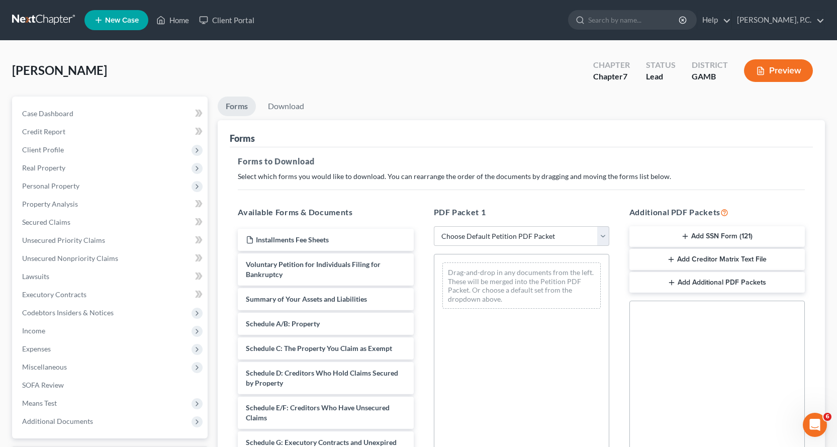
click at [693, 258] on button "Add Creditor Matrix Text File" at bounding box center [716, 259] width 175 height 21
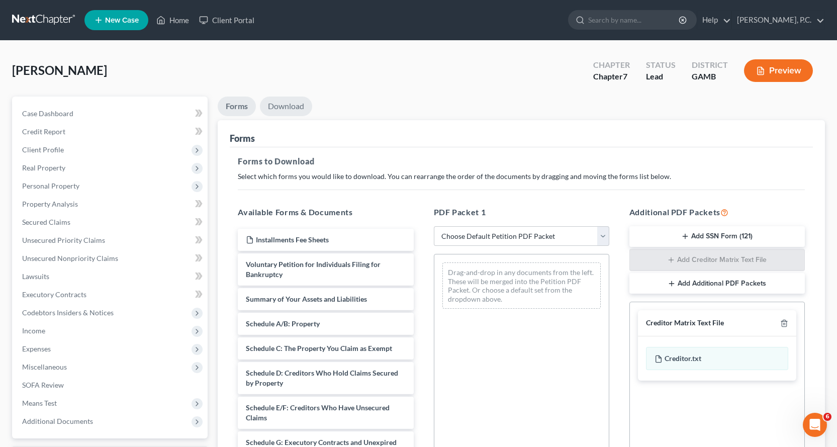
drag, startPoint x: 292, startPoint y: 105, endPoint x: 350, endPoint y: 199, distance: 110.3
click at [292, 105] on link "Download" at bounding box center [286, 106] width 52 height 20
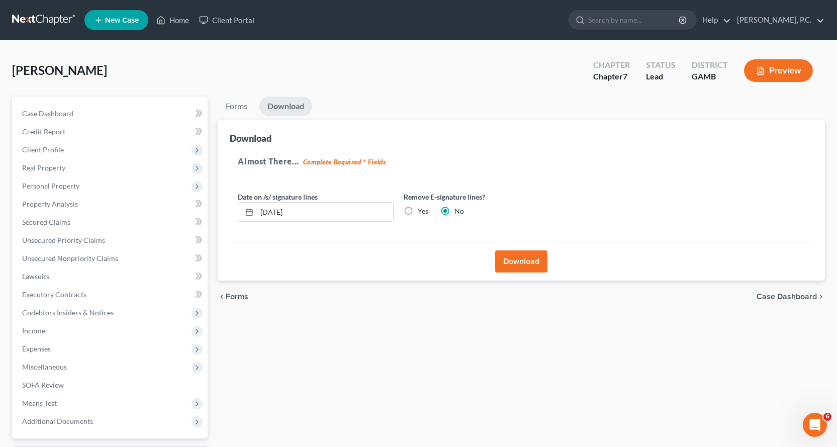
drag, startPoint x: 521, startPoint y: 257, endPoint x: 530, endPoint y: 286, distance: 30.2
click at [521, 257] on button "Download" at bounding box center [521, 261] width 52 height 22
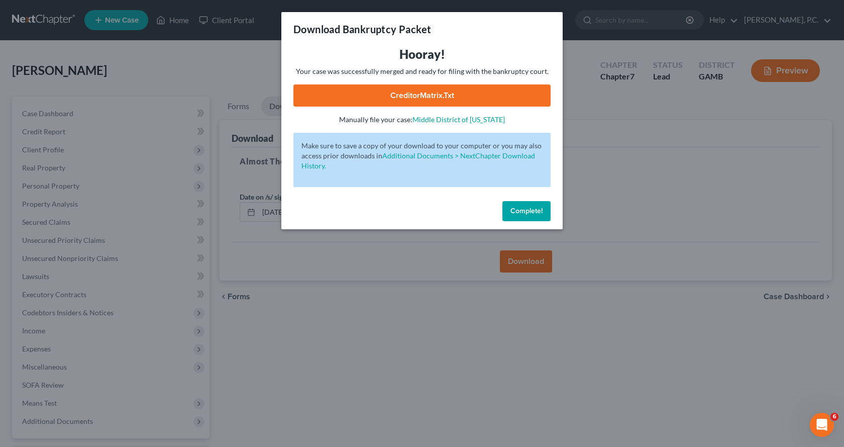
click at [408, 95] on link "CreditorMatrix.txt" at bounding box center [421, 95] width 257 height 22
drag, startPoint x: 522, startPoint y: 212, endPoint x: 446, endPoint y: 332, distance: 142.1
click at [522, 212] on span "Complete!" at bounding box center [527, 211] width 32 height 9
